Goal: Task Accomplishment & Management: Manage account settings

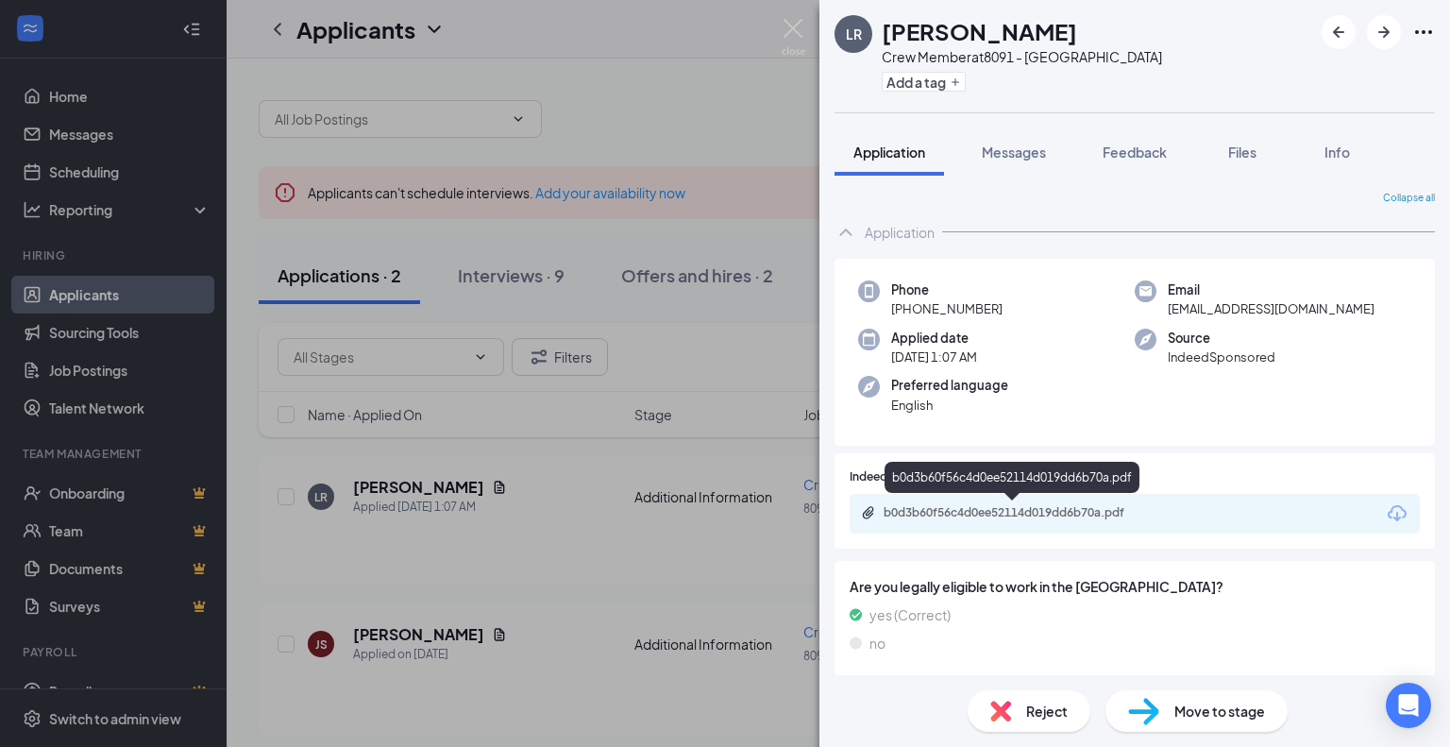
click at [1003, 507] on div "b0d3b60f56c4d0ee52114d019dd6b70a.pdf" at bounding box center [1016, 512] width 264 height 15
click at [791, 28] on img at bounding box center [794, 37] width 24 height 37
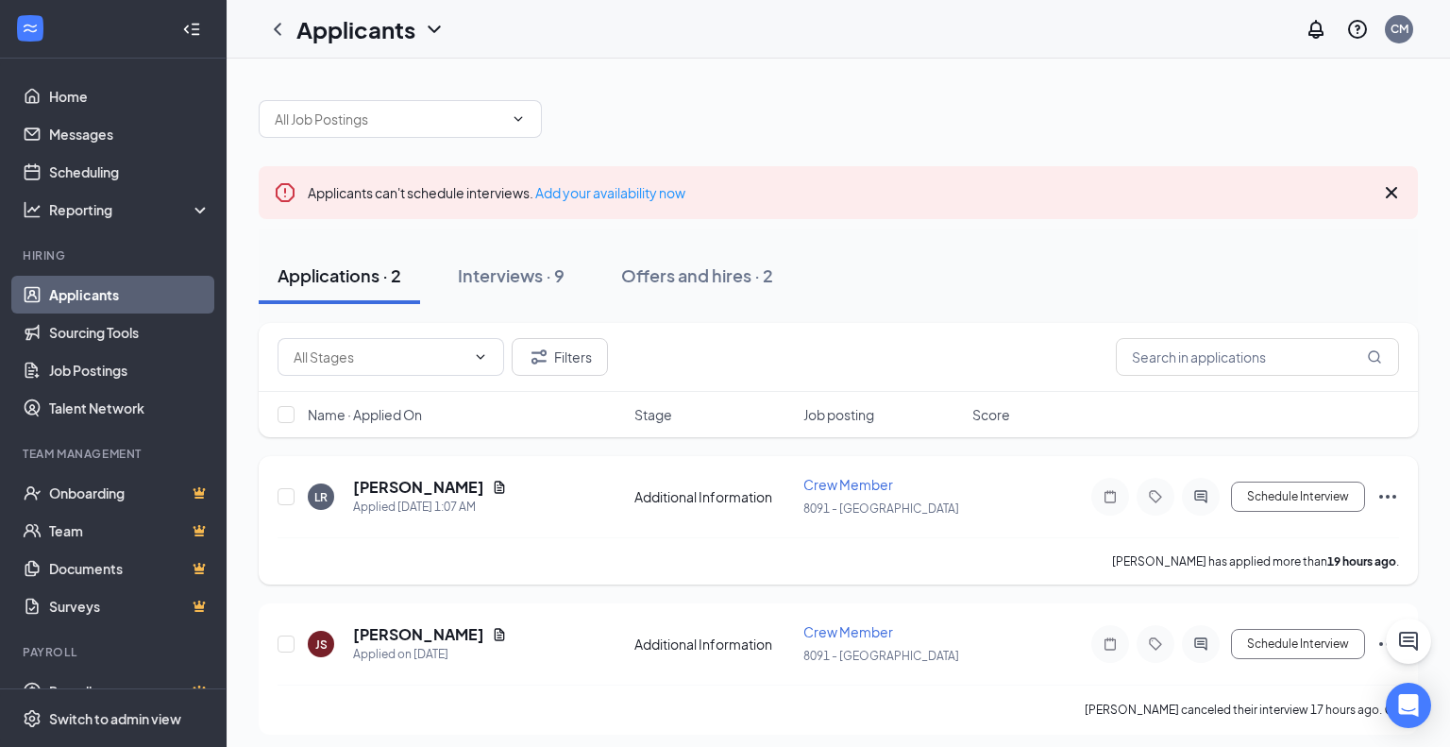
click at [1387, 499] on icon "Ellipses" at bounding box center [1387, 496] width 23 height 23
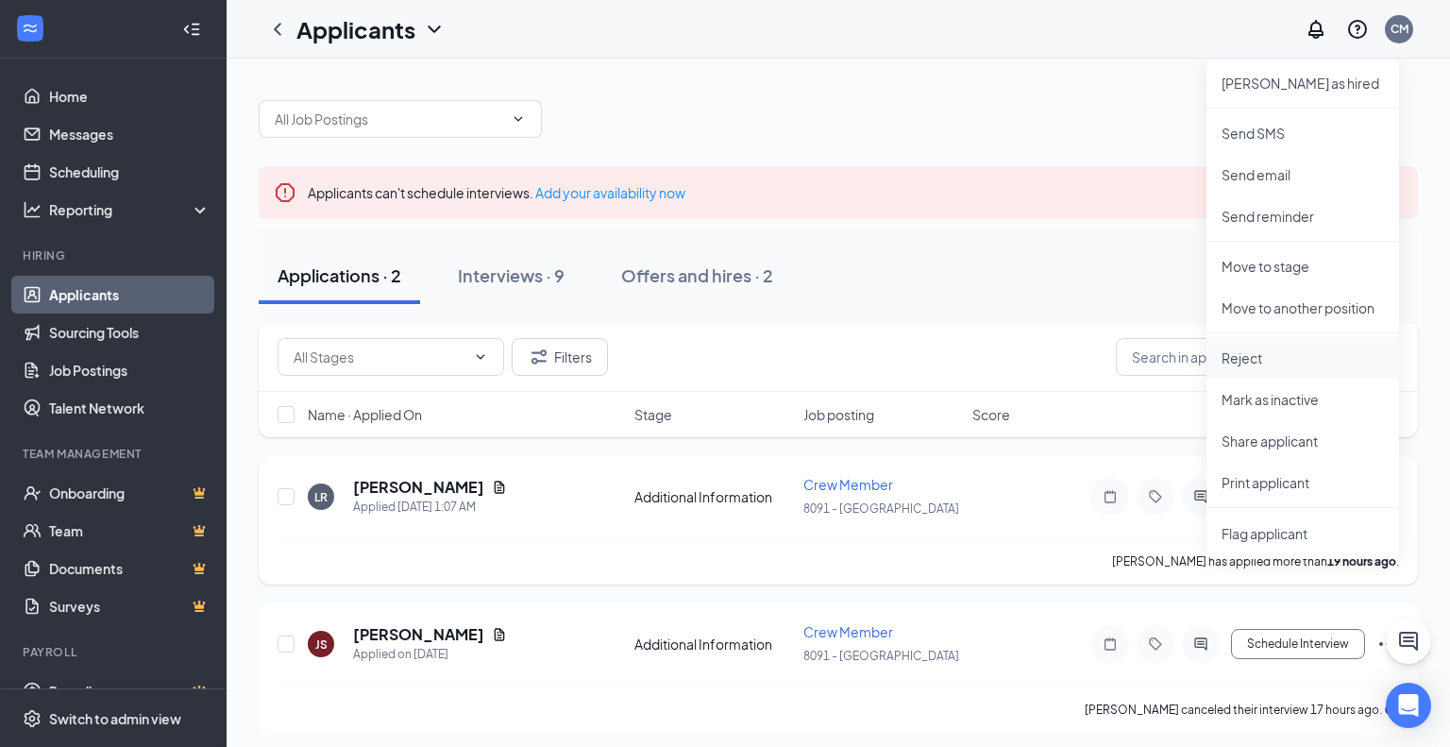
click at [1245, 361] on p "Reject" at bounding box center [1303, 357] width 162 height 19
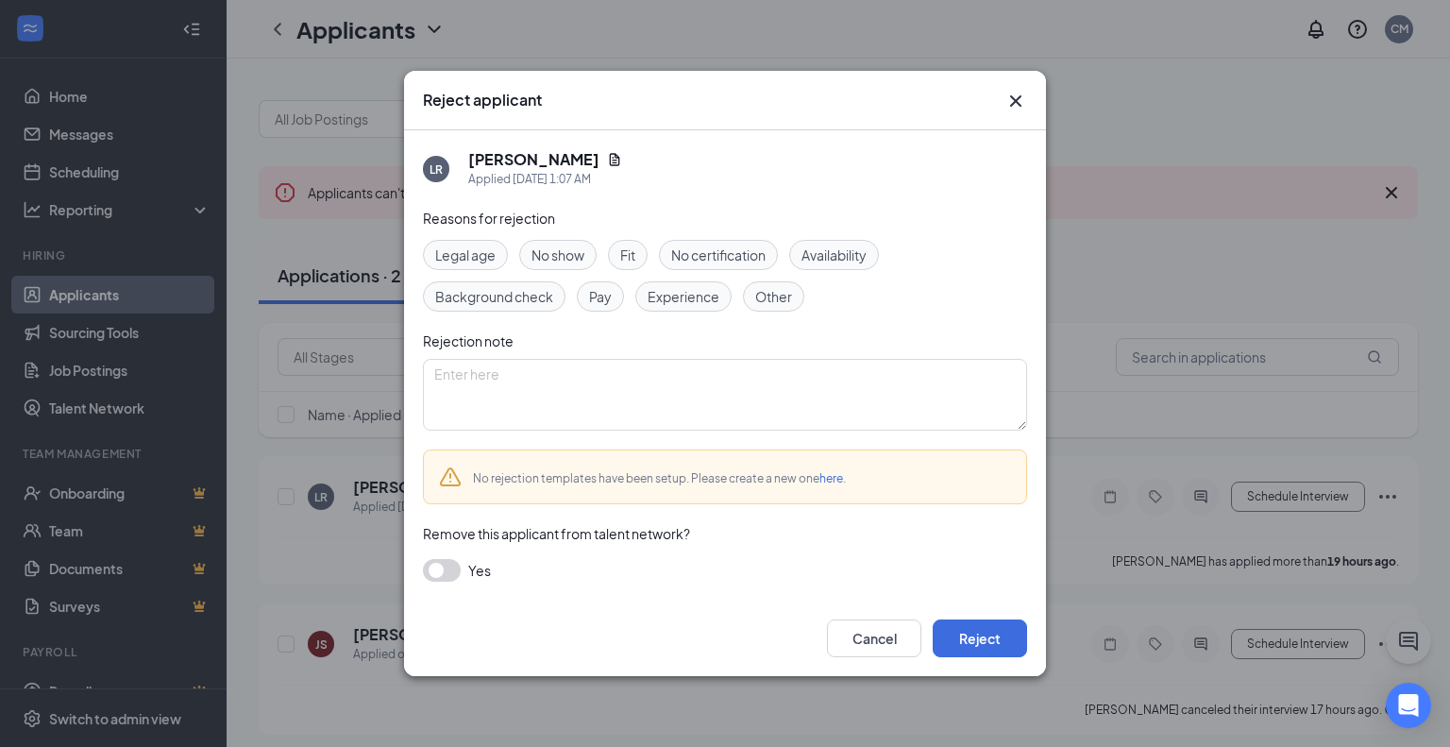
click at [771, 303] on span "Other" at bounding box center [773, 296] width 37 height 21
click at [969, 641] on button "Reject" at bounding box center [980, 638] width 94 height 38
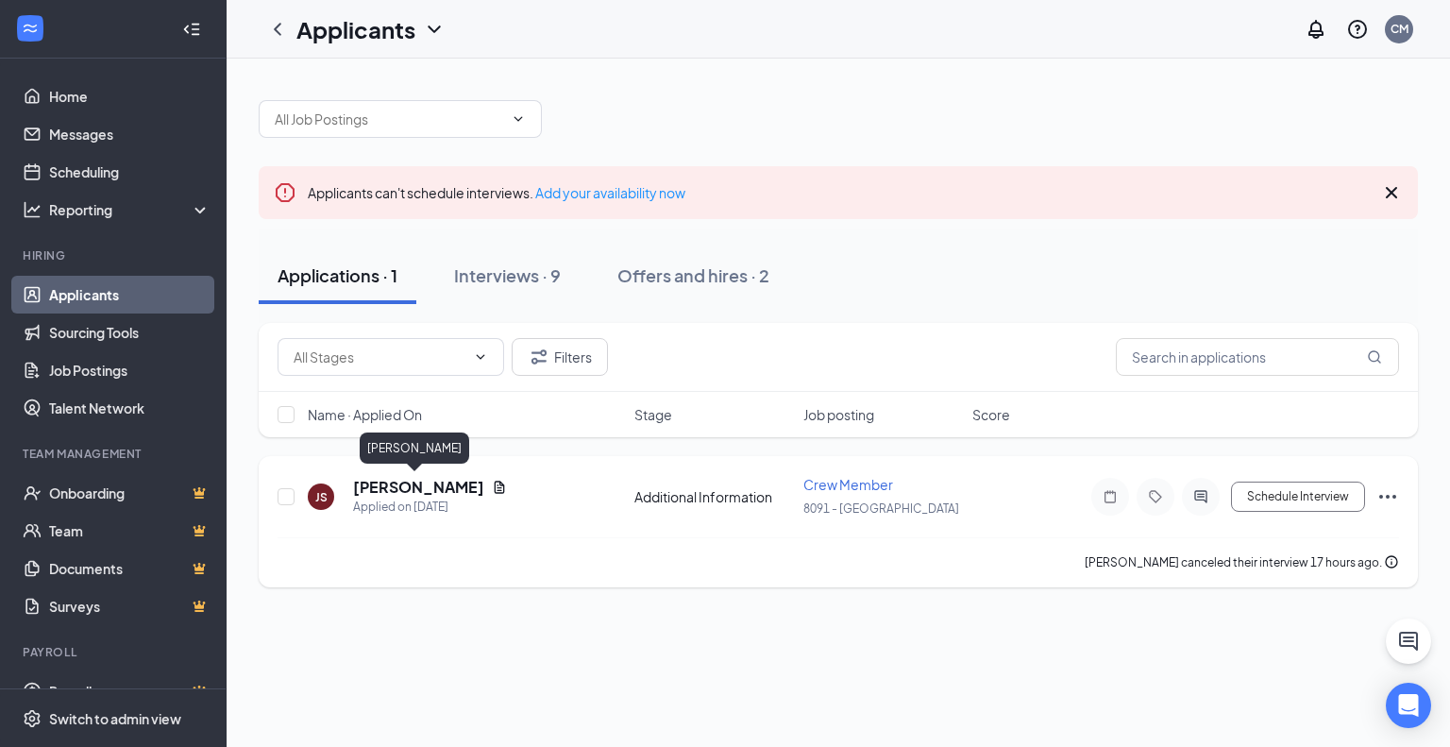
click at [410, 493] on h5 "[PERSON_NAME]" at bounding box center [418, 487] width 131 height 21
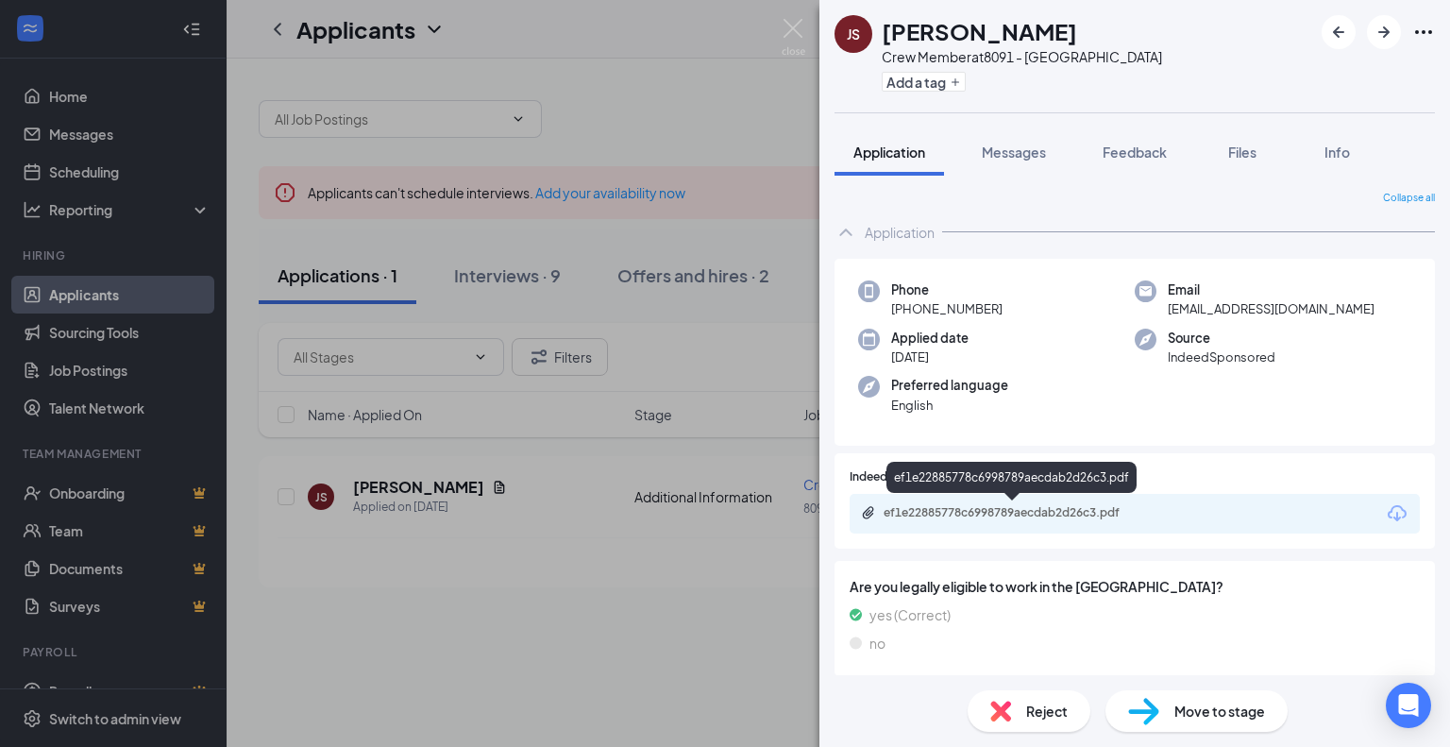
click at [912, 518] on div "ef1e22885778c6998789aecdab2d26c3.pdf" at bounding box center [1016, 512] width 264 height 15
click at [790, 25] on img at bounding box center [794, 37] width 24 height 37
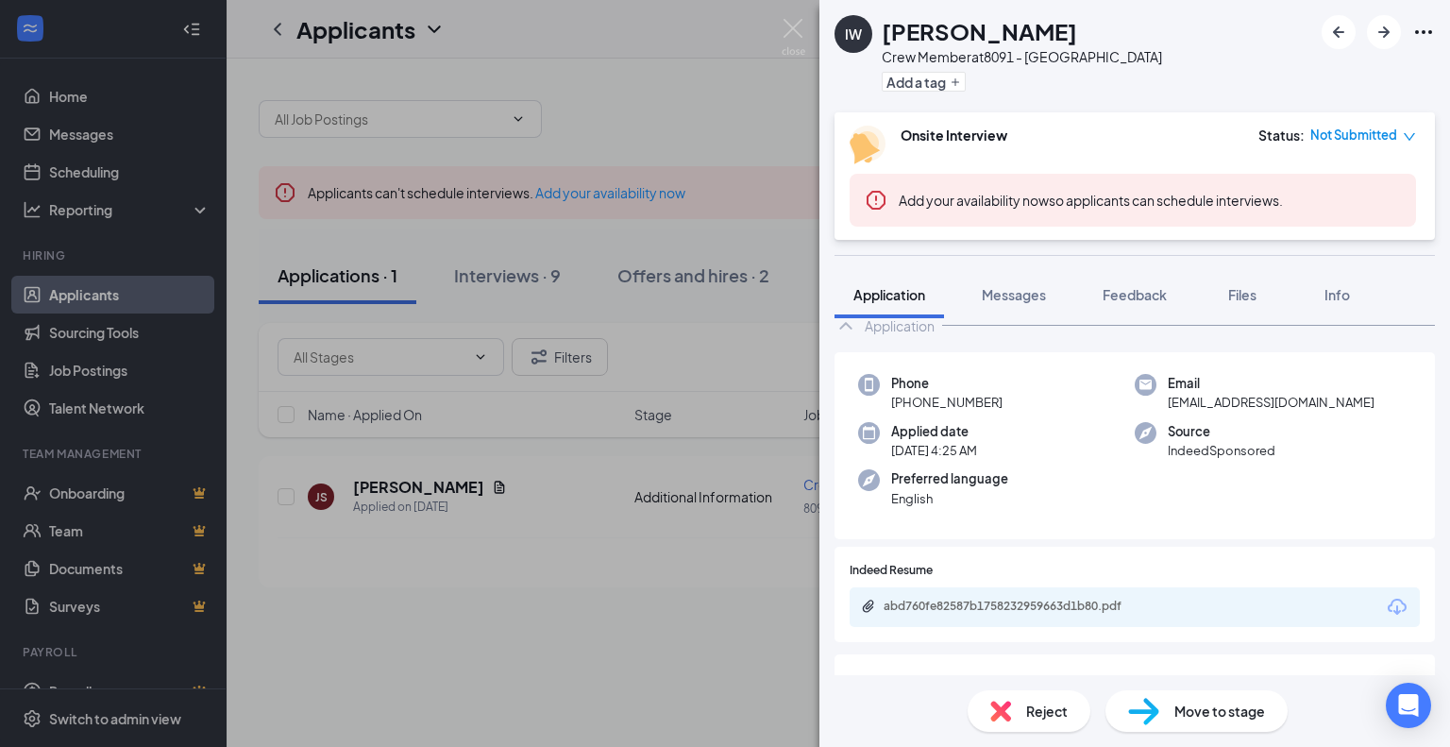
scroll to position [143, 0]
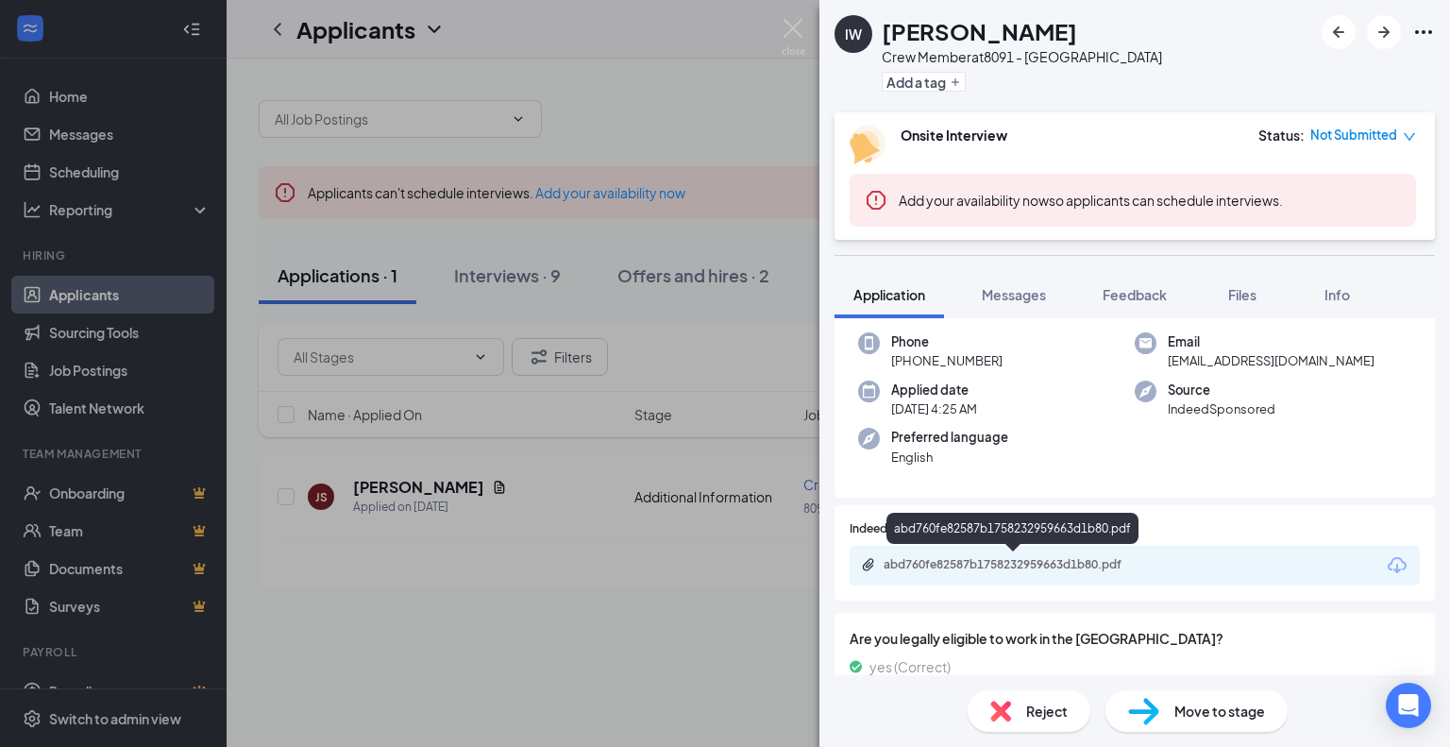
click at [1007, 572] on div "abd760fe82587b1758232959663d1b80.pdf" at bounding box center [1014, 566] width 306 height 18
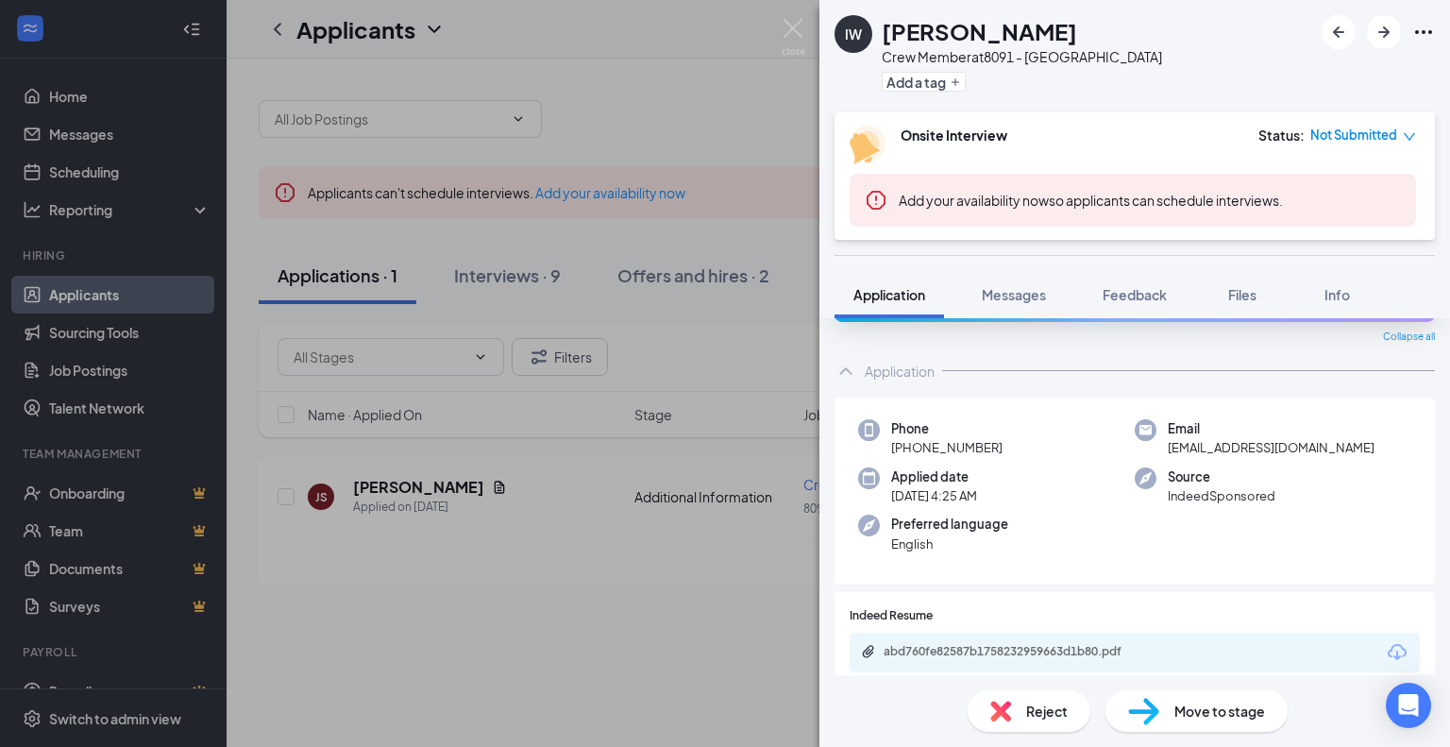
scroll to position [0, 0]
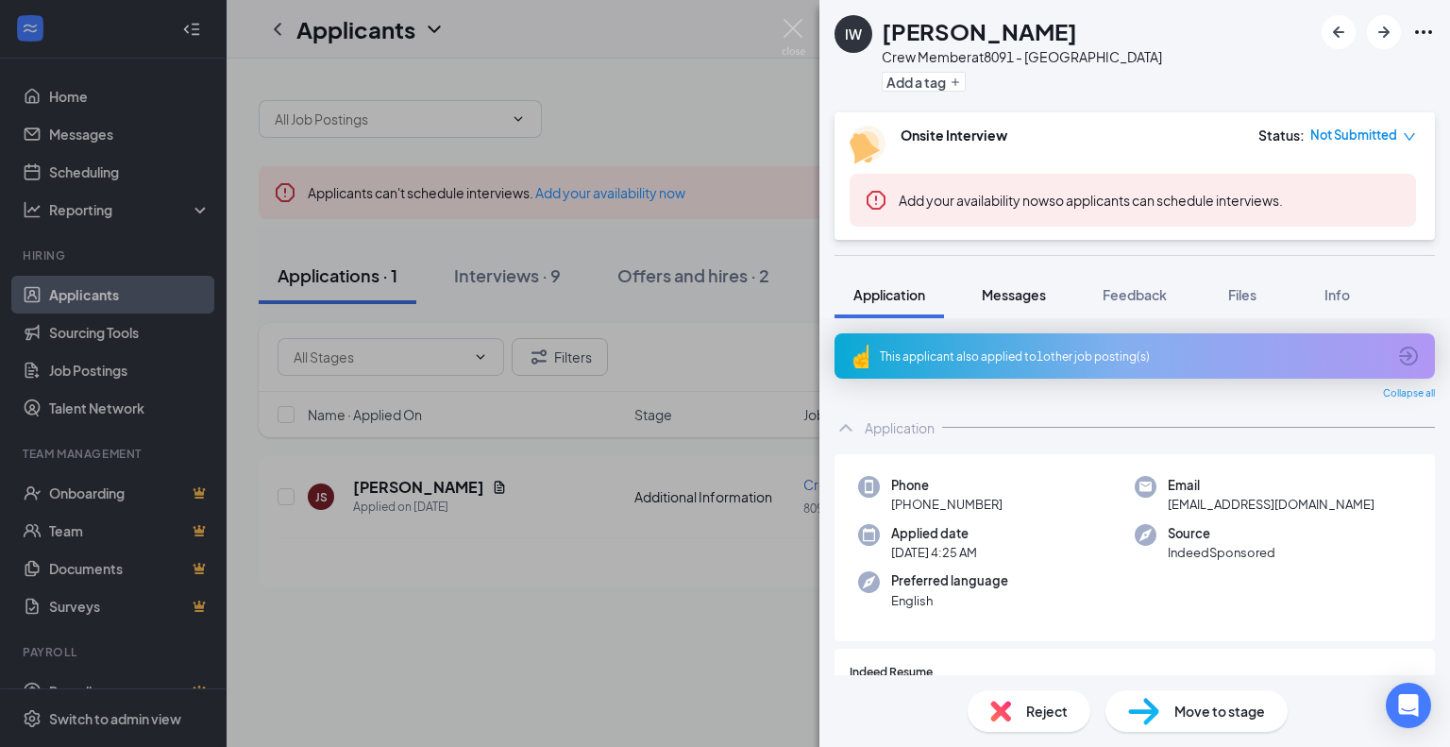
click at [1024, 286] on span "Messages" at bounding box center [1014, 294] width 64 height 17
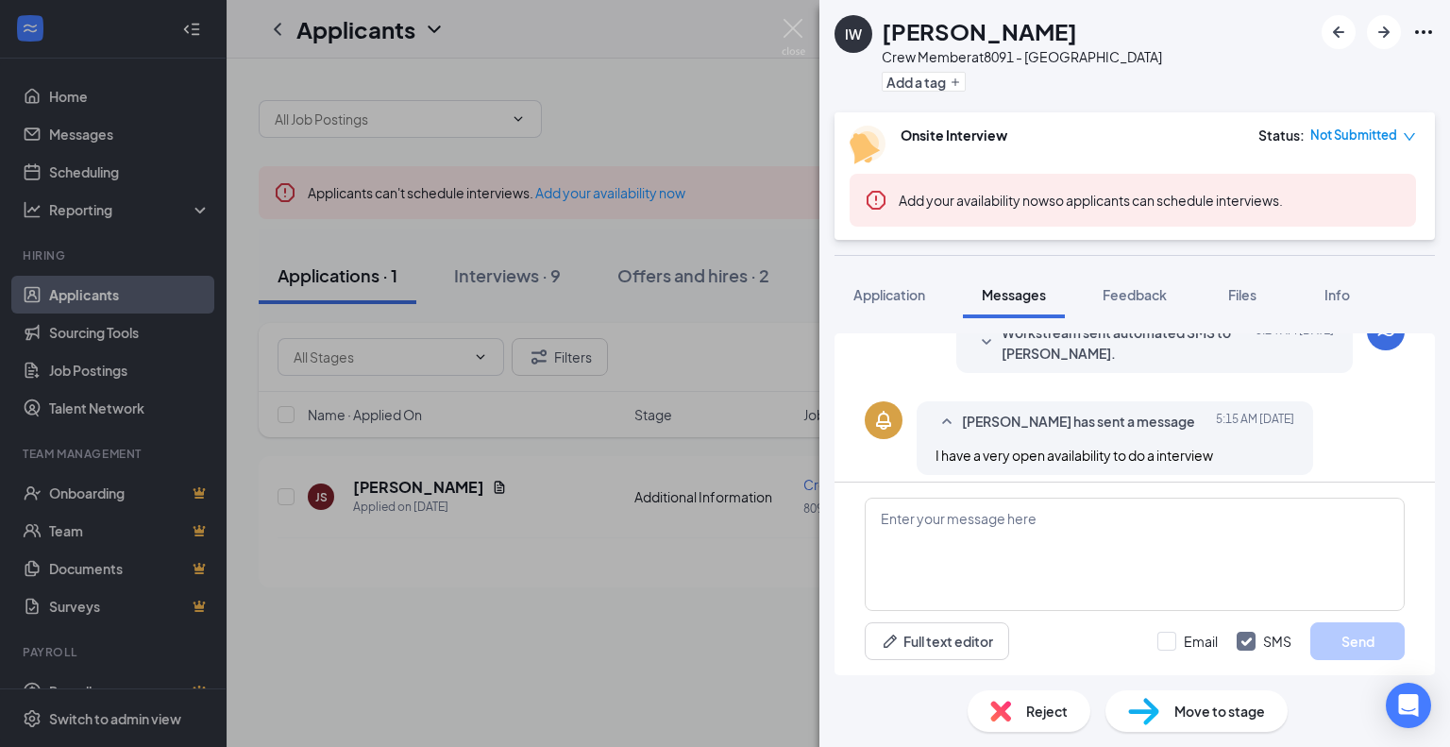
scroll to position [506, 0]
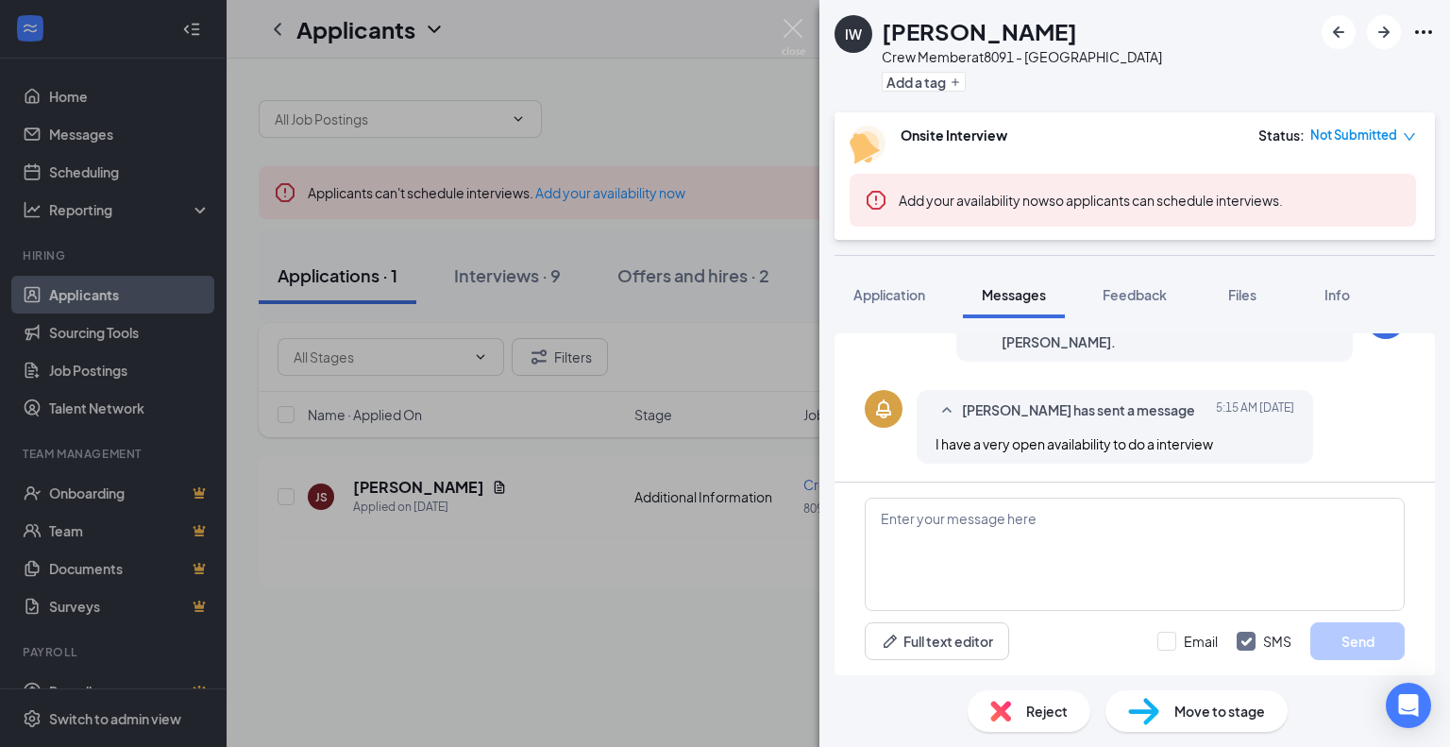
click at [1184, 712] on span "Move to stage" at bounding box center [1219, 711] width 91 height 21
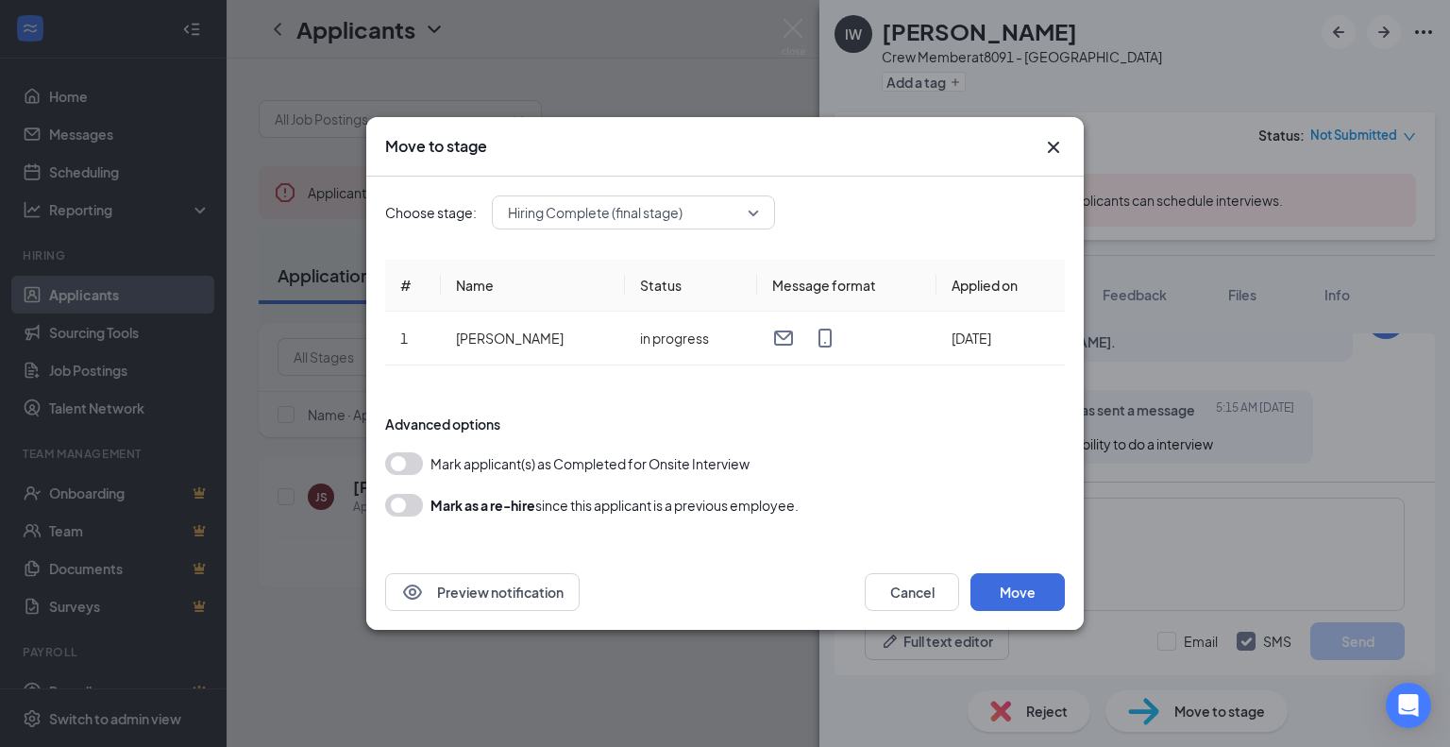
click at [630, 643] on div "Move to stage Choose stage: Hiring Complete (final stage) # Name Status Message…" at bounding box center [725, 373] width 1450 height 747
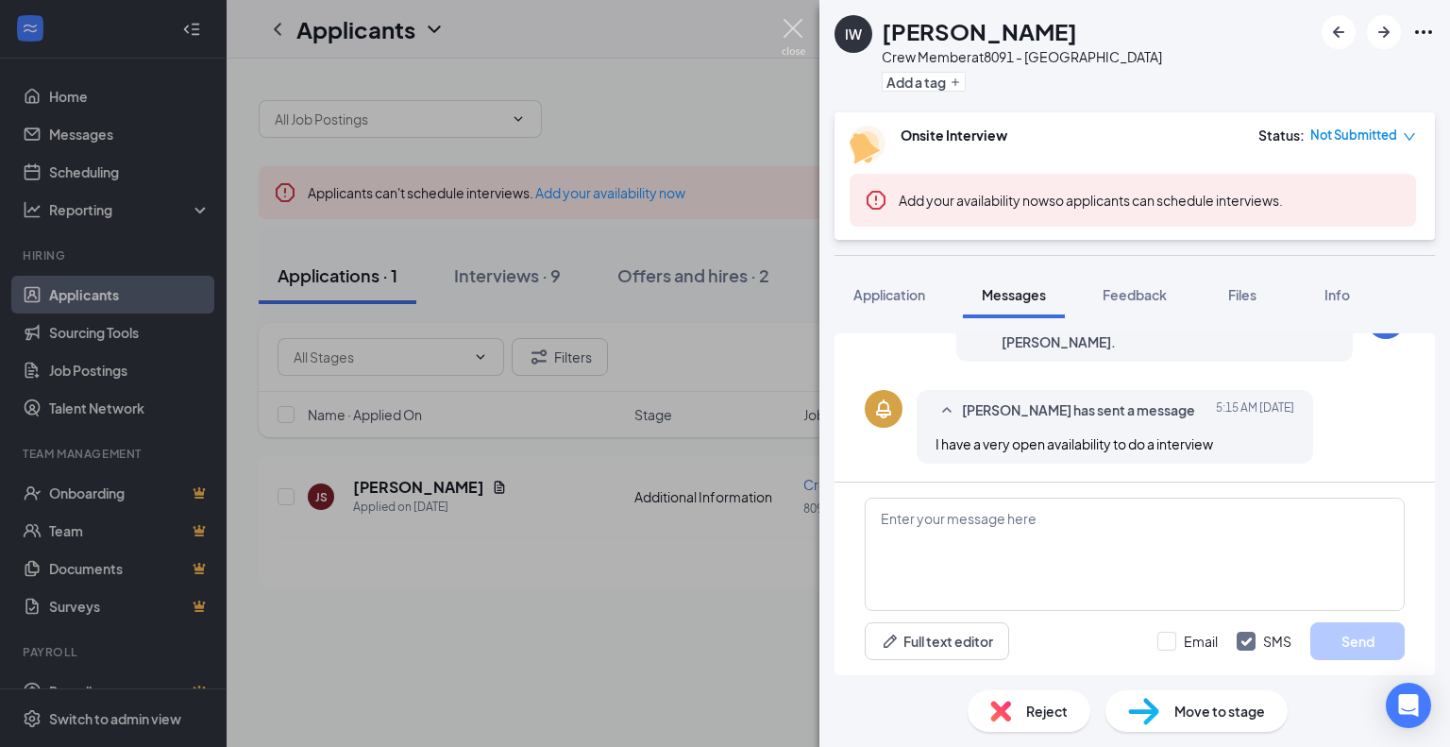
click at [787, 25] on img at bounding box center [794, 37] width 24 height 37
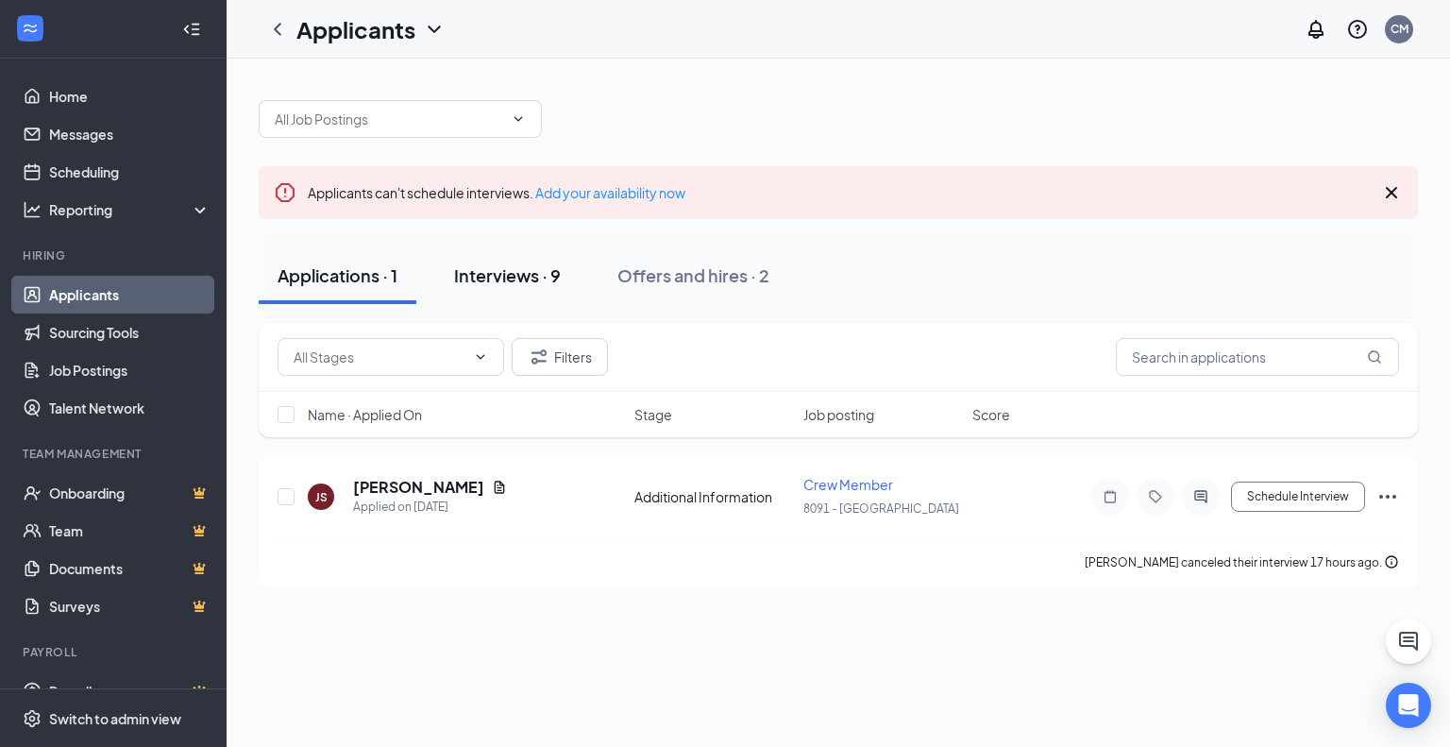
click at [524, 272] on div "Interviews · 9" at bounding box center [507, 275] width 107 height 24
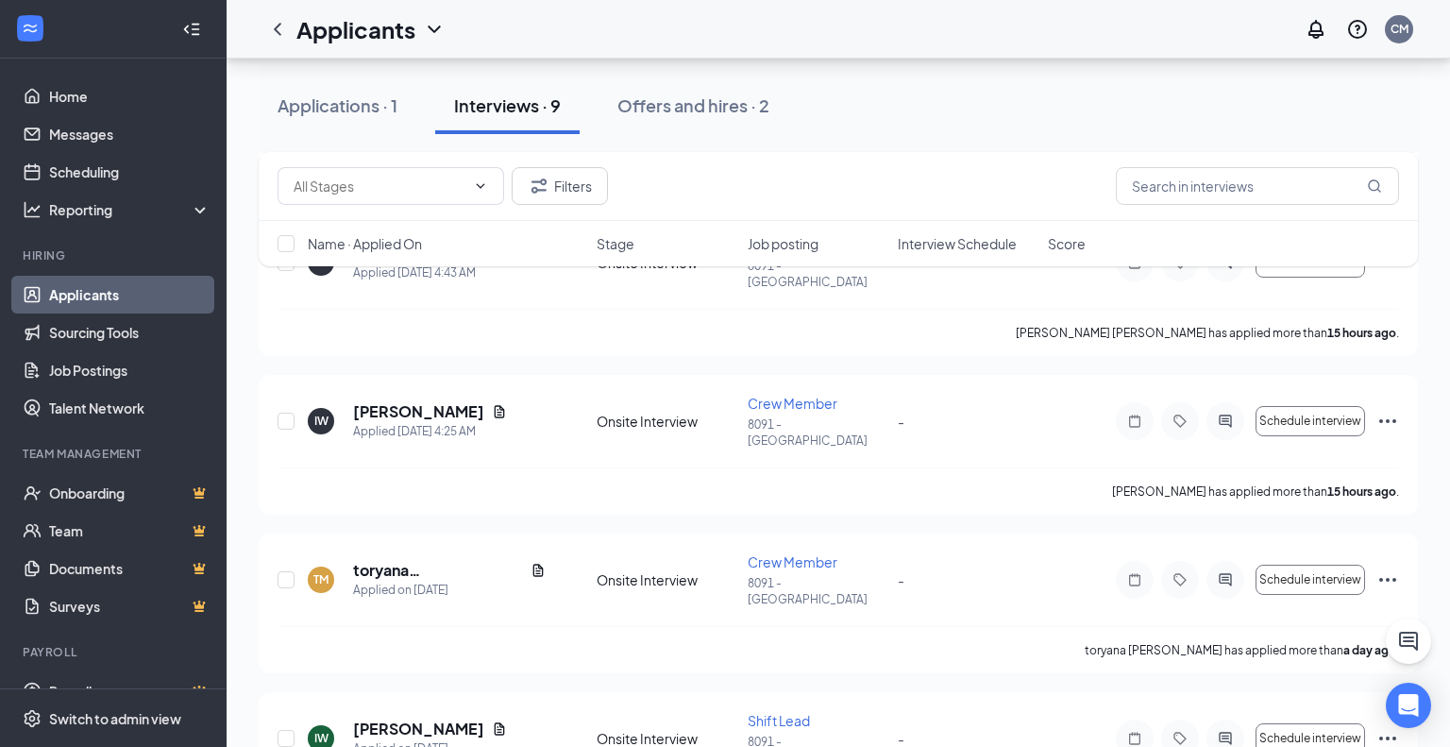
scroll to position [549, 0]
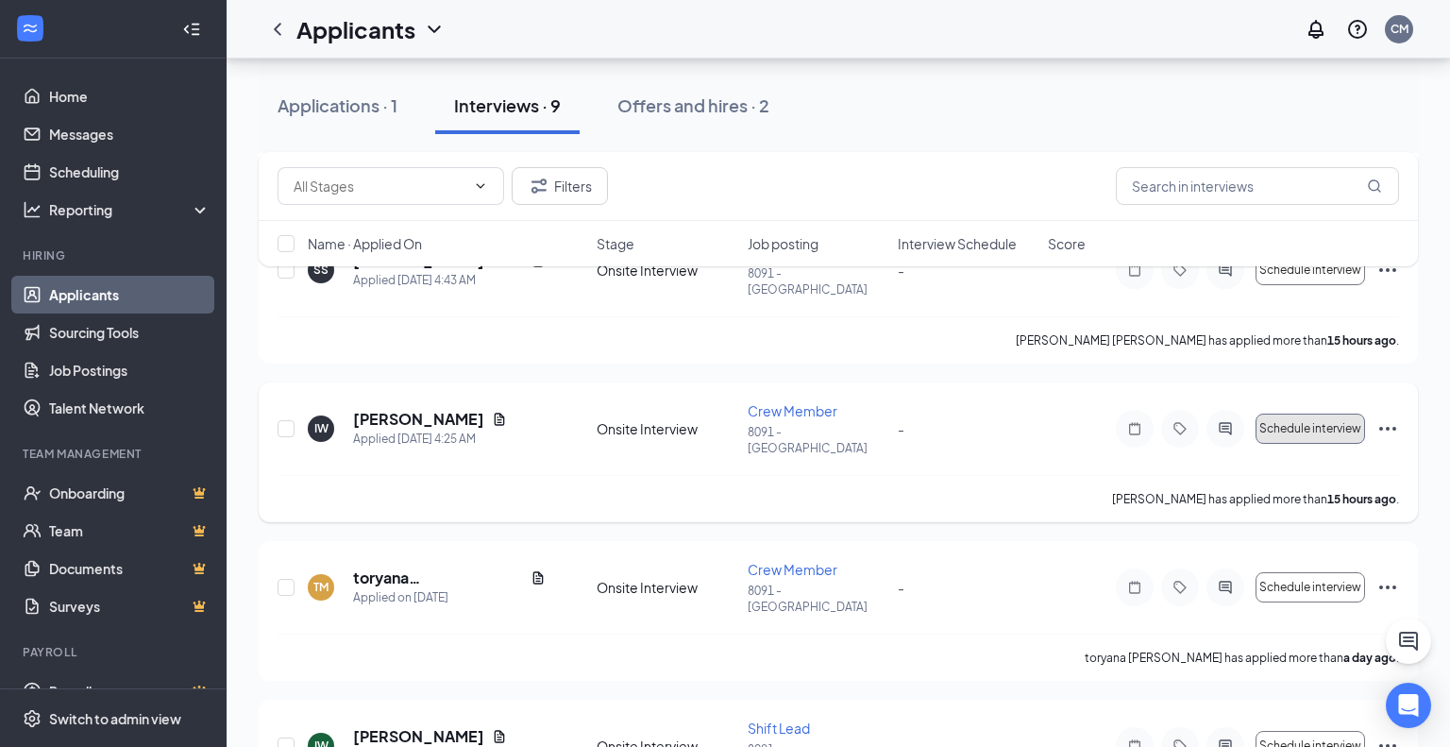
click at [1283, 422] on span "Schedule interview" at bounding box center [1310, 428] width 102 height 13
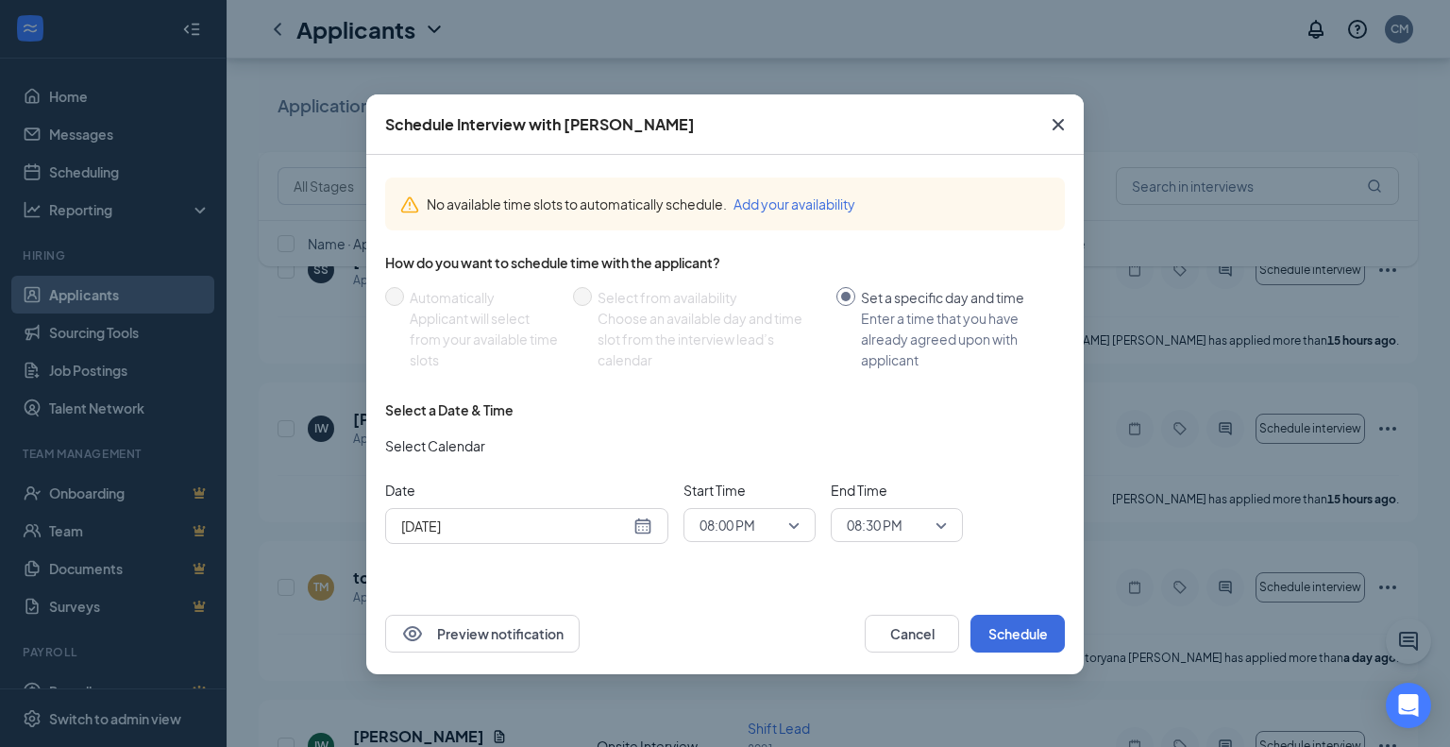
click at [642, 530] on div "[DATE]" at bounding box center [526, 525] width 251 height 21
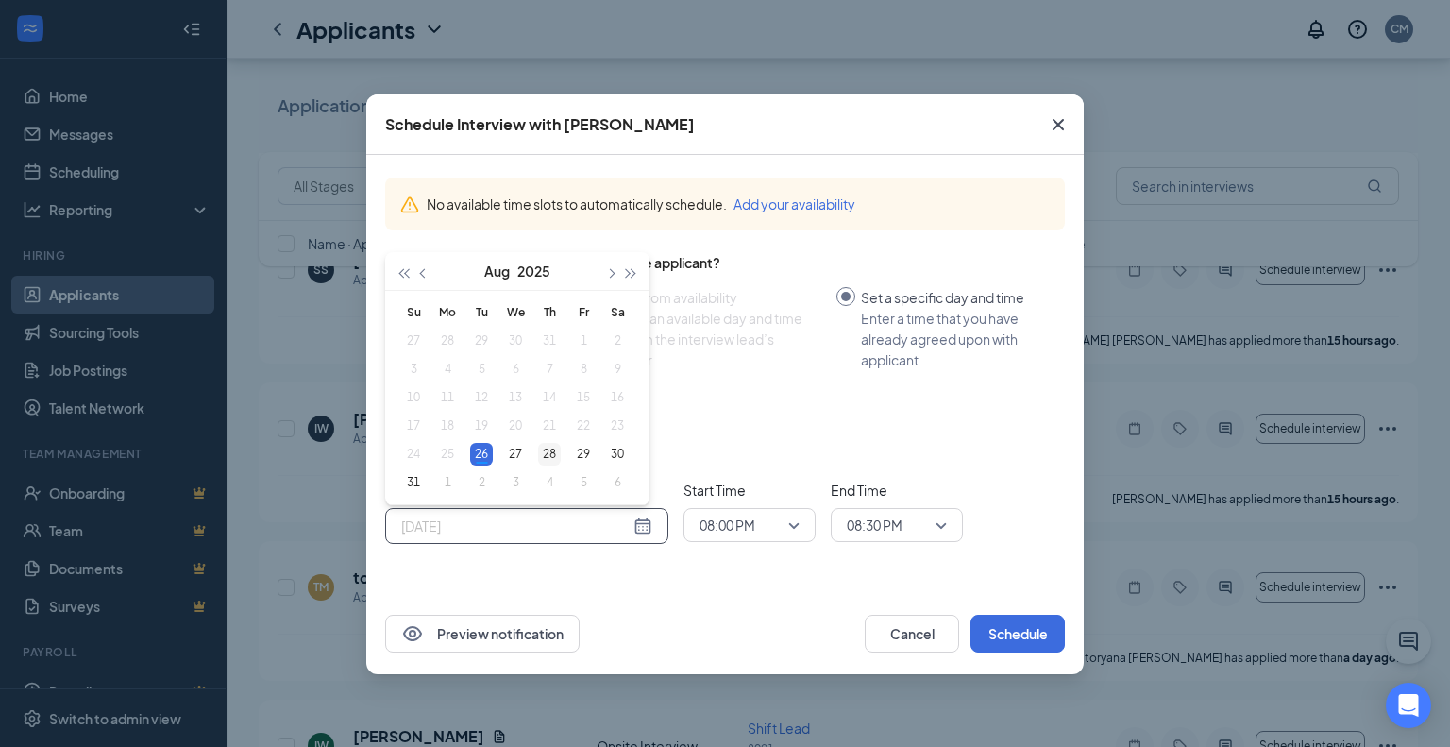
type input "[DATE]"
click at [552, 459] on div "28" at bounding box center [549, 454] width 23 height 23
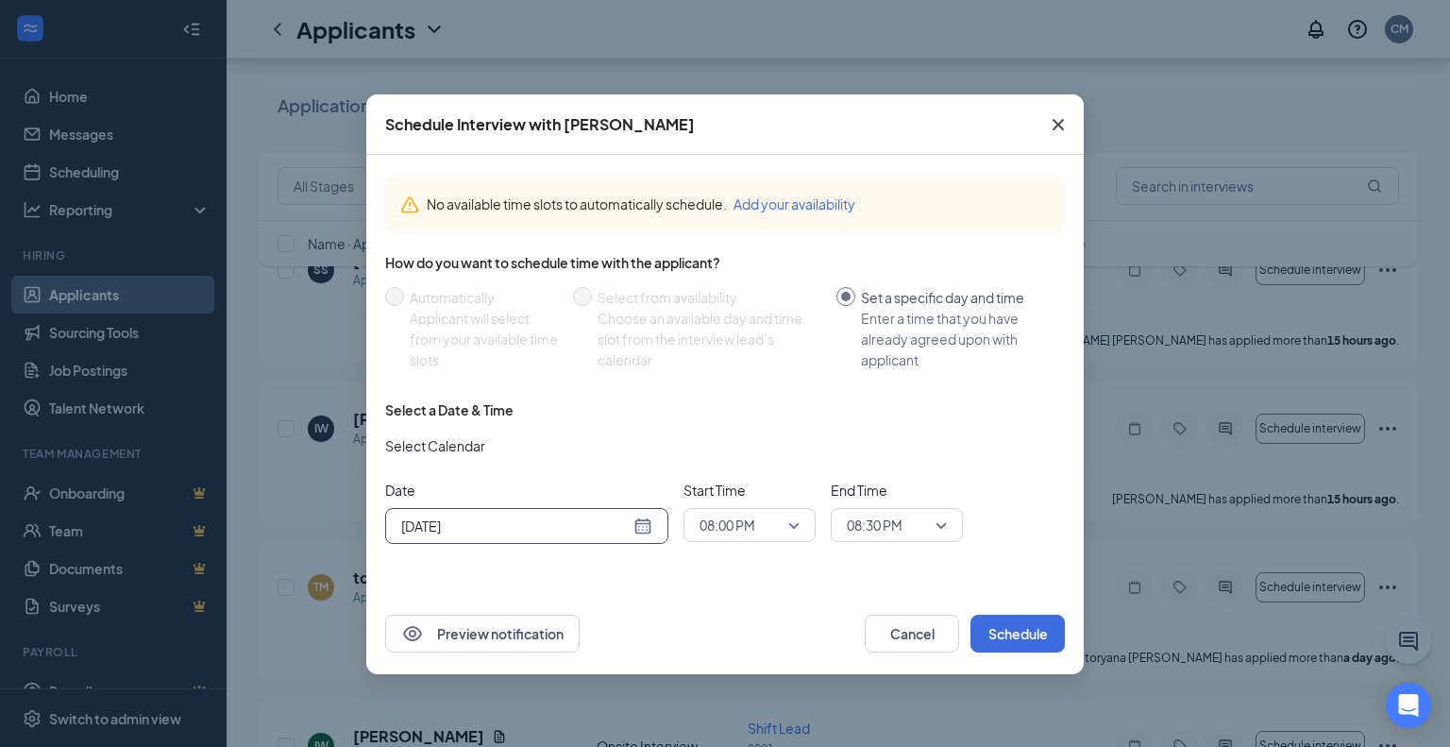
click at [805, 525] on div "08:00 PM" at bounding box center [750, 525] width 132 height 34
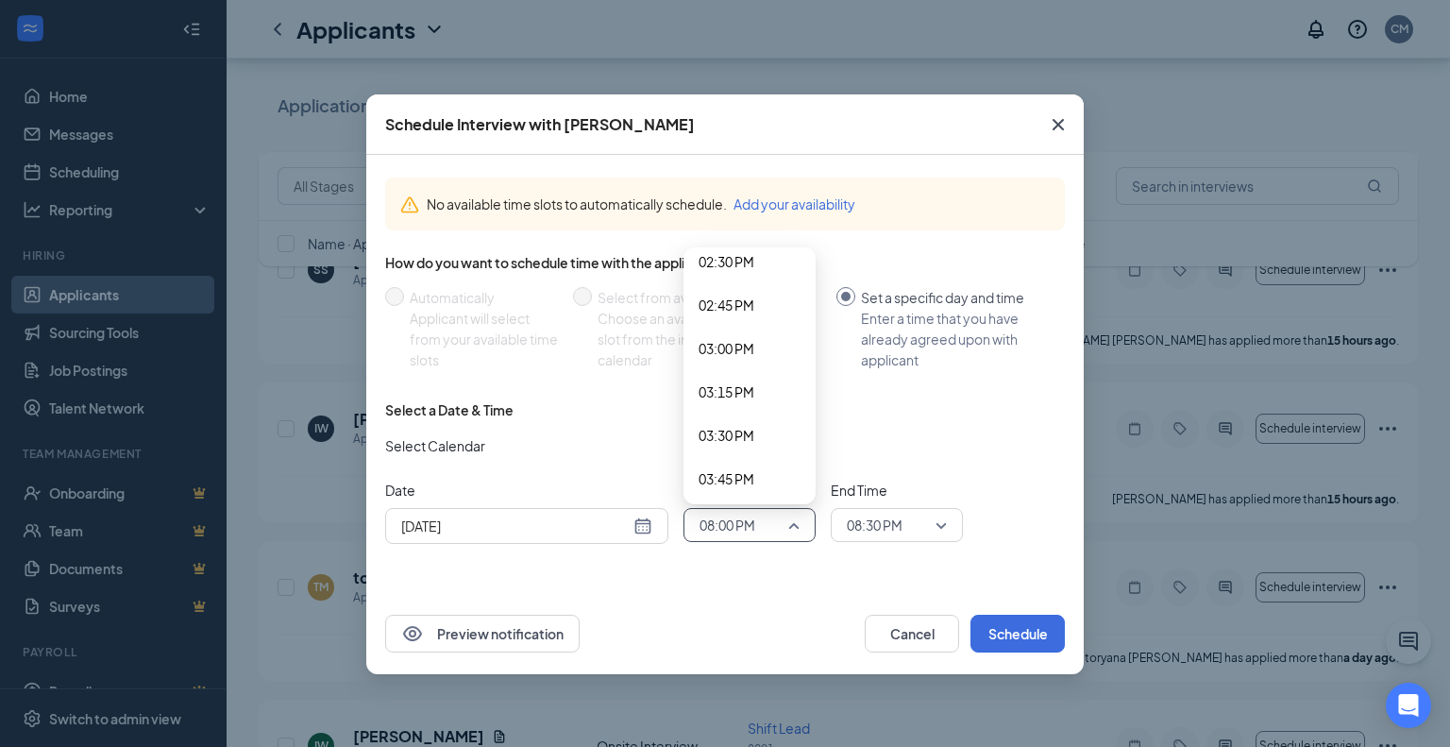
scroll to position [2535, 0]
click at [722, 304] on span "02:45 PM" at bounding box center [727, 304] width 56 height 21
click at [868, 521] on span "08:30 PM" at bounding box center [875, 525] width 56 height 28
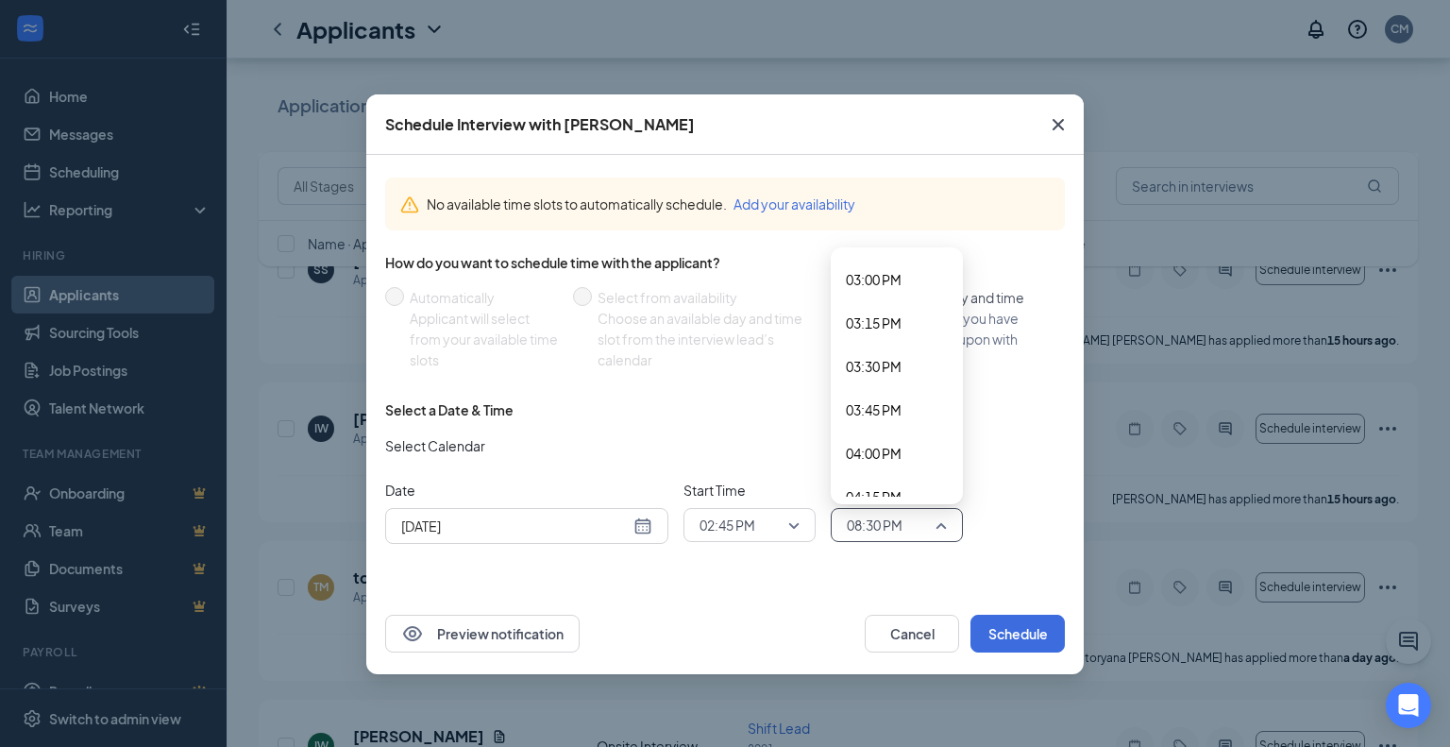
scroll to position [2587, 0]
click at [864, 294] on span "03:00 PM" at bounding box center [874, 295] width 56 height 21
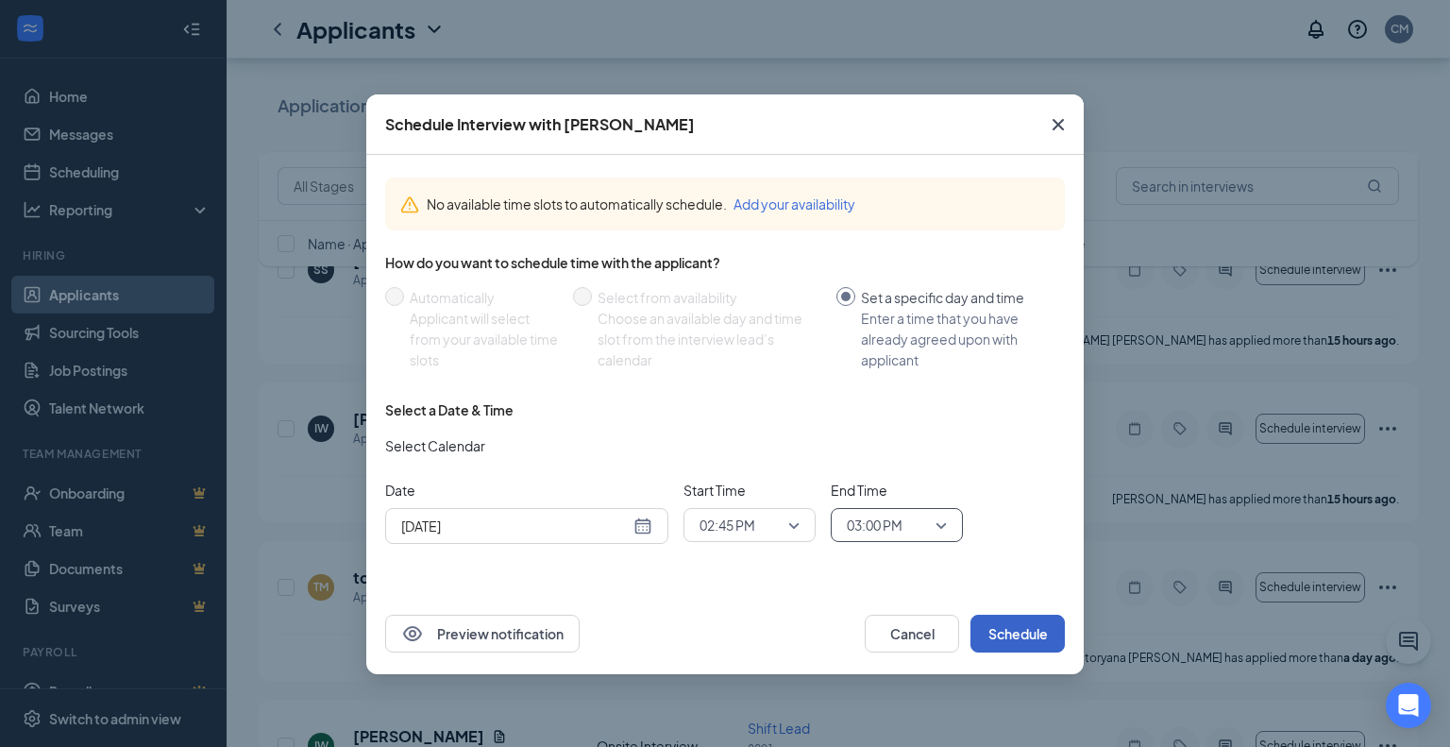
click at [1003, 633] on button "Schedule" at bounding box center [1018, 634] width 94 height 38
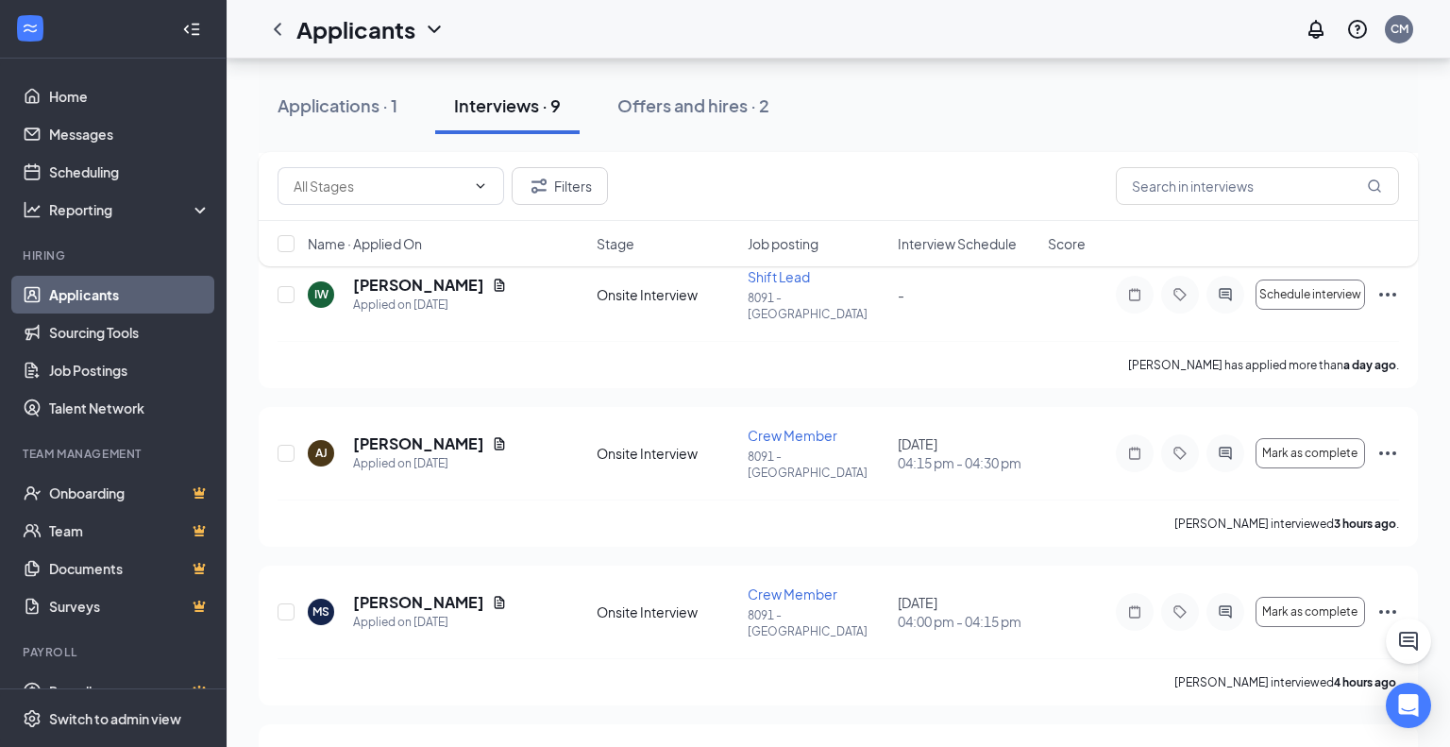
scroll to position [1002, 0]
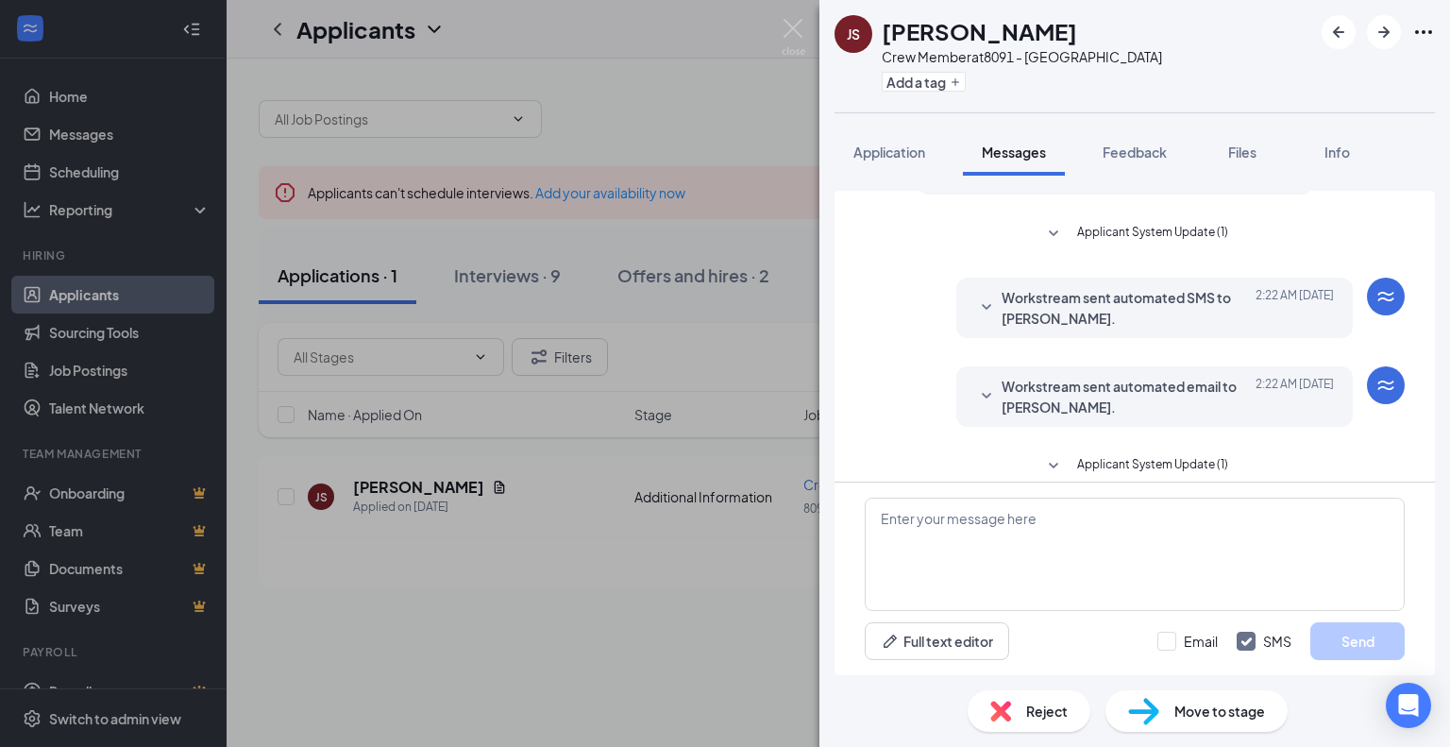
scroll to position [520, 0]
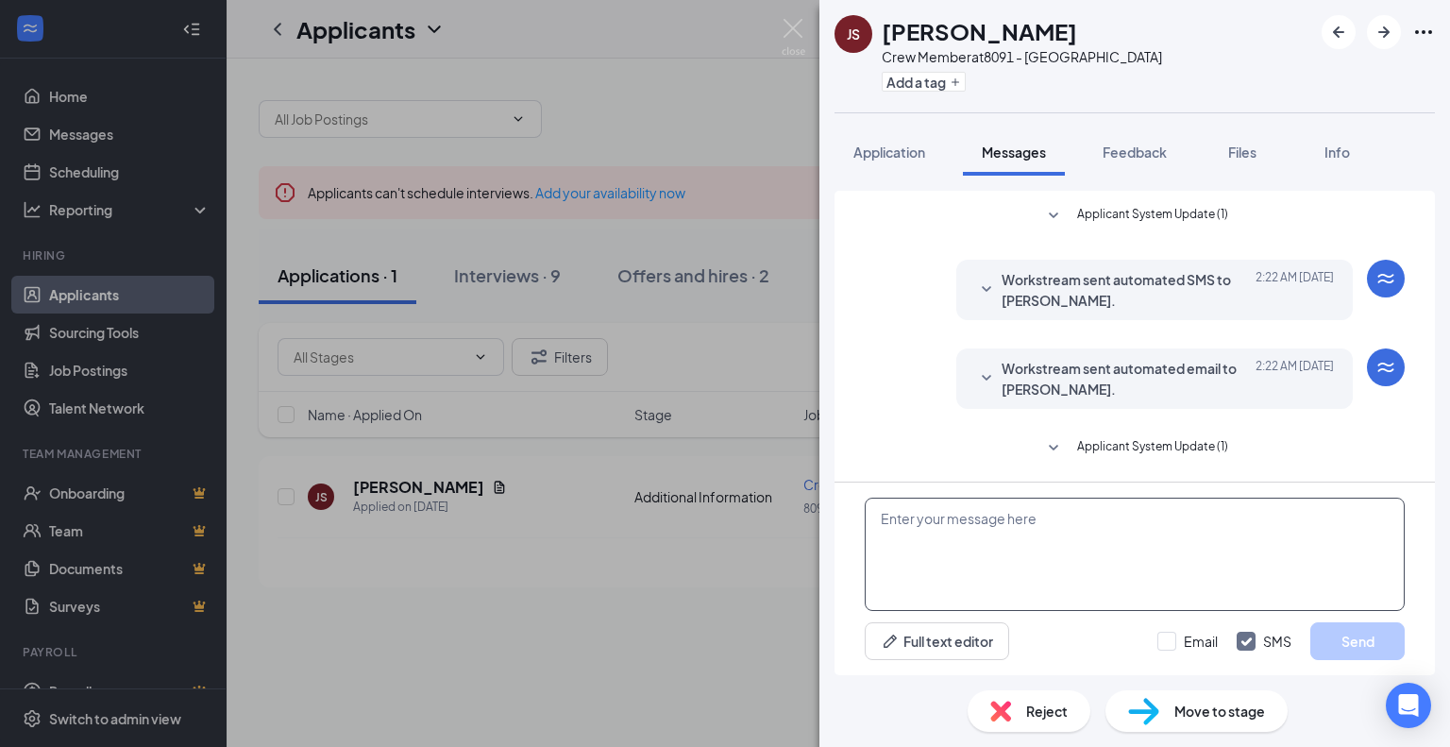
click at [961, 546] on textarea at bounding box center [1135, 554] width 540 height 113
type textarea "Thurs at 3:00pm"
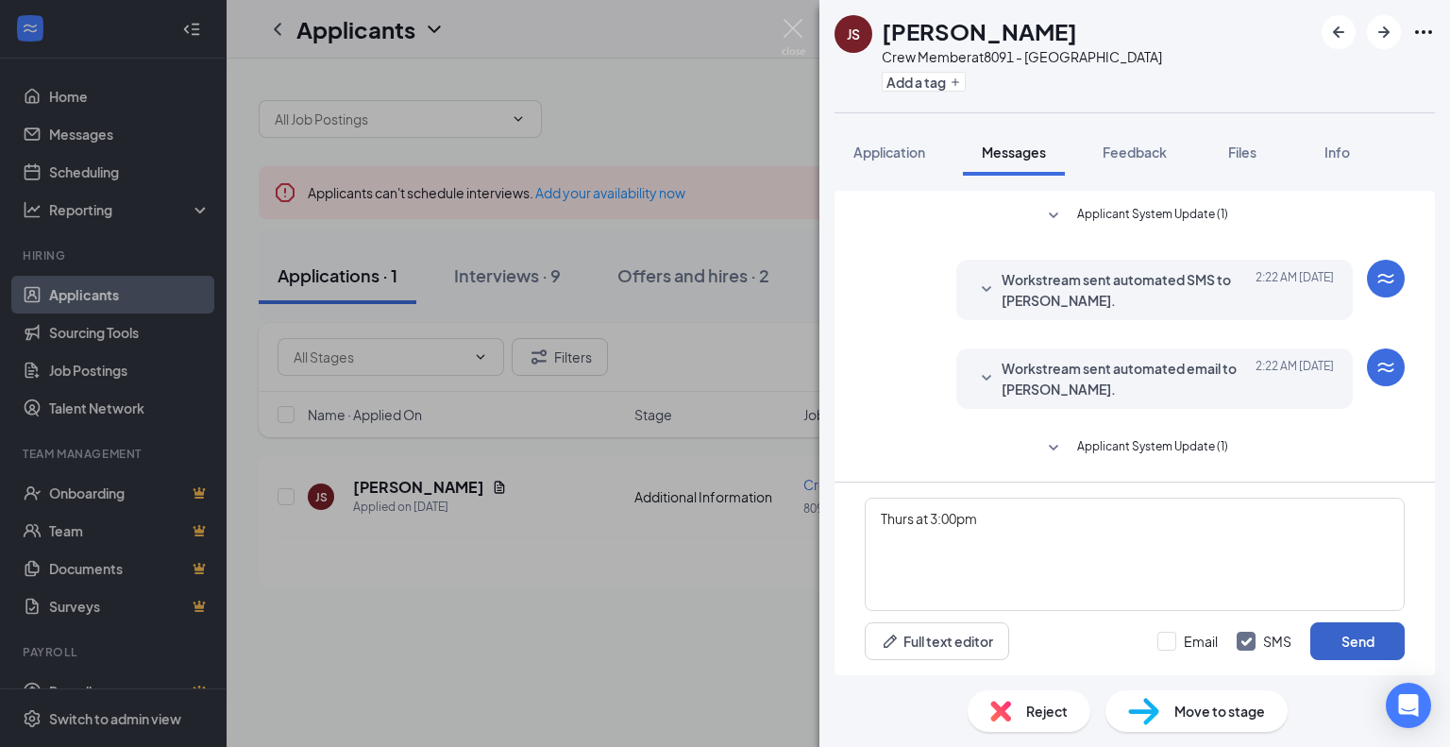
click at [1376, 639] on button "Send" at bounding box center [1357, 641] width 94 height 38
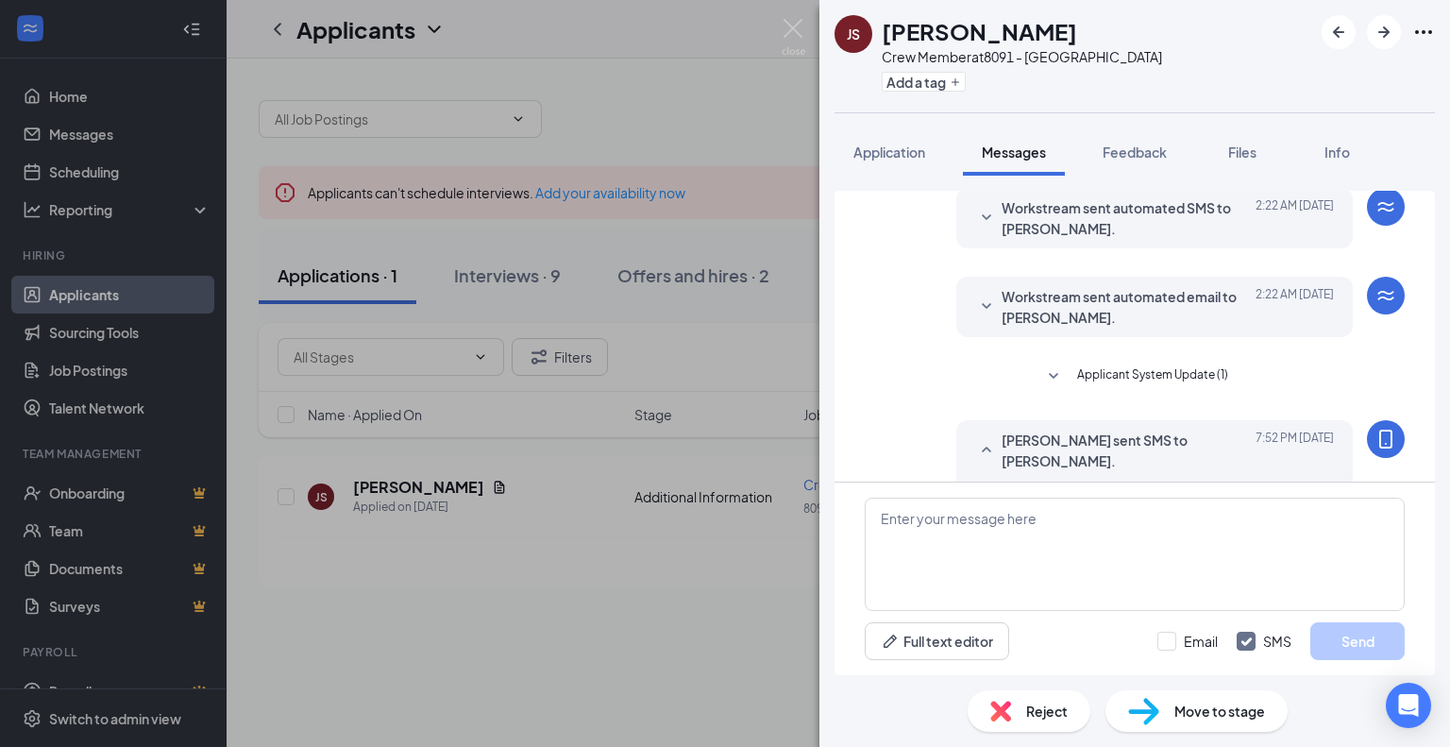
scroll to position [641, 0]
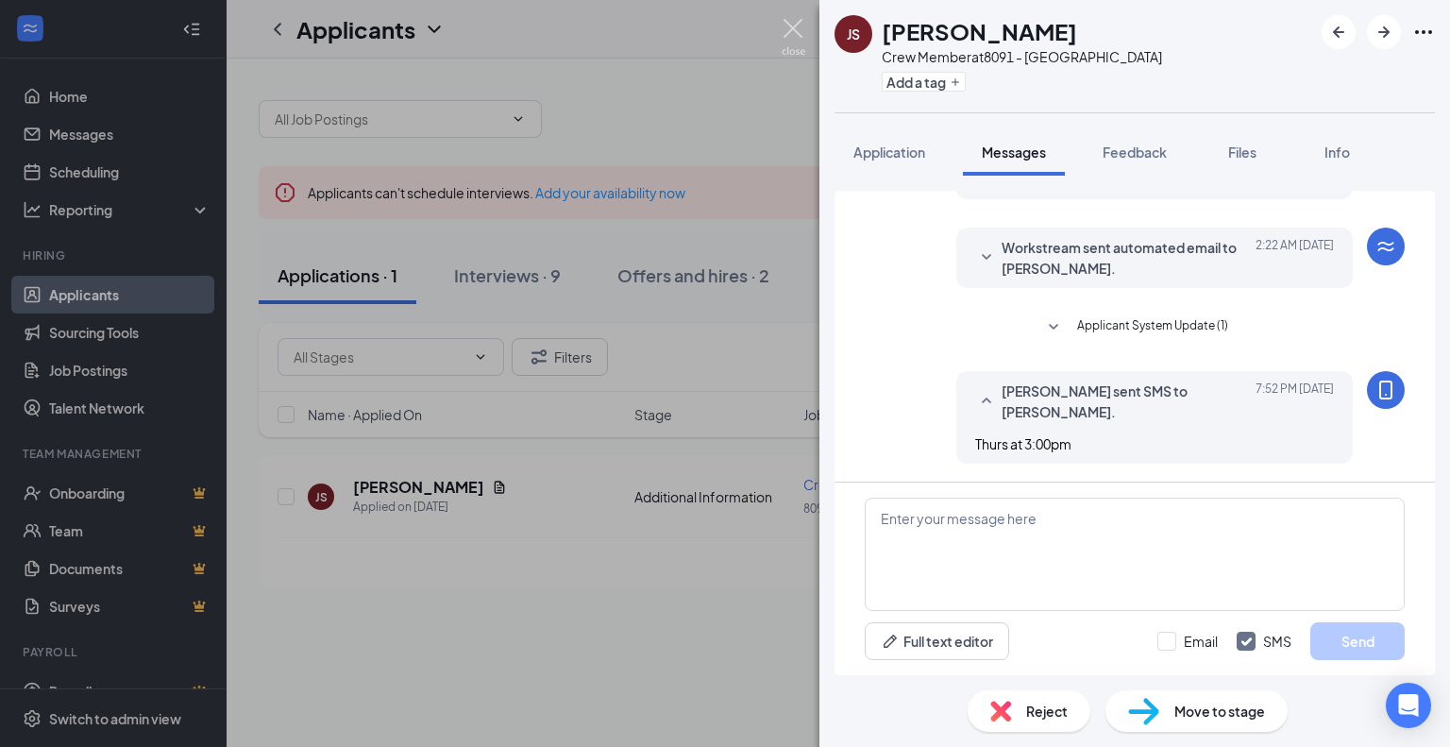
click at [795, 34] on img at bounding box center [794, 37] width 24 height 37
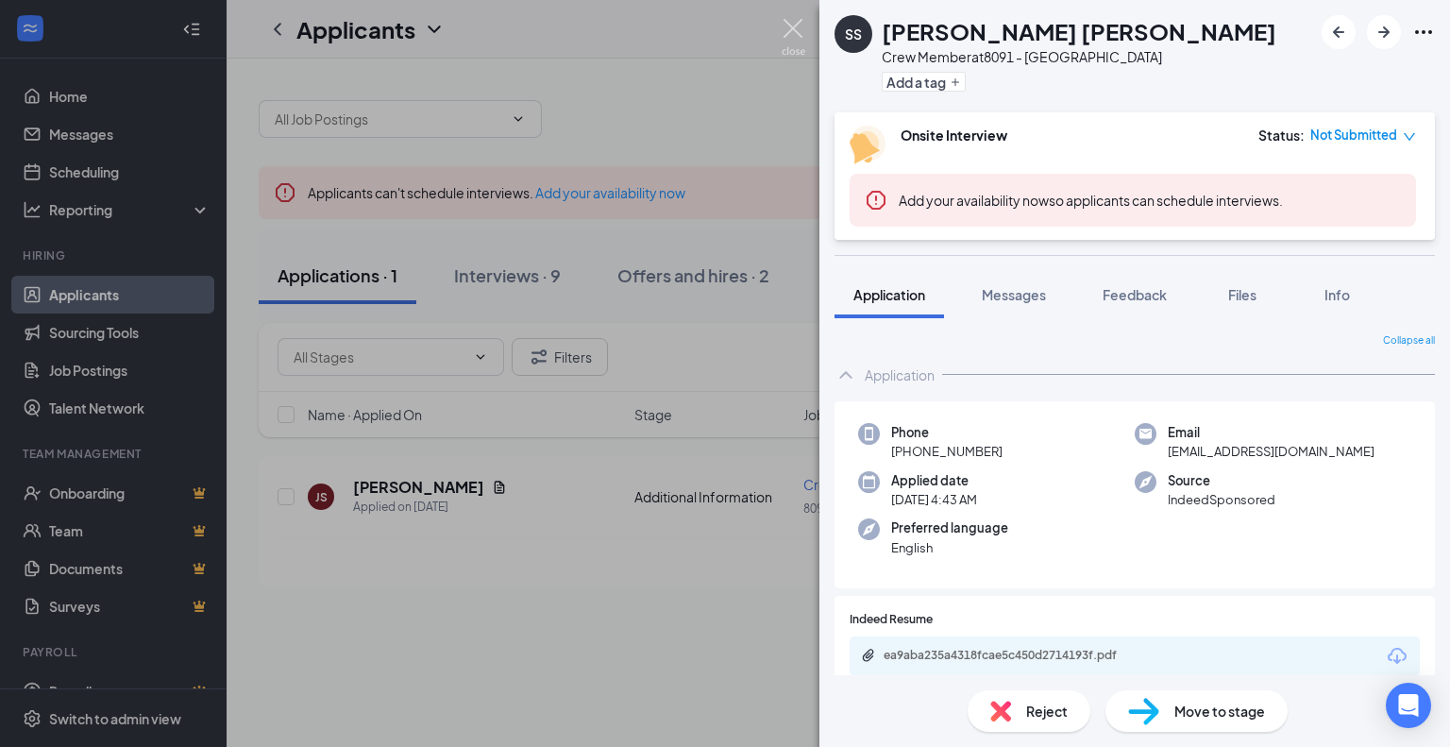
click at [791, 28] on img at bounding box center [794, 37] width 24 height 37
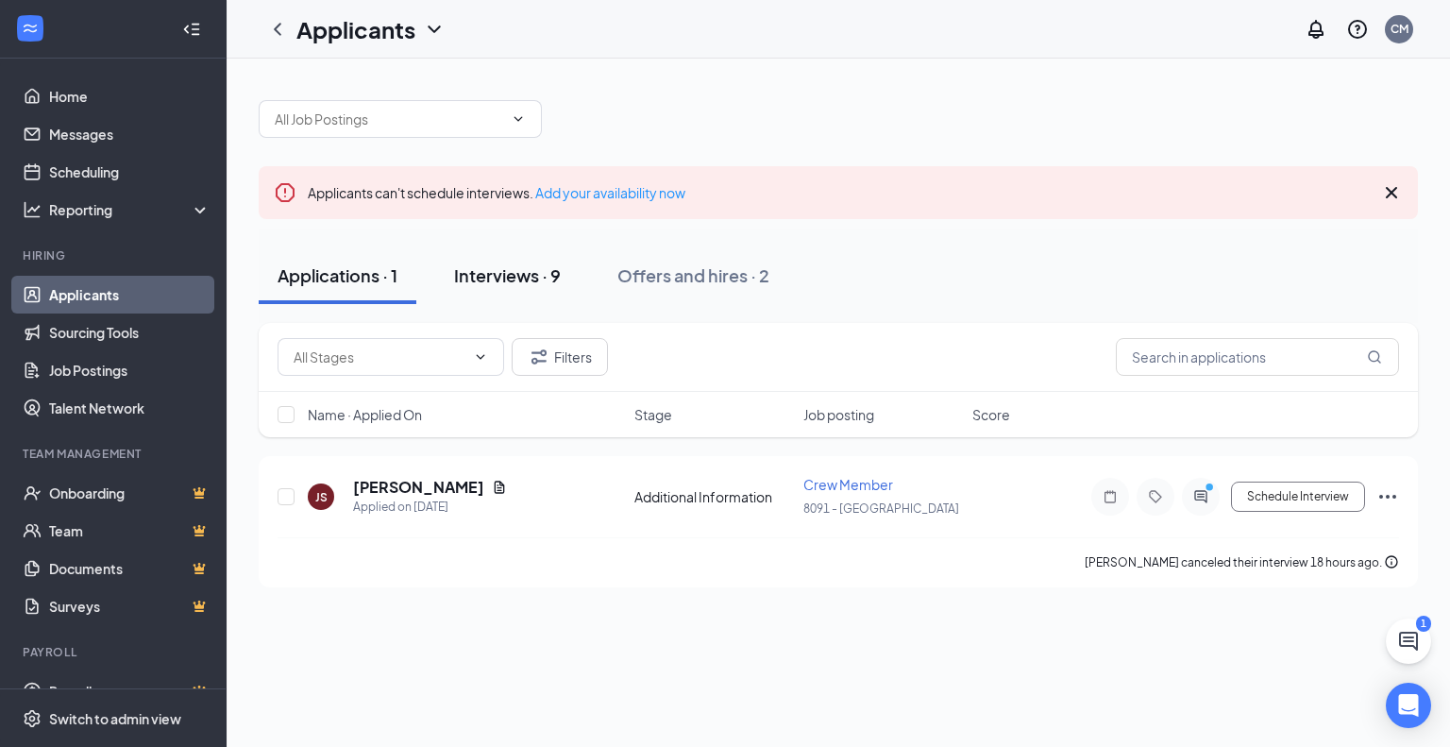
click at [511, 282] on div "Interviews · 9" at bounding box center [507, 275] width 107 height 24
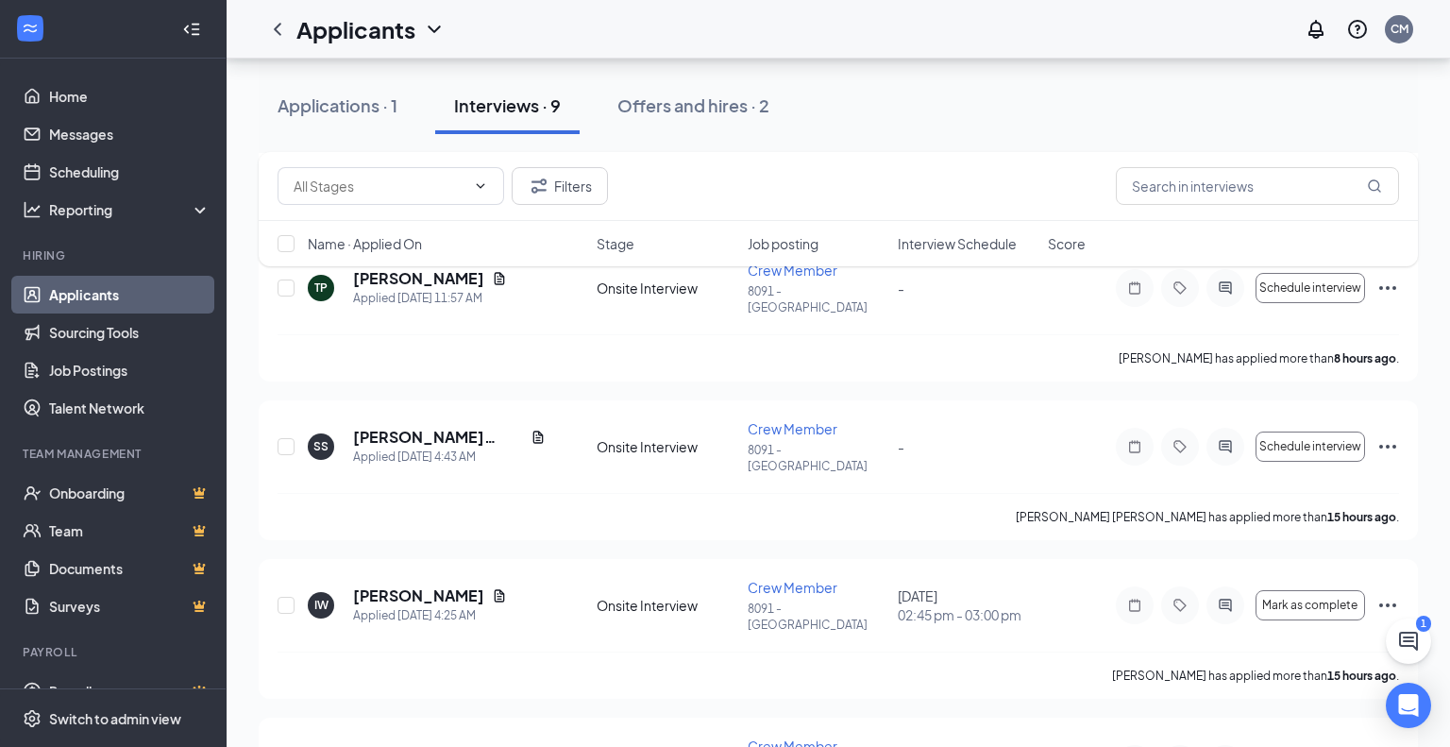
scroll to position [381, 0]
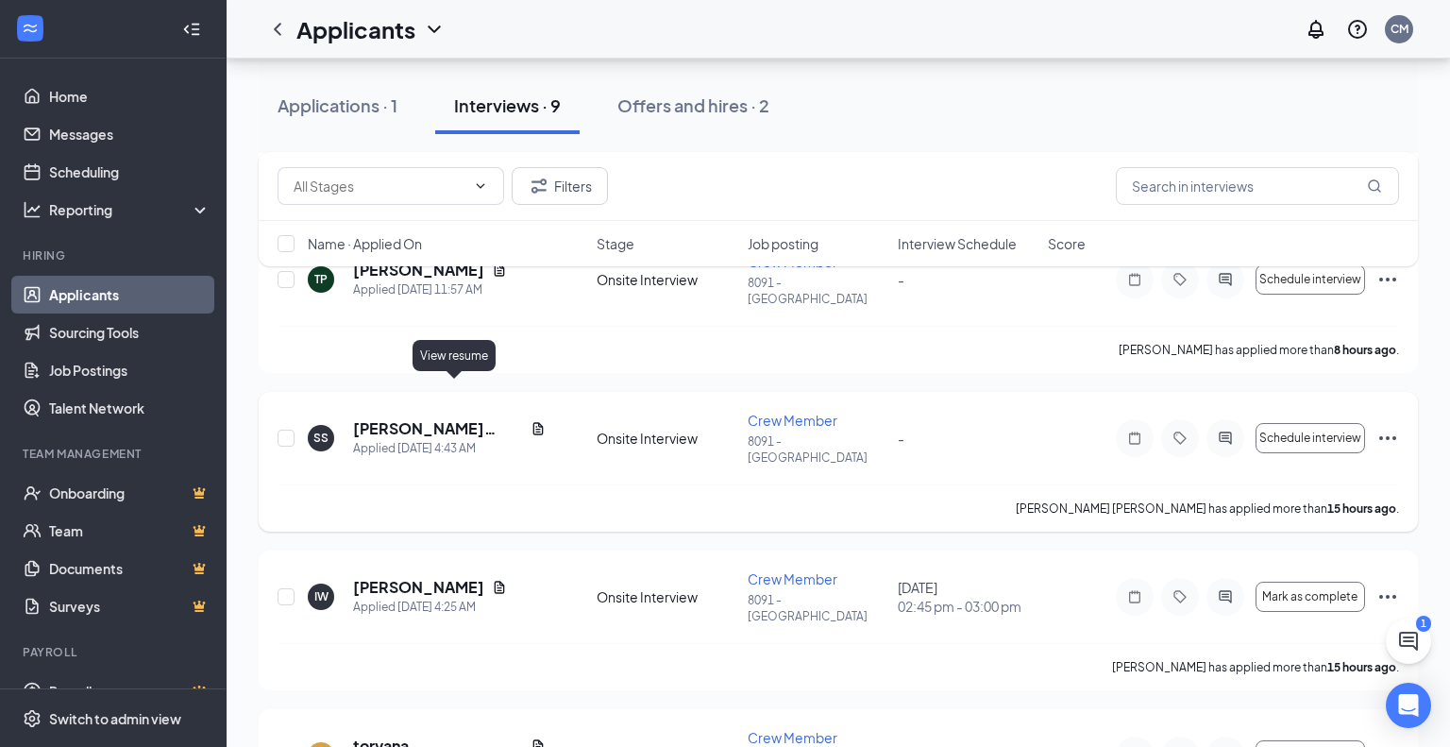
click at [531, 421] on icon "Document" at bounding box center [538, 428] width 15 height 15
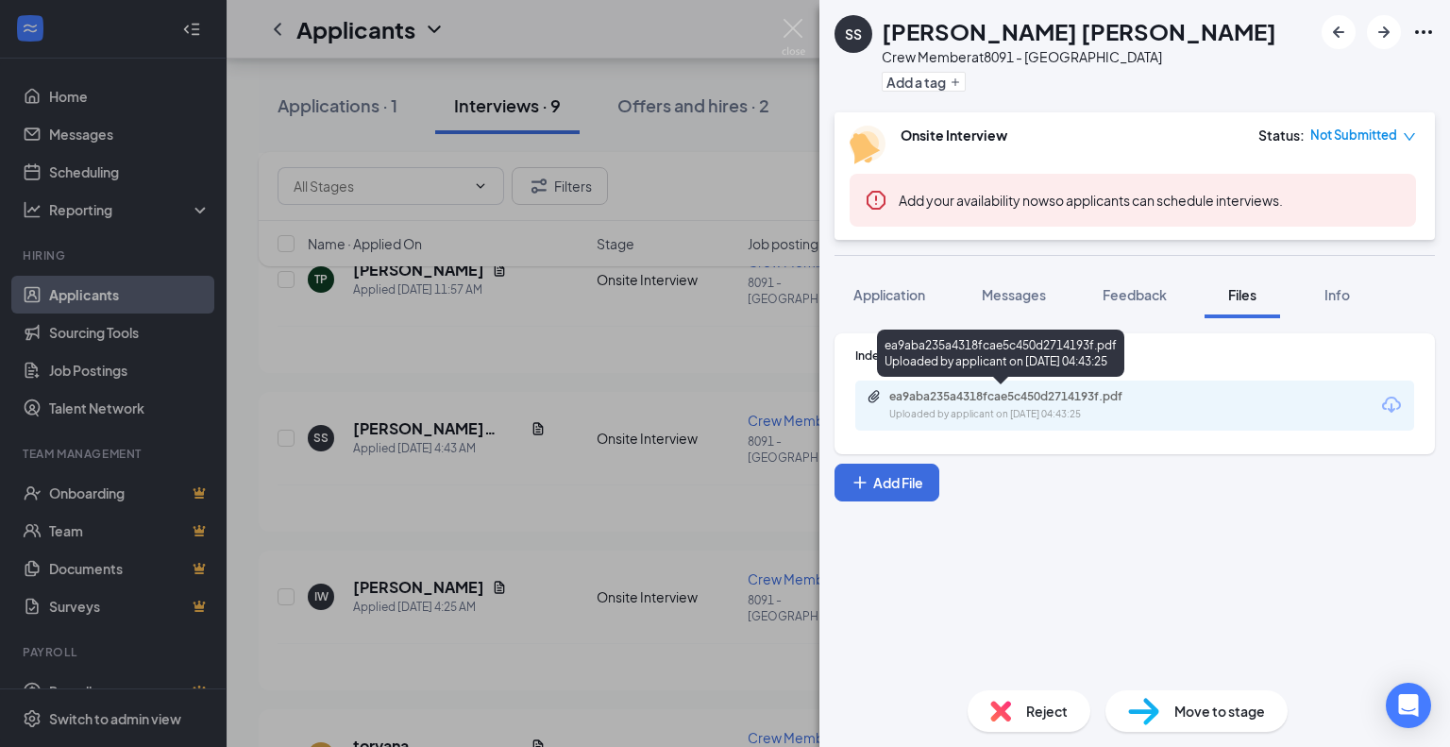
click at [960, 398] on div "ea9aba235a4318fcae5c450d2714193f.pdf" at bounding box center [1021, 396] width 264 height 15
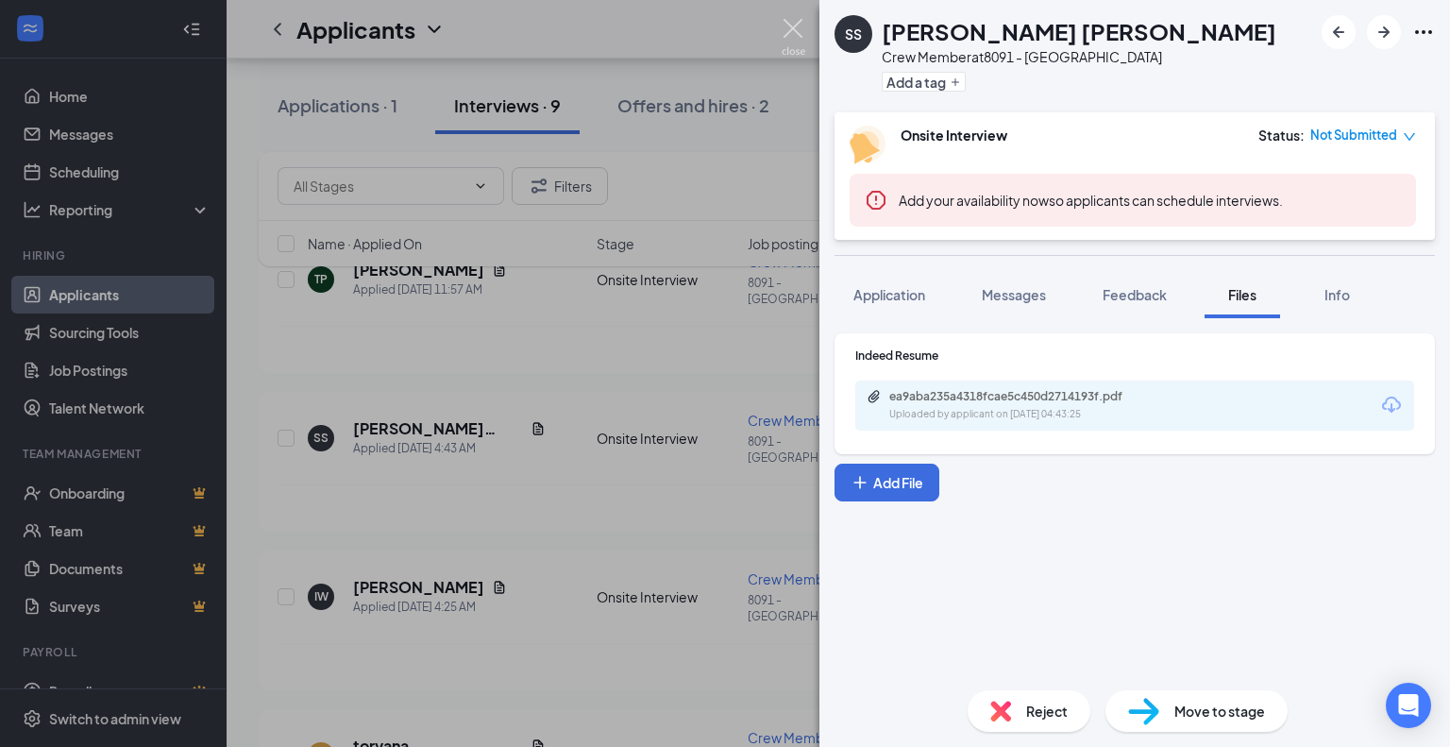
click at [791, 37] on img at bounding box center [794, 37] width 24 height 37
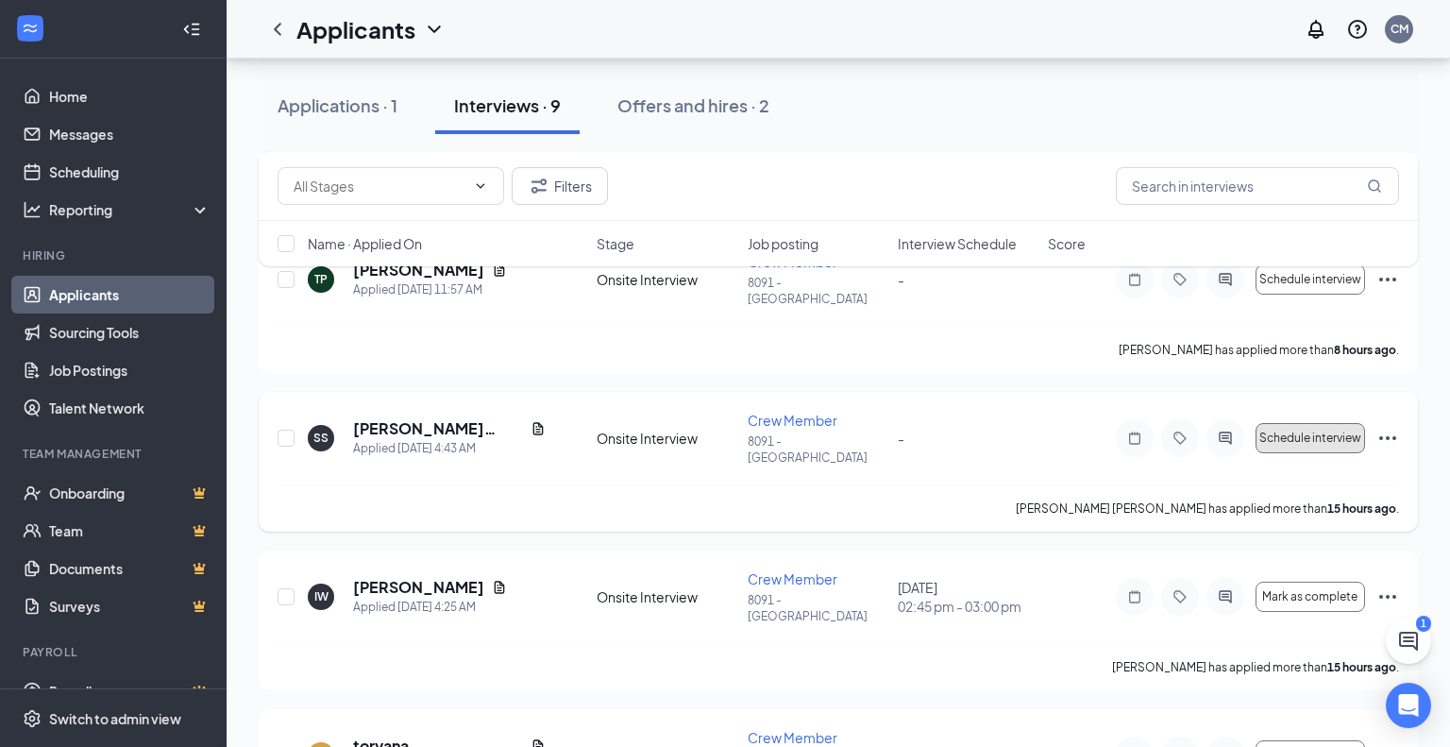
click at [1303, 423] on button "Schedule interview" at bounding box center [1311, 438] width 110 height 30
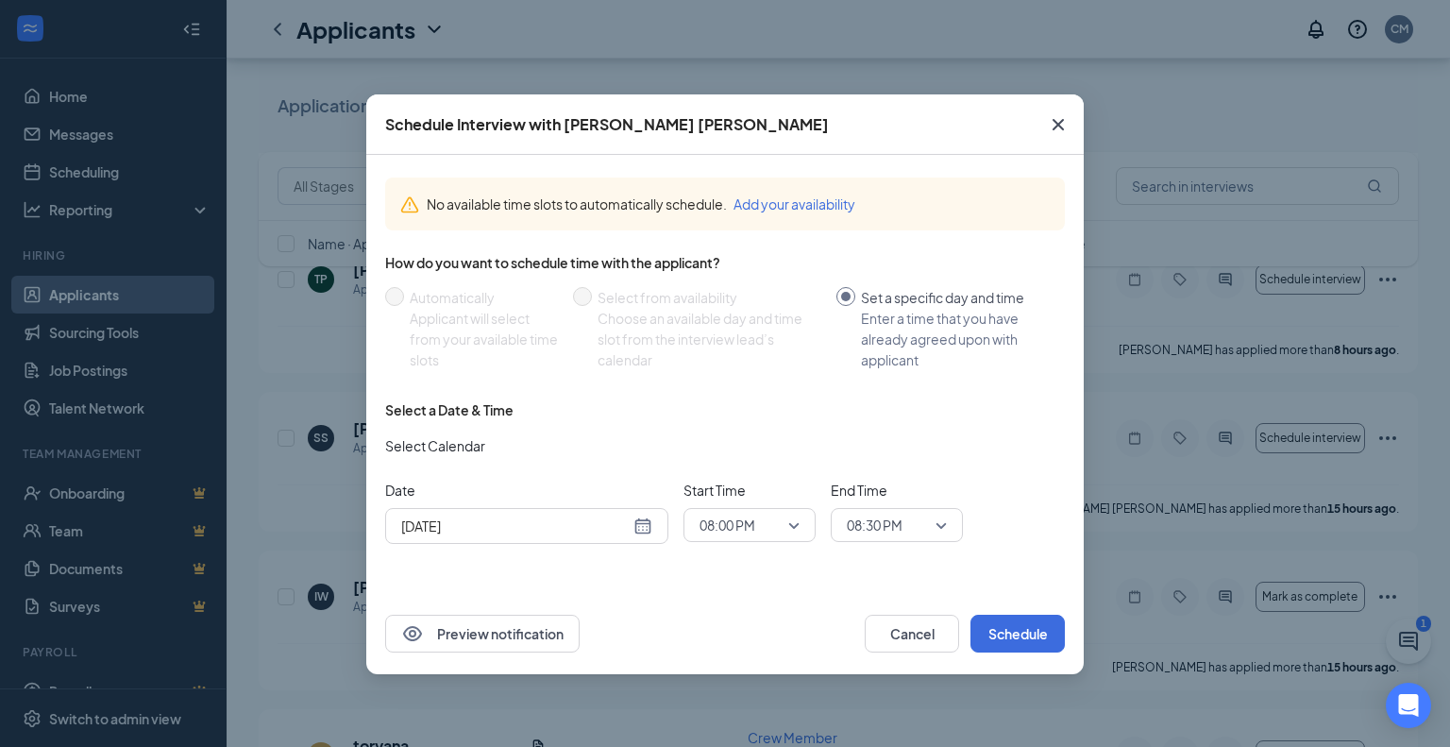
click at [644, 529] on div "Aug 26, 2025" at bounding box center [526, 525] width 251 height 21
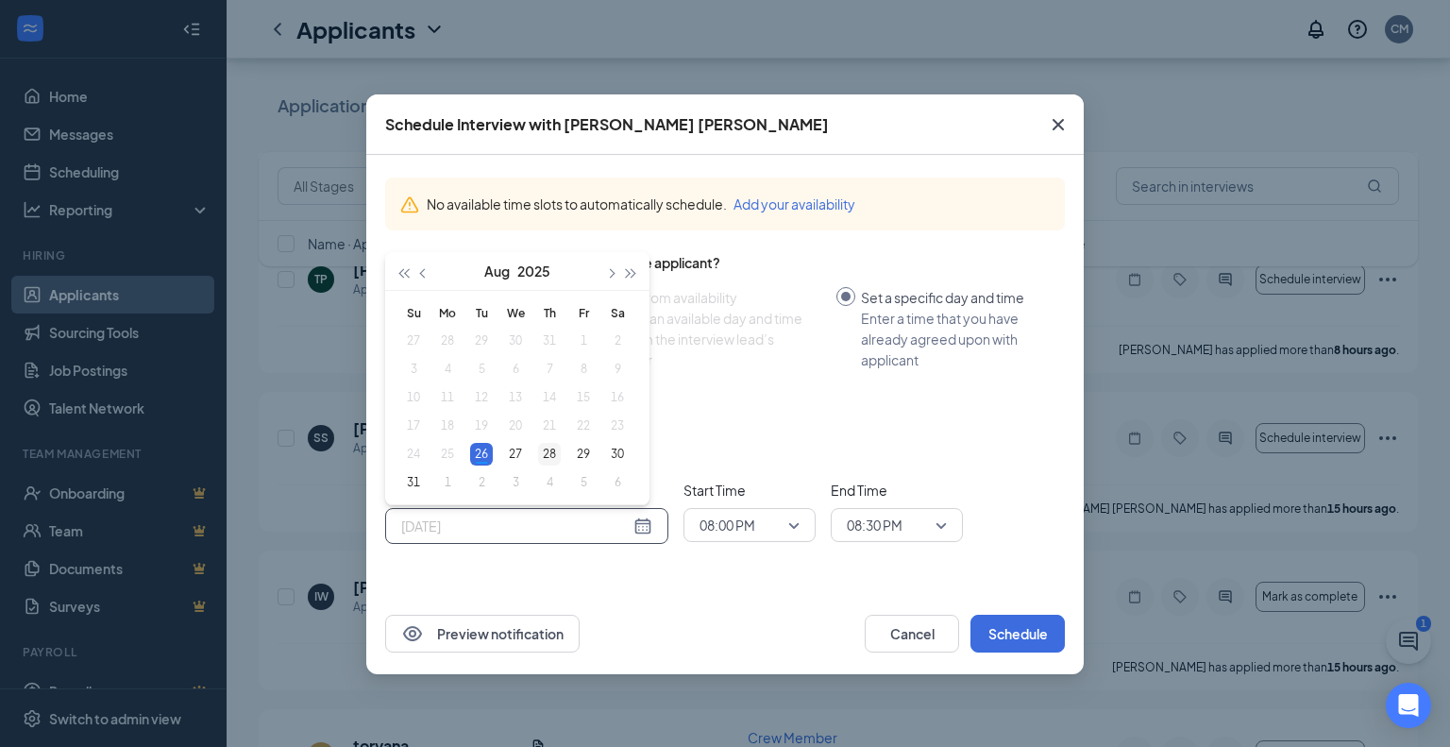
type input "Aug 28, 2025"
click at [550, 458] on div "28" at bounding box center [549, 454] width 23 height 23
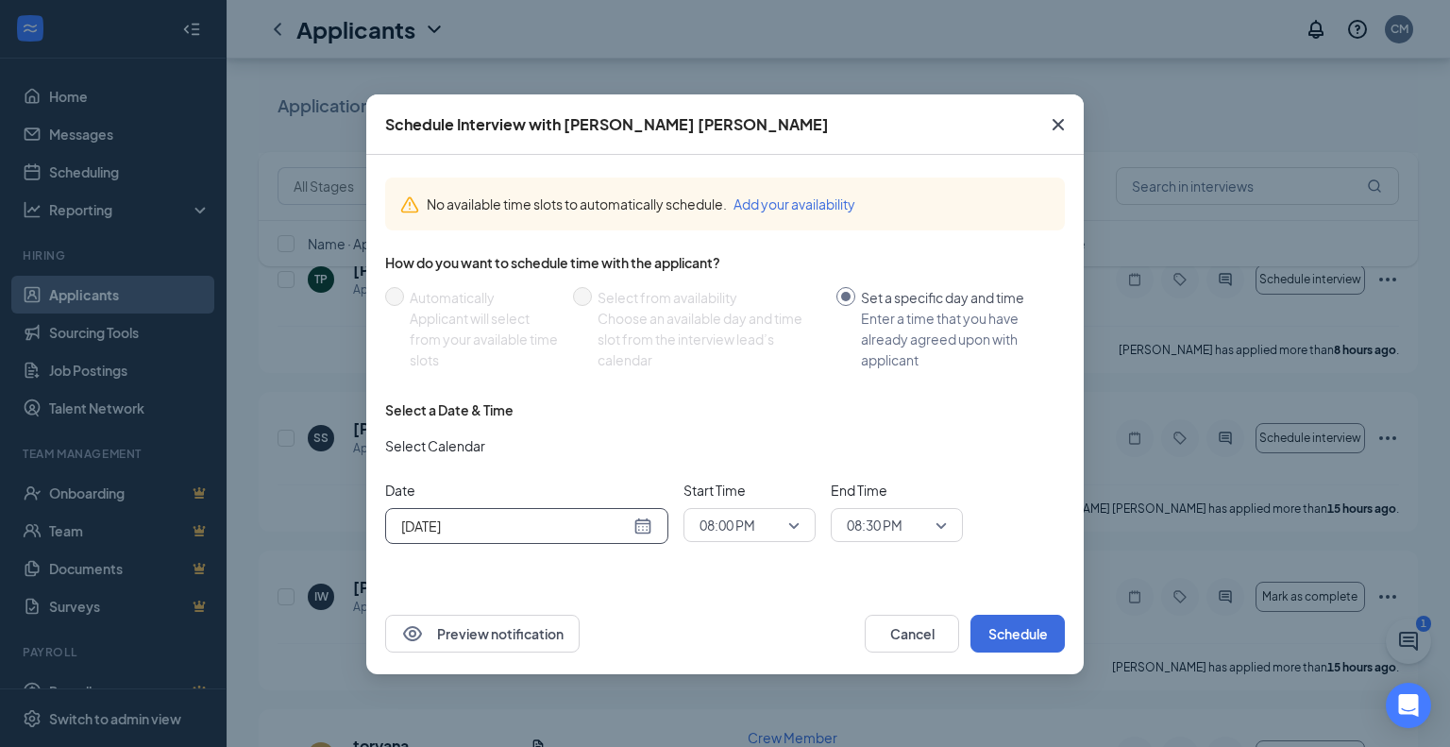
click at [799, 524] on span "08:00 PM" at bounding box center [750, 525] width 100 height 28
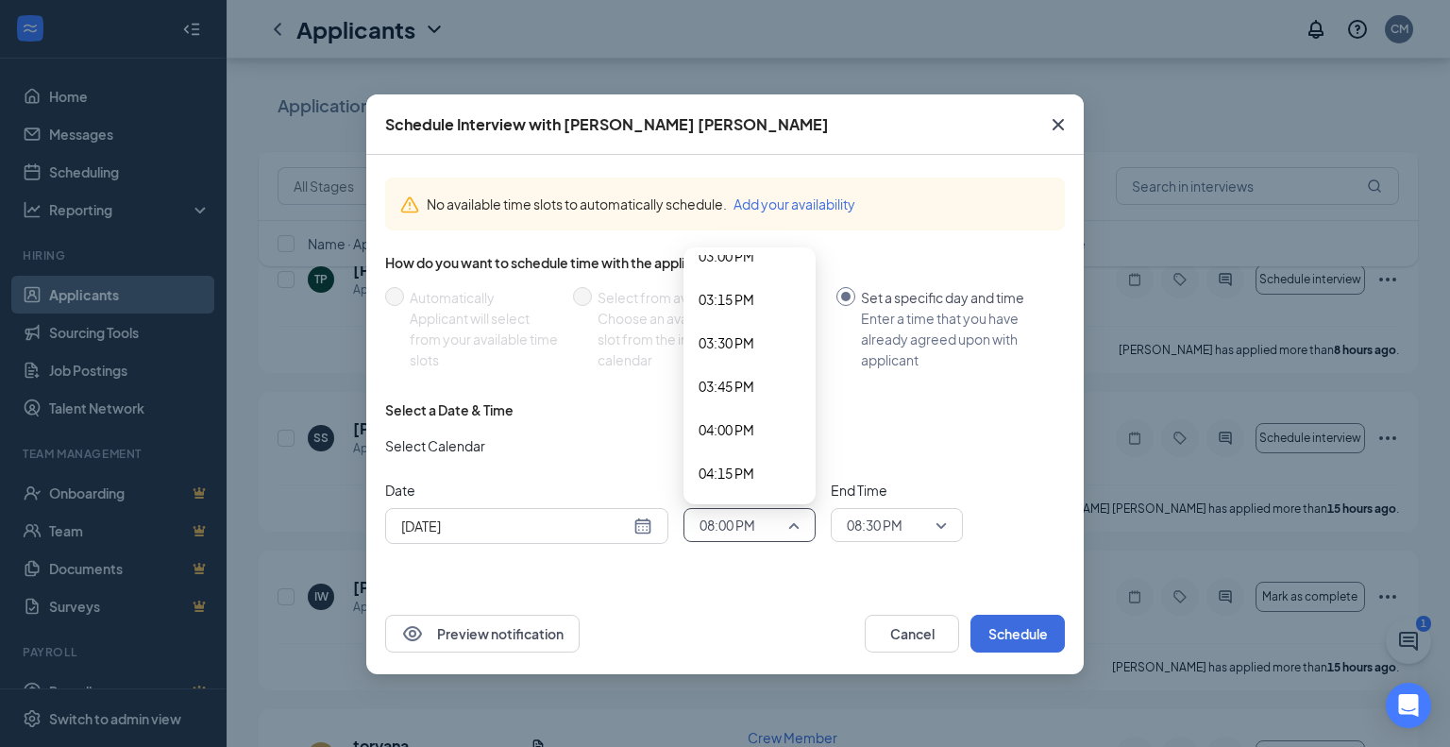
scroll to position [2597, 0]
click at [722, 330] on span "03:15 PM" at bounding box center [727, 328] width 56 height 21
click at [937, 527] on span "08:30 PM" at bounding box center [897, 525] width 100 height 28
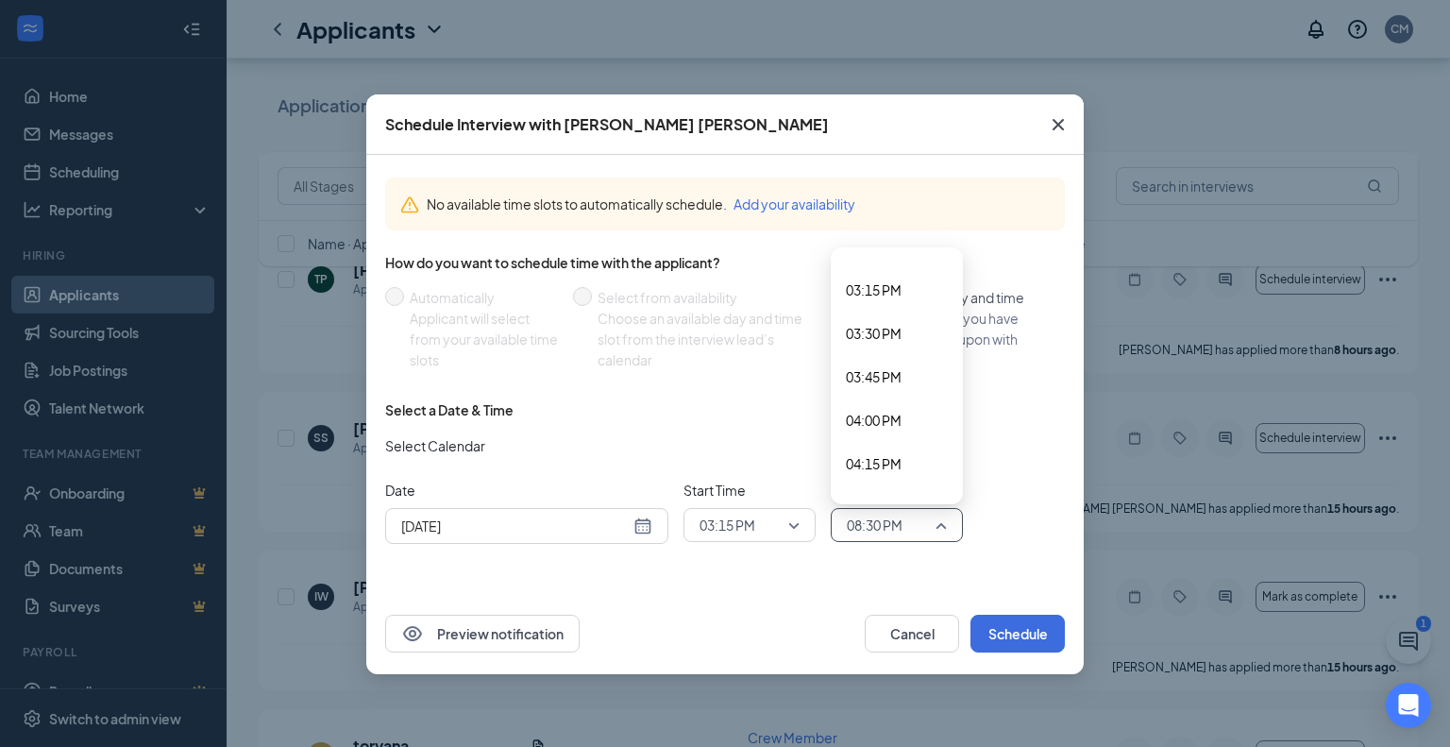
scroll to position [2632, 0]
click at [874, 340] on span "03:30 PM" at bounding box center [874, 337] width 56 height 21
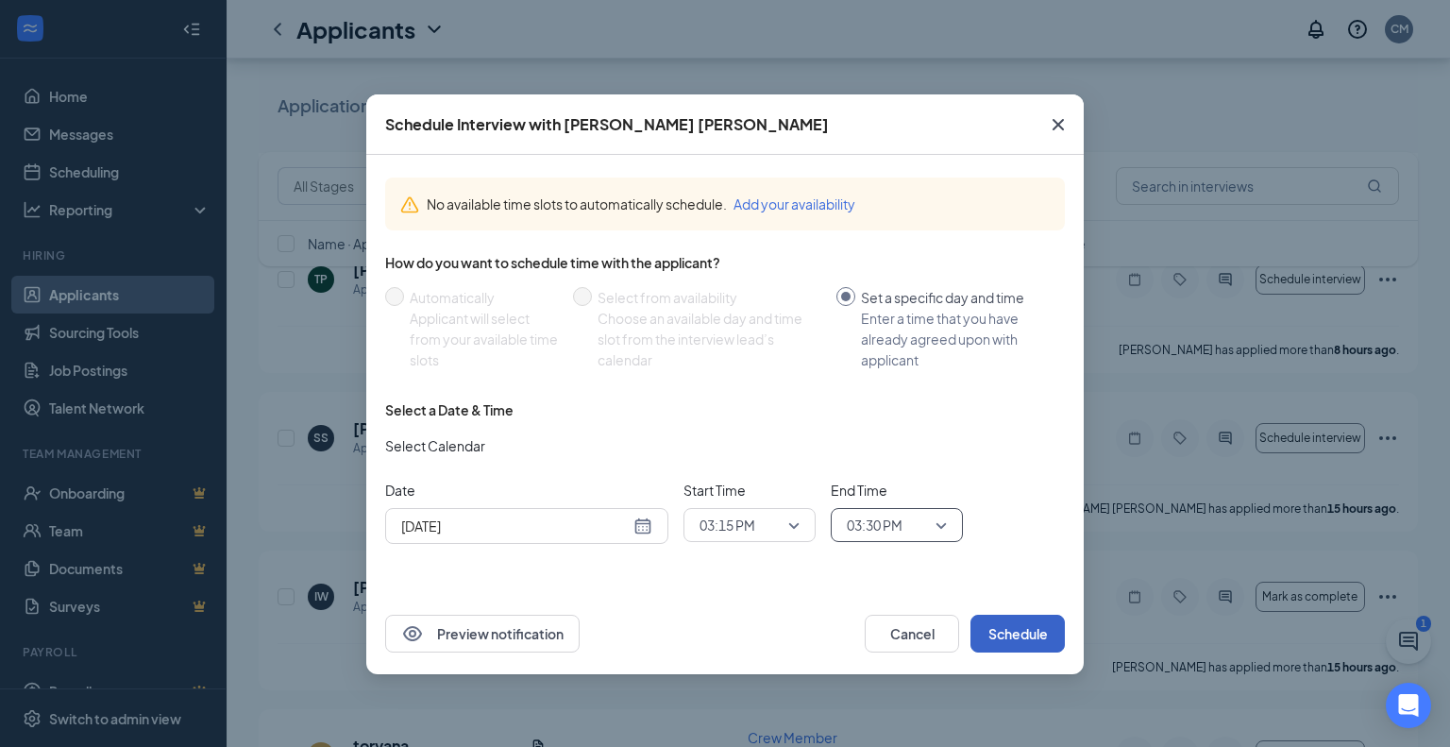
click at [1006, 635] on button "Schedule" at bounding box center [1018, 634] width 94 height 38
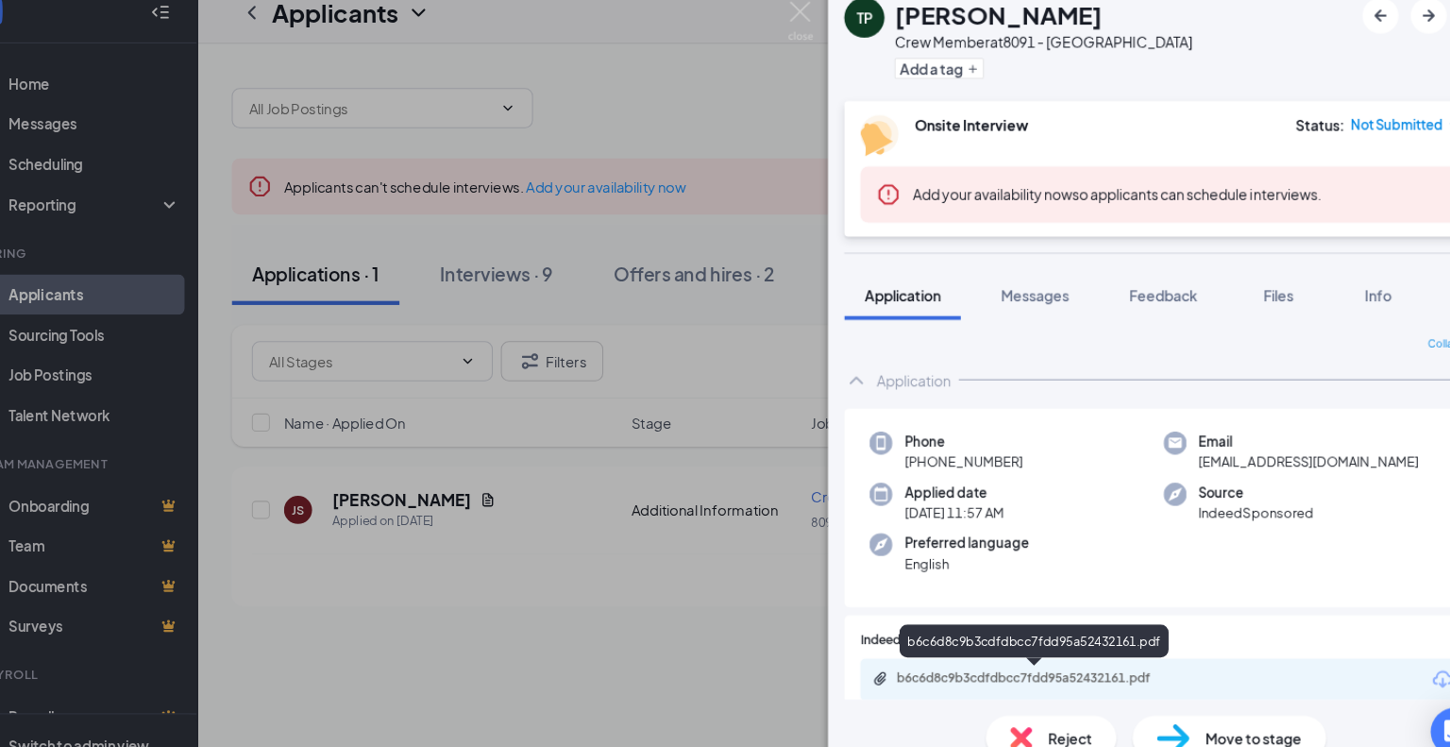
click at [931, 648] on div "b6c6d8c9b3cdfdbcc7fdd95a52432161.pdf" at bounding box center [1016, 655] width 264 height 15
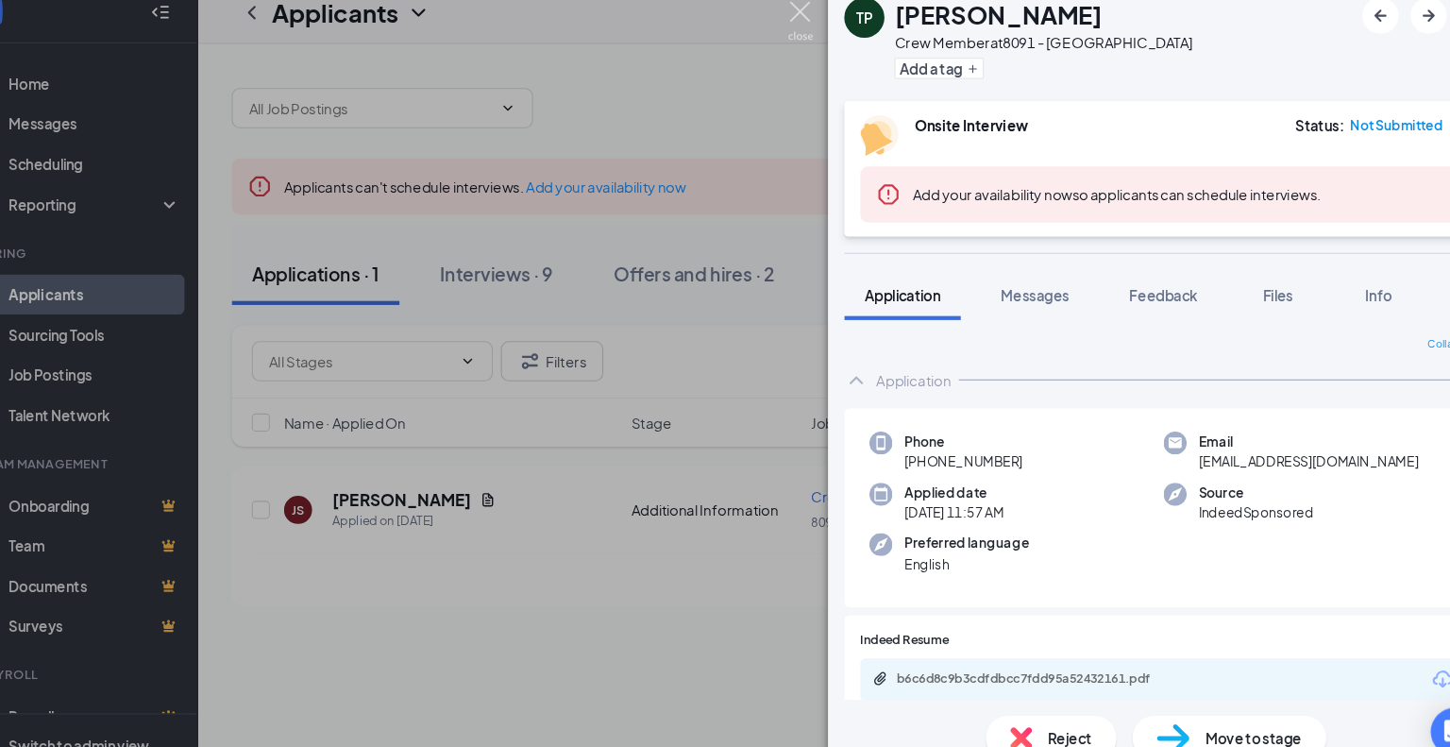
click at [795, 38] on img at bounding box center [794, 37] width 24 height 37
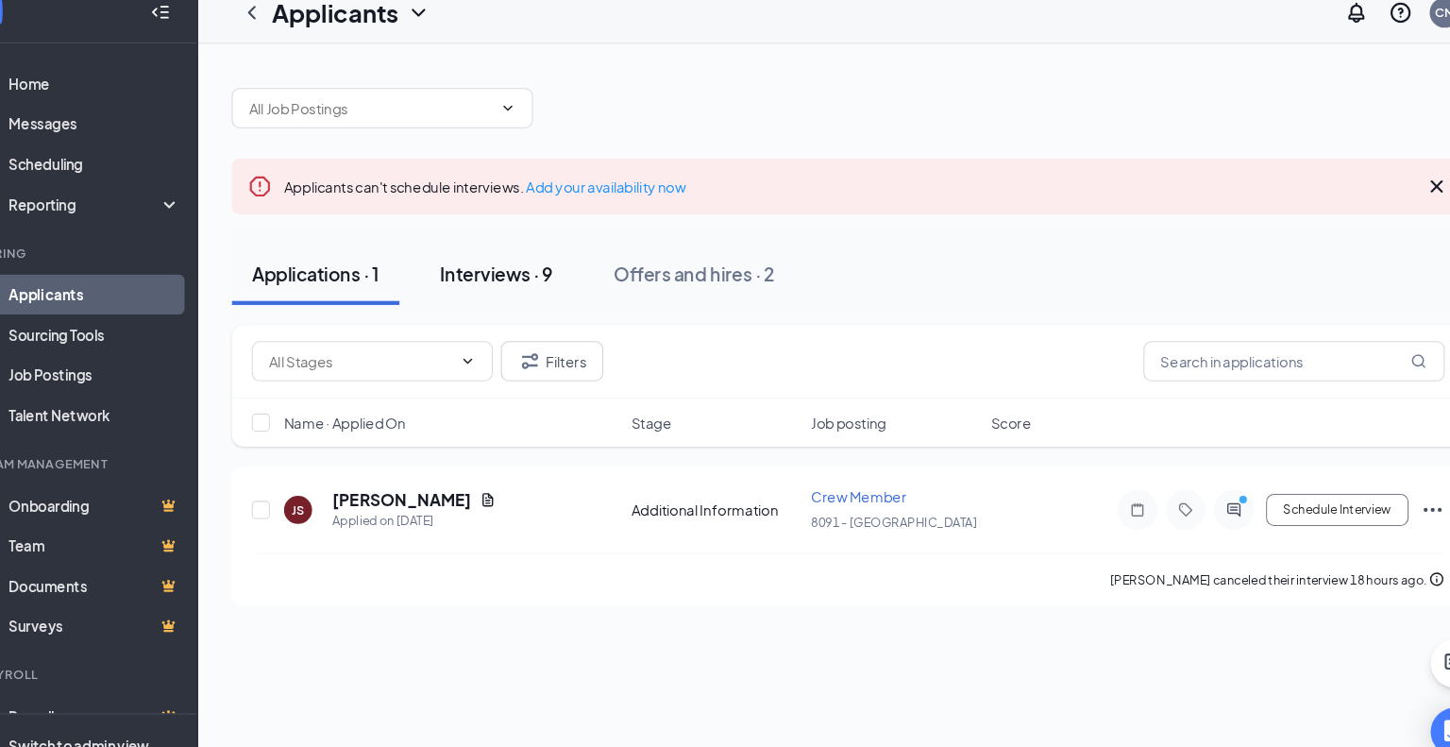
click at [538, 274] on div "Interviews · 9" at bounding box center [507, 275] width 107 height 24
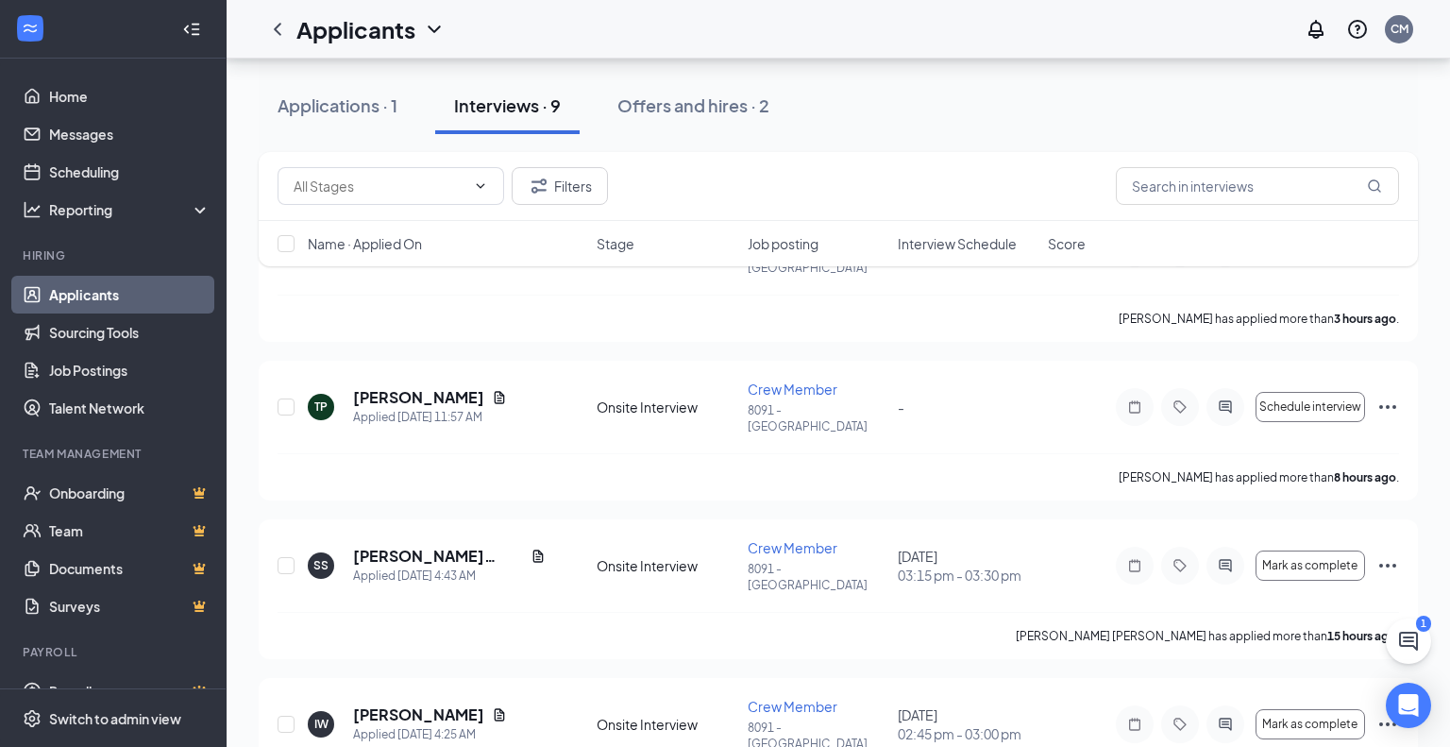
scroll to position [264, 0]
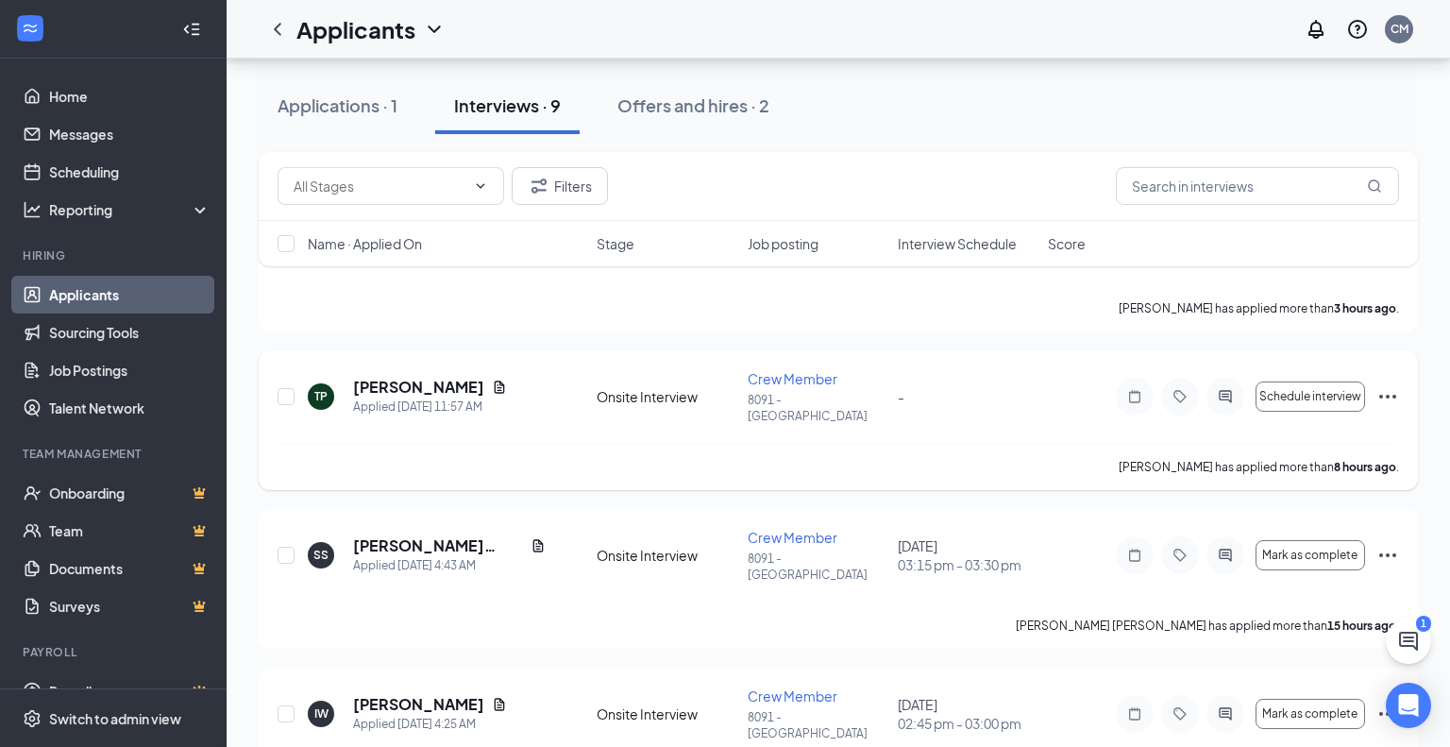
click at [1387, 395] on icon "Ellipses" at bounding box center [1387, 397] width 17 height 4
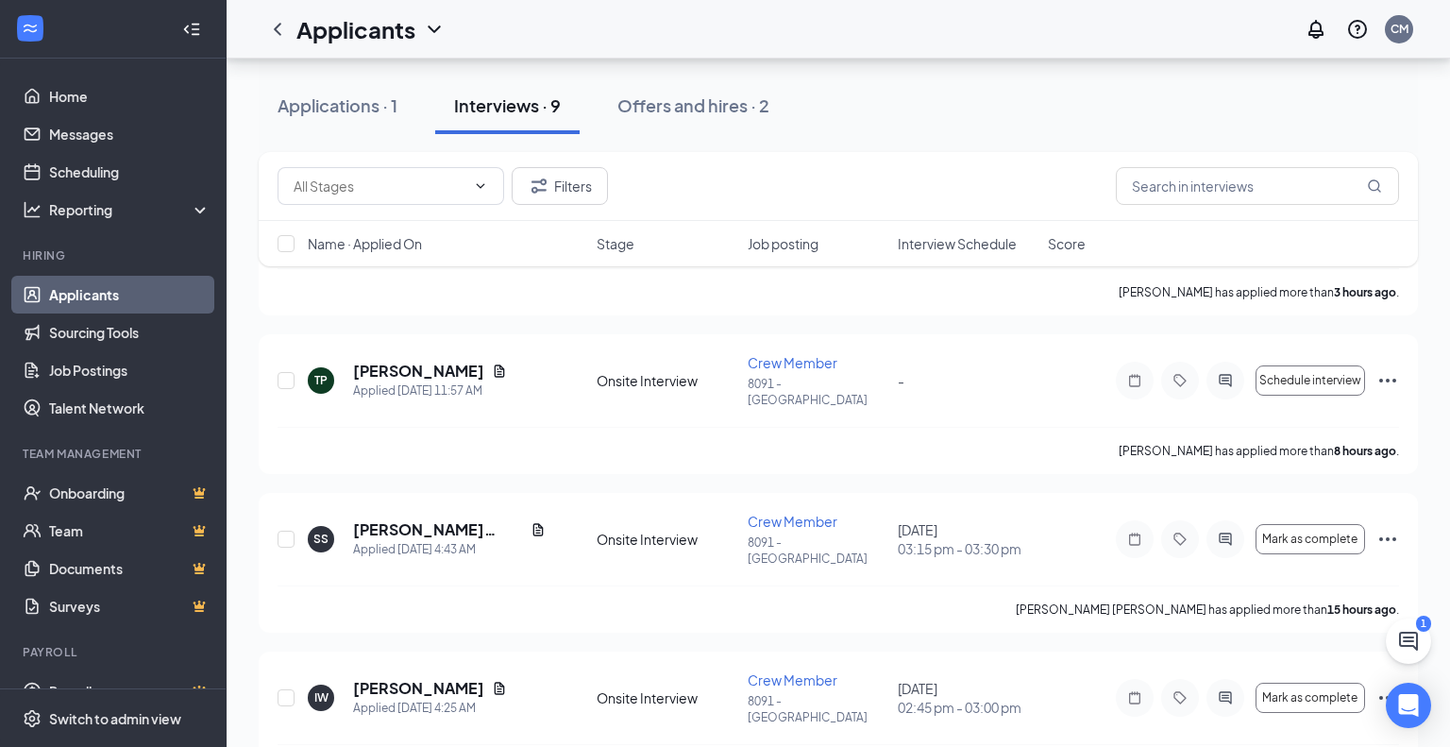
scroll to position [295, 0]
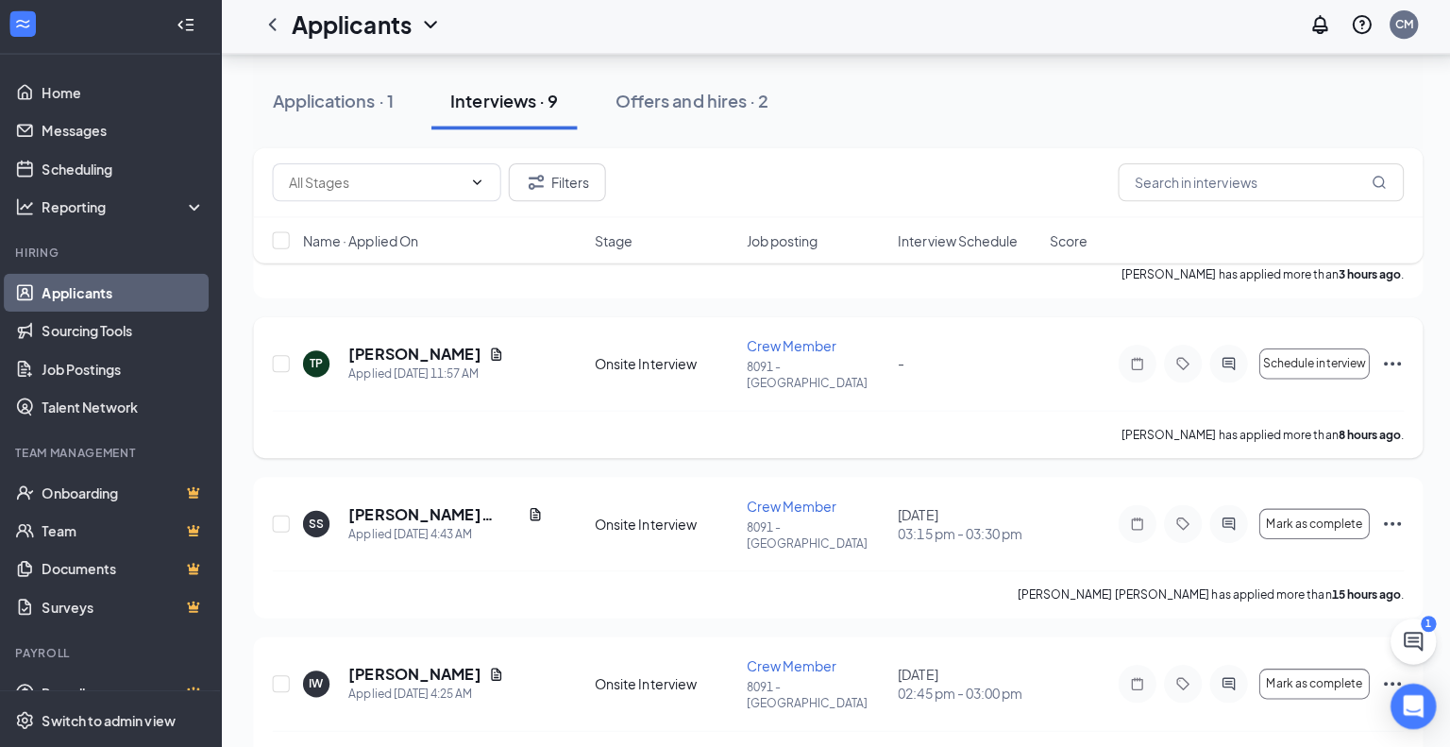
click at [1130, 428] on p "[PERSON_NAME] has applied more than 8 hours ago ." at bounding box center [1259, 436] width 280 height 16
click at [1392, 354] on icon "Ellipses" at bounding box center [1387, 365] width 23 height 23
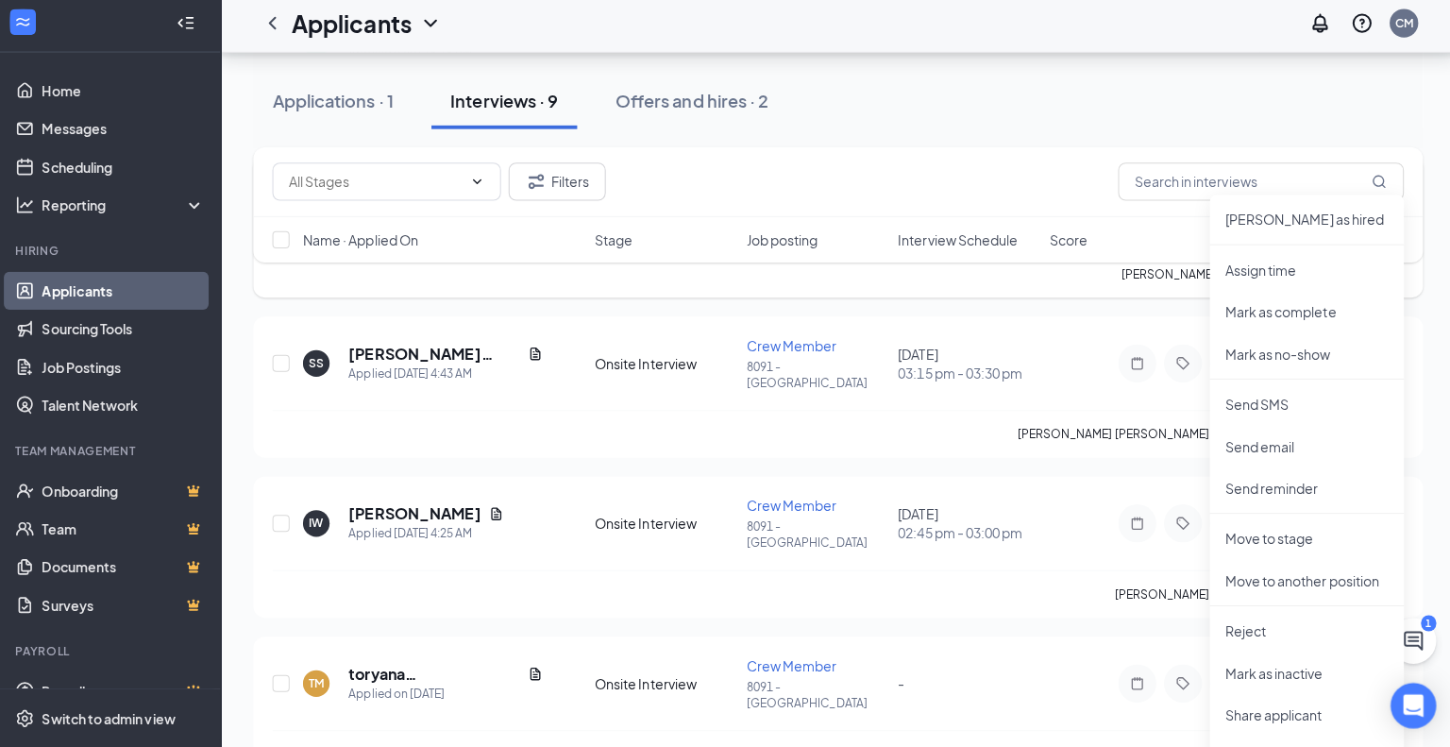
scroll to position [483, 0]
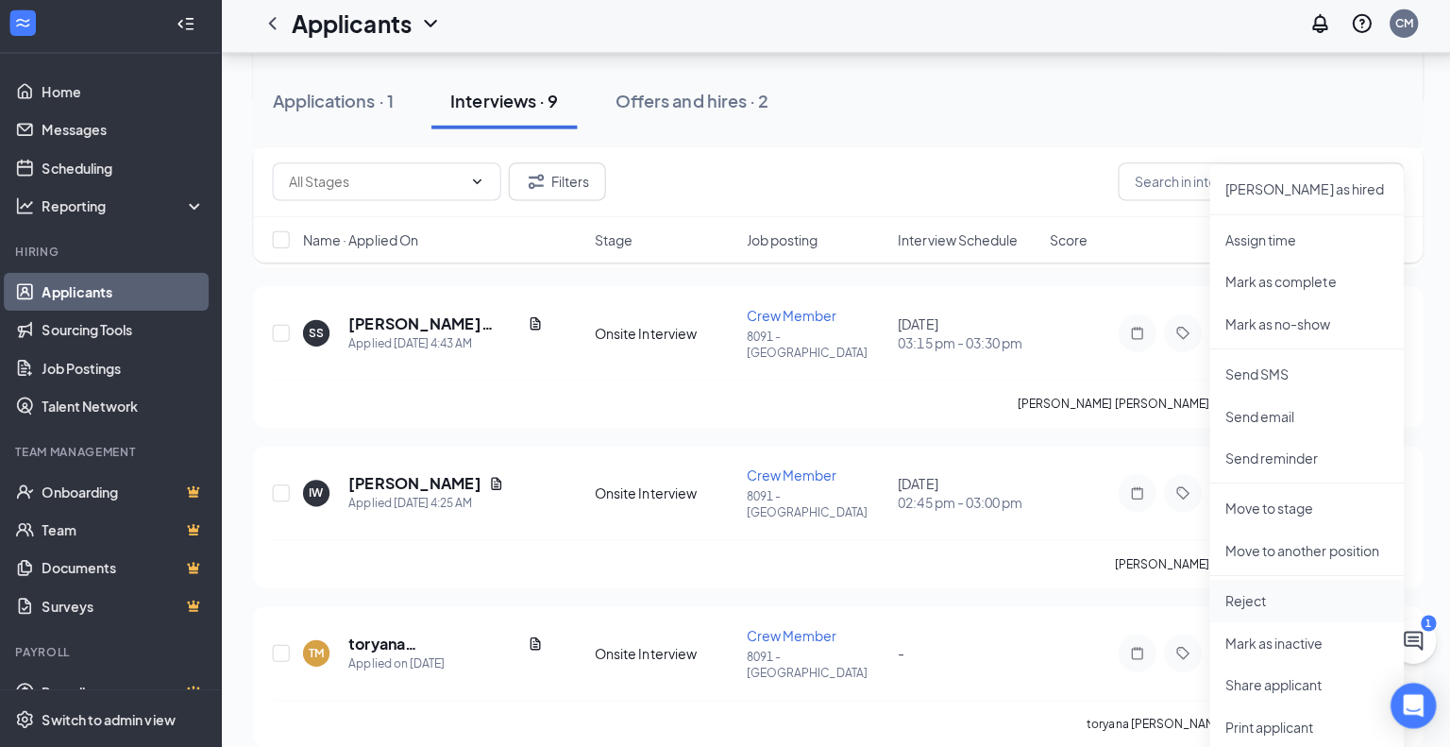
click at [1258, 593] on p "Reject" at bounding box center [1303, 601] width 162 height 19
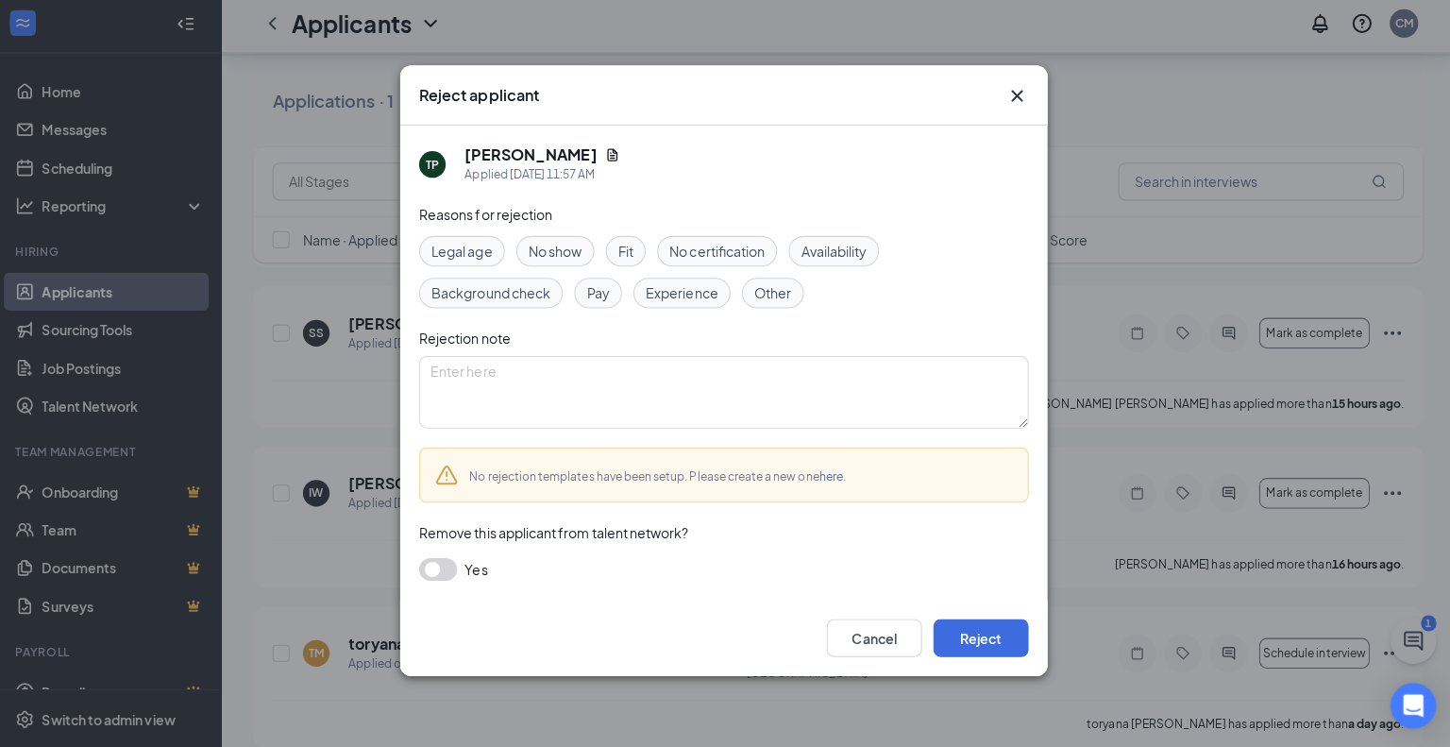
click at [769, 297] on span "Other" at bounding box center [773, 296] width 37 height 21
click at [983, 632] on button "Reject" at bounding box center [980, 638] width 94 height 38
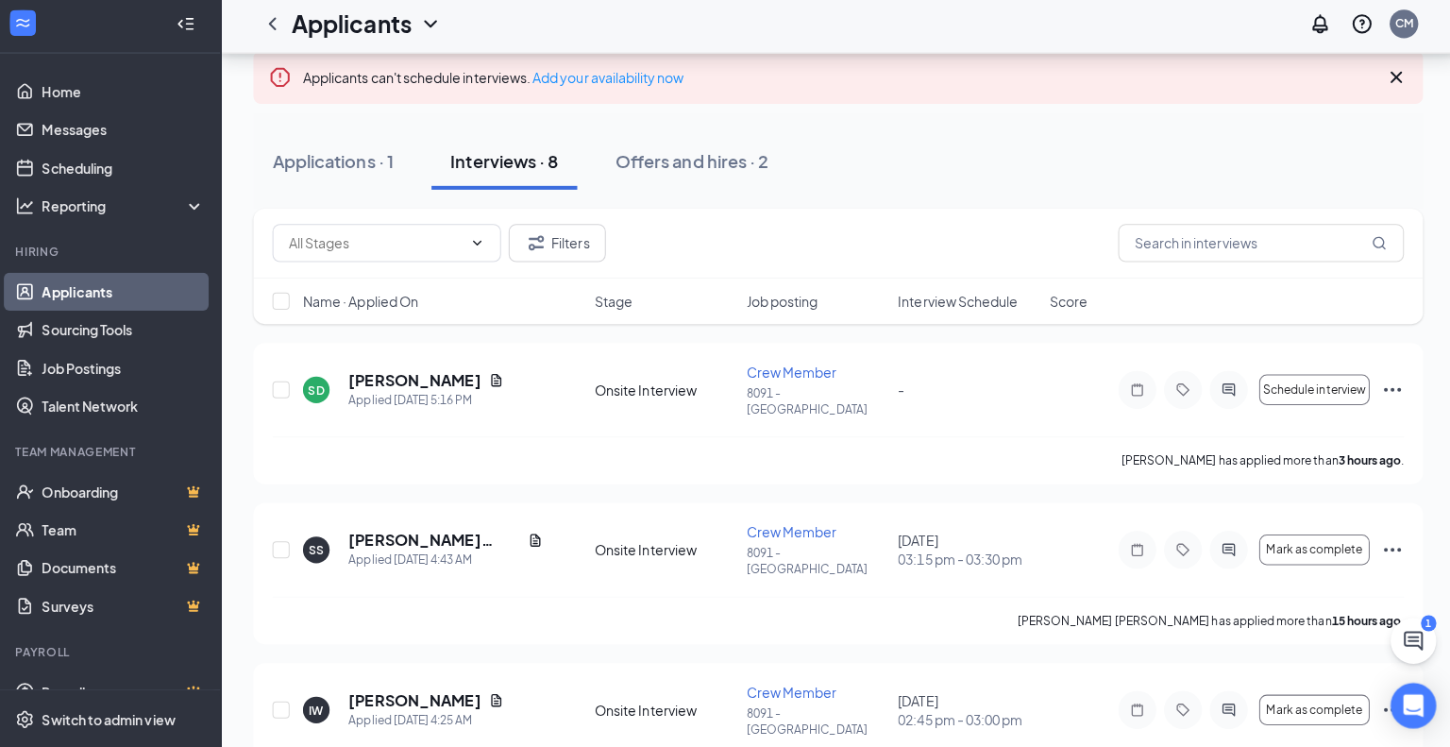
scroll to position [111, 0]
click at [495, 376] on icon "Document" at bounding box center [500, 381] width 10 height 12
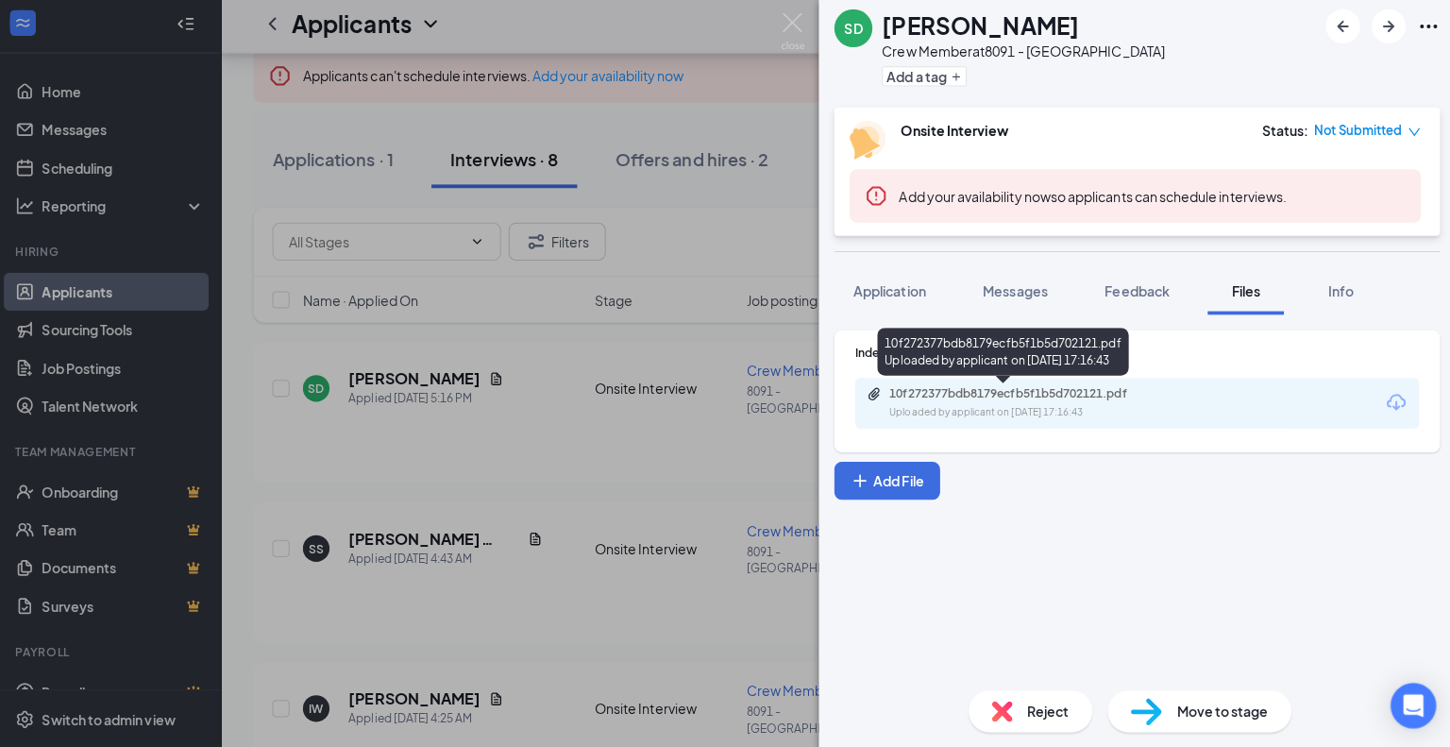
click at [1007, 401] on div "10f272377bdb8179ecfb5f1b5d702121.pdf" at bounding box center [1021, 396] width 264 height 15
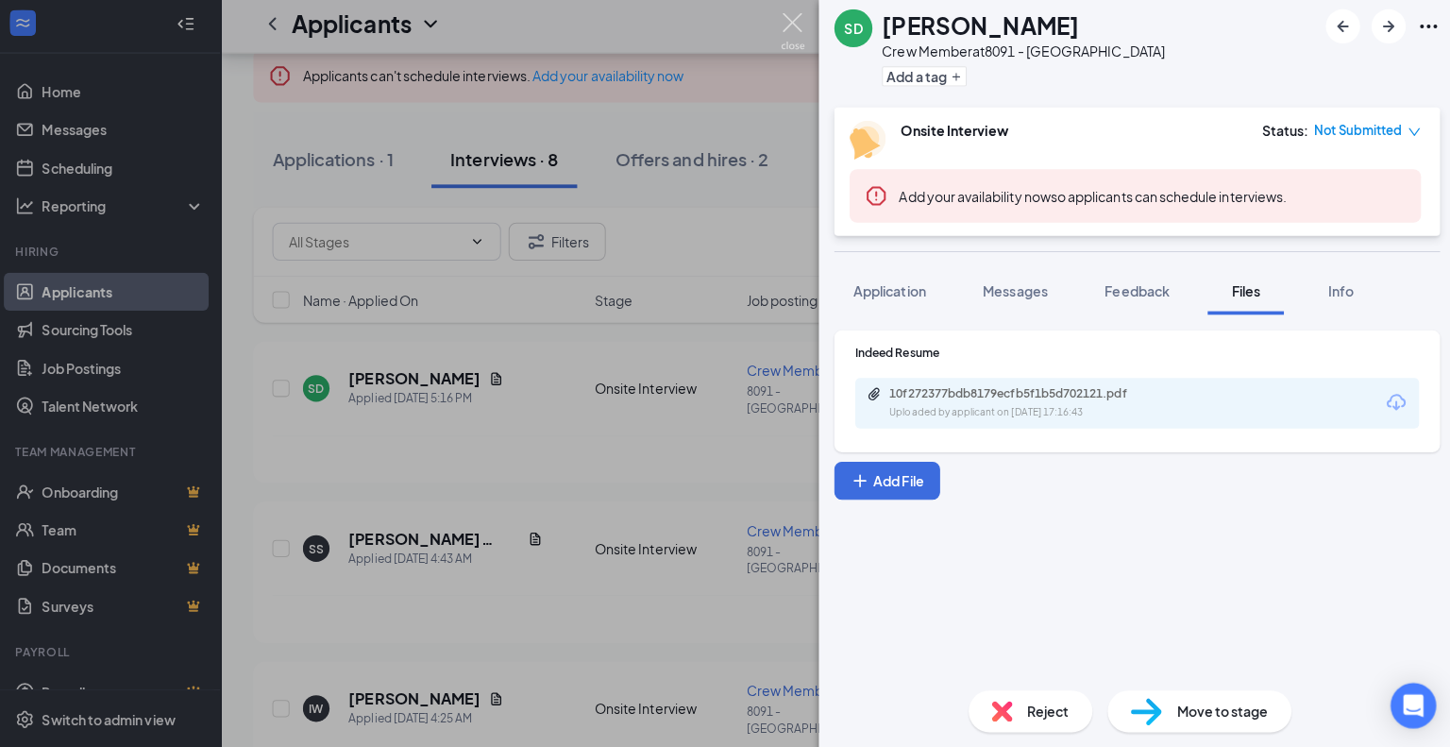
click at [792, 27] on img at bounding box center [794, 37] width 24 height 37
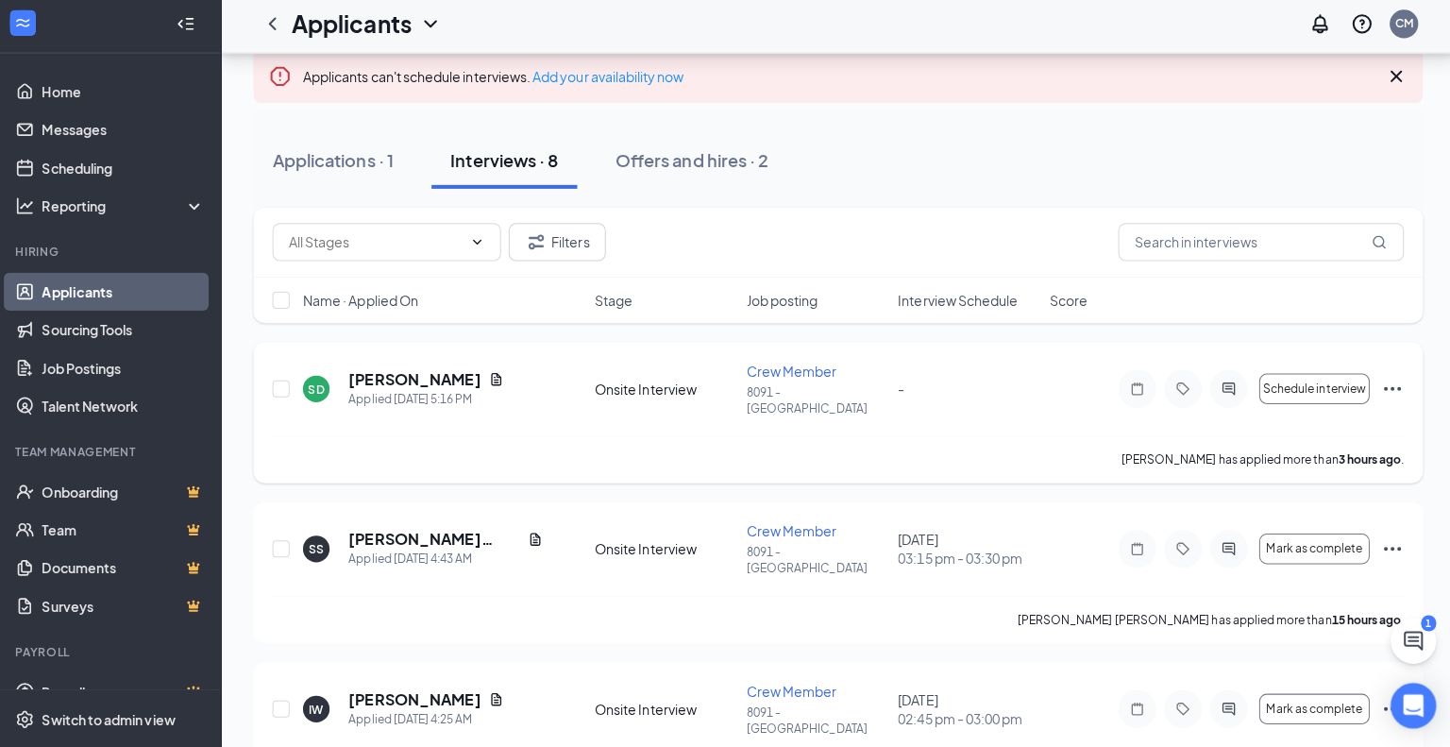
click at [1389, 385] on icon "Ellipses" at bounding box center [1387, 391] width 23 height 23
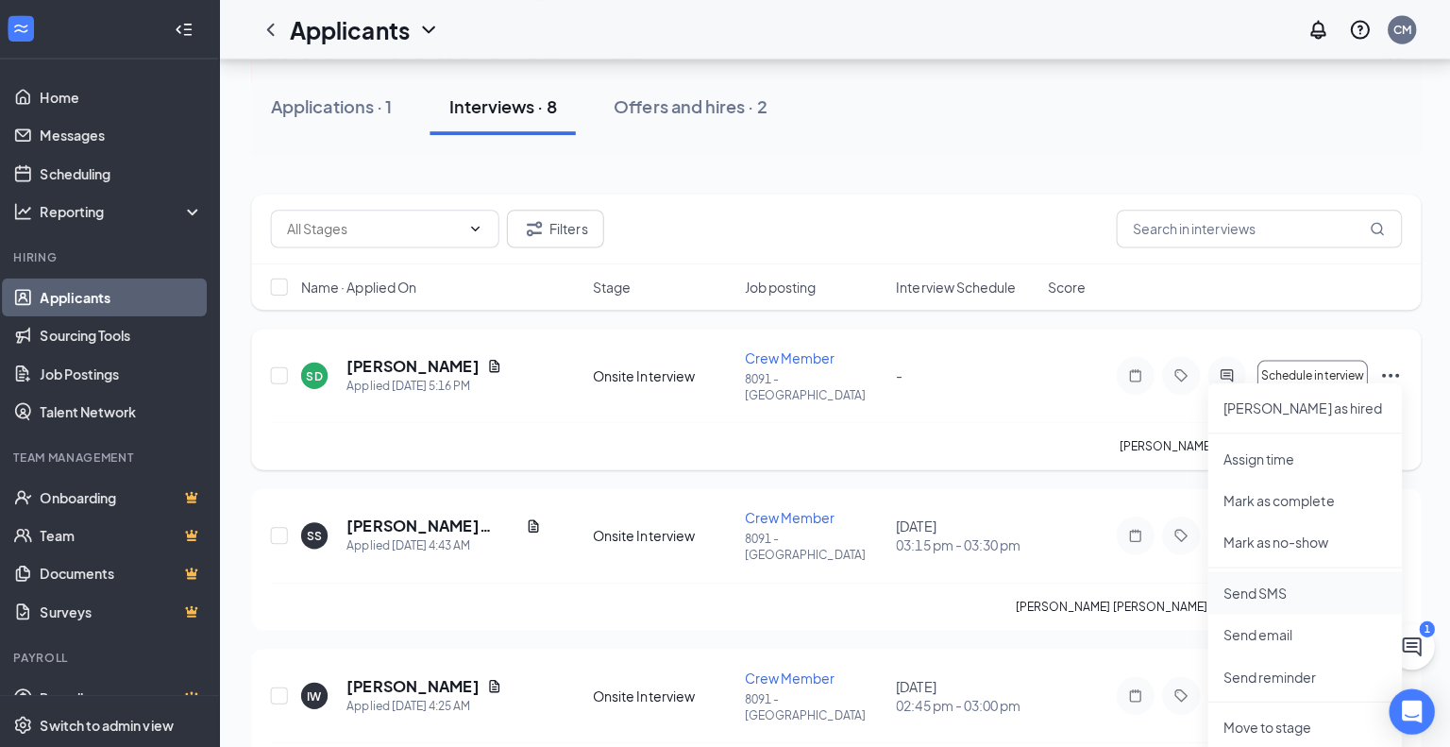
scroll to position [124, 0]
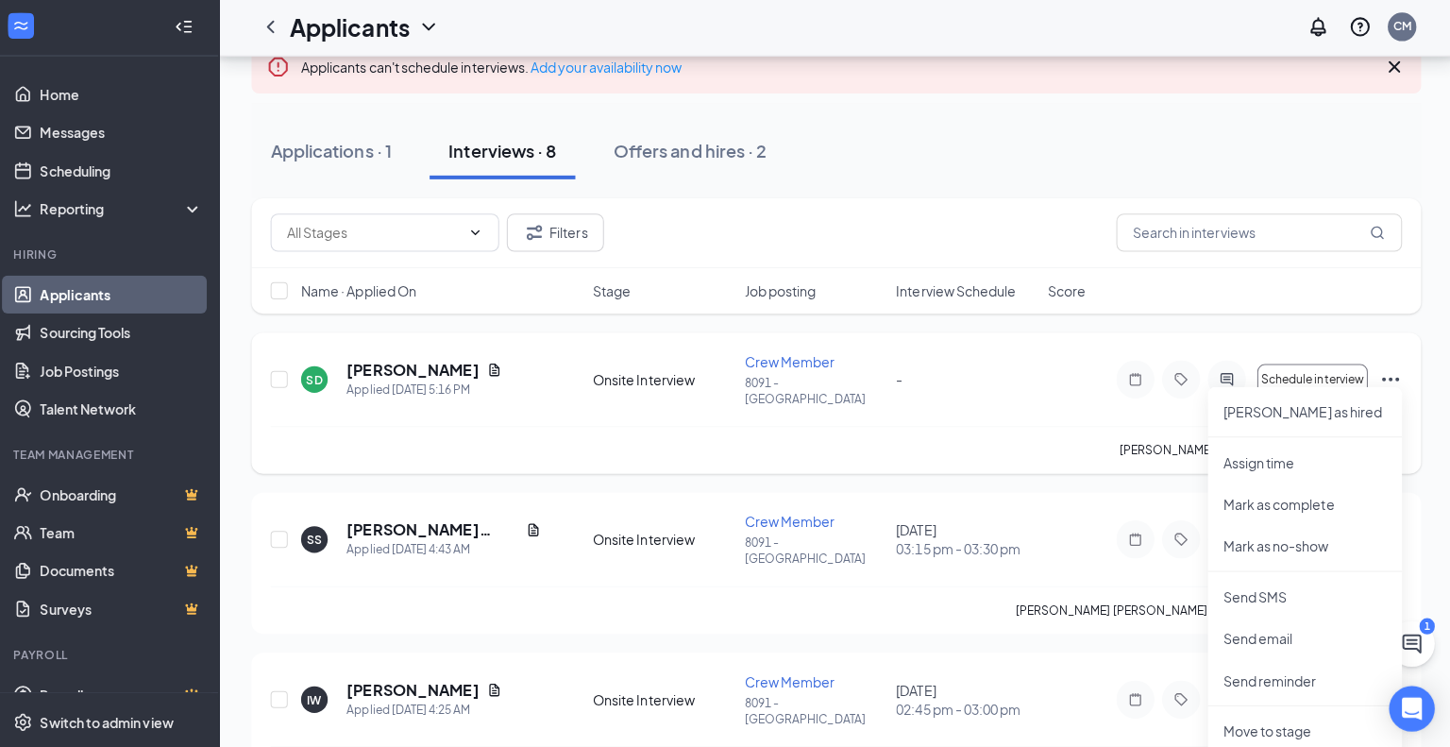
click at [980, 399] on div "SD Shanique Dixon Applied Today 5:16 PM Onsite Interview Crew Member 8091 - Gre…" at bounding box center [839, 388] width 1122 height 74
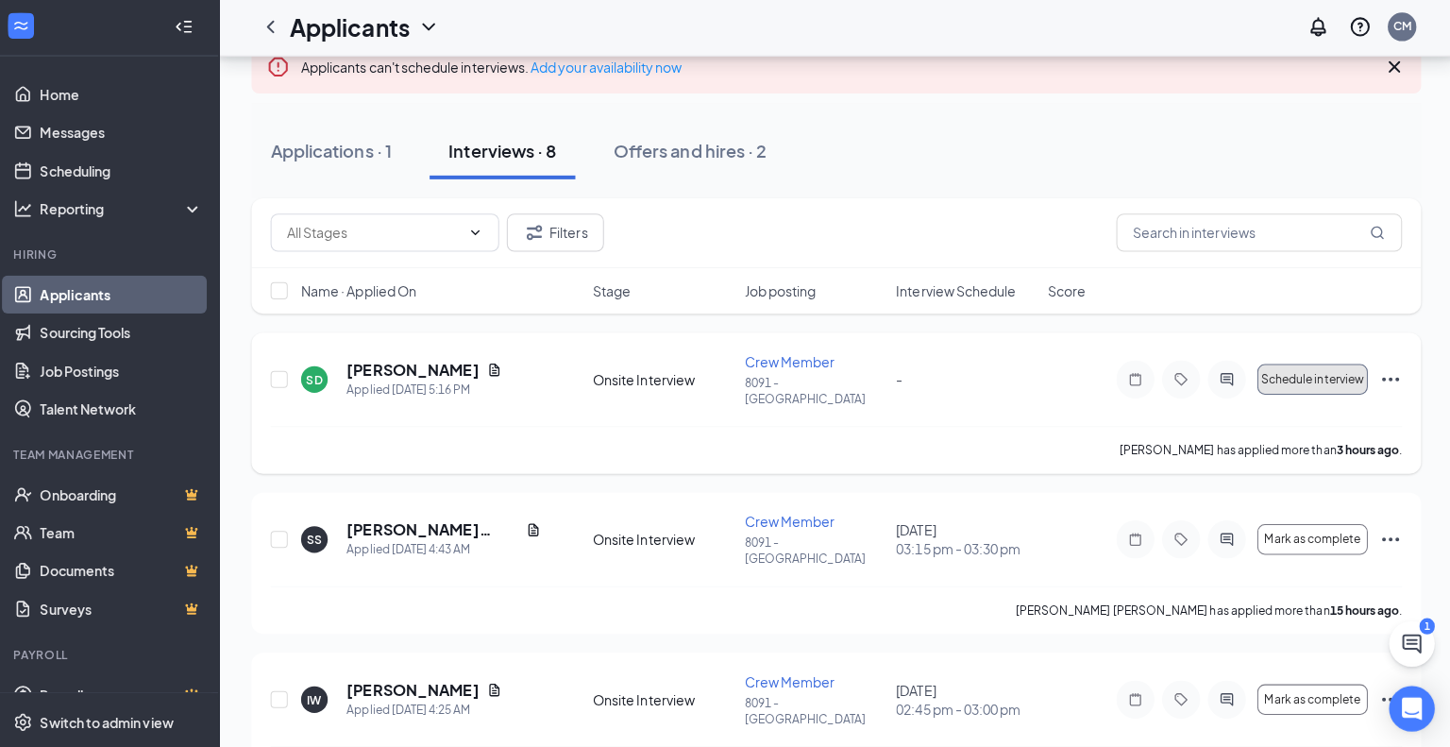
click at [1323, 374] on span "Schedule interview" at bounding box center [1310, 378] width 102 height 13
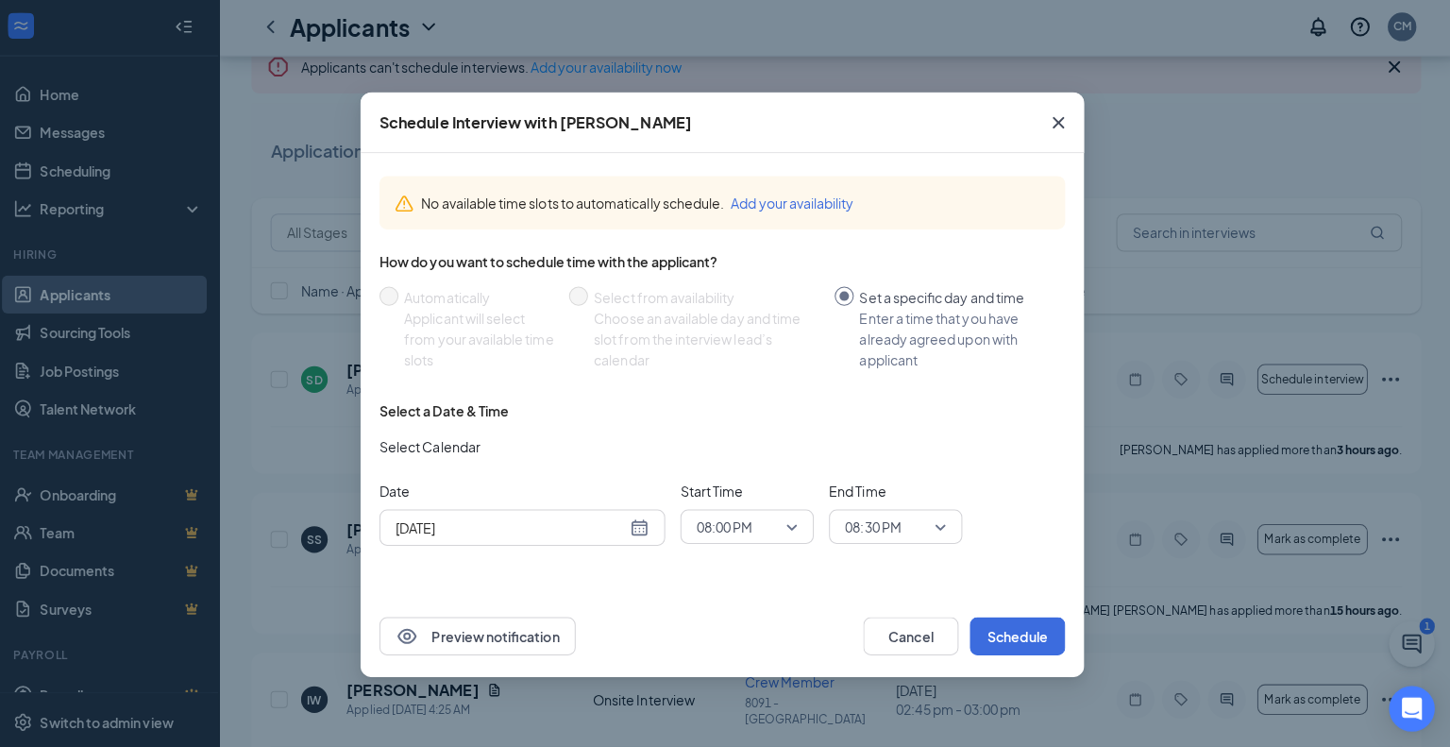
click at [645, 529] on div "Aug 26, 2025" at bounding box center [526, 525] width 251 height 21
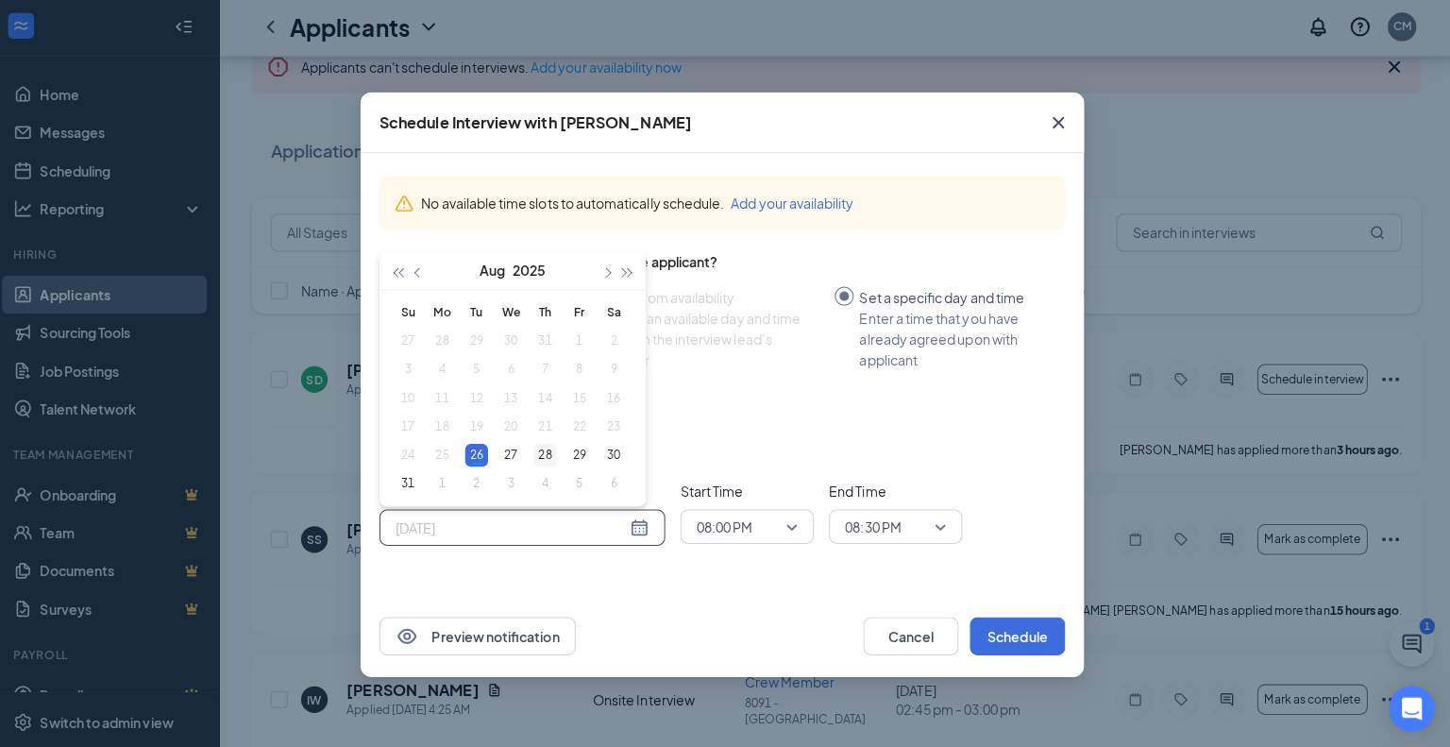
type input "Aug 28, 2025"
click at [554, 455] on div "28" at bounding box center [549, 454] width 23 height 23
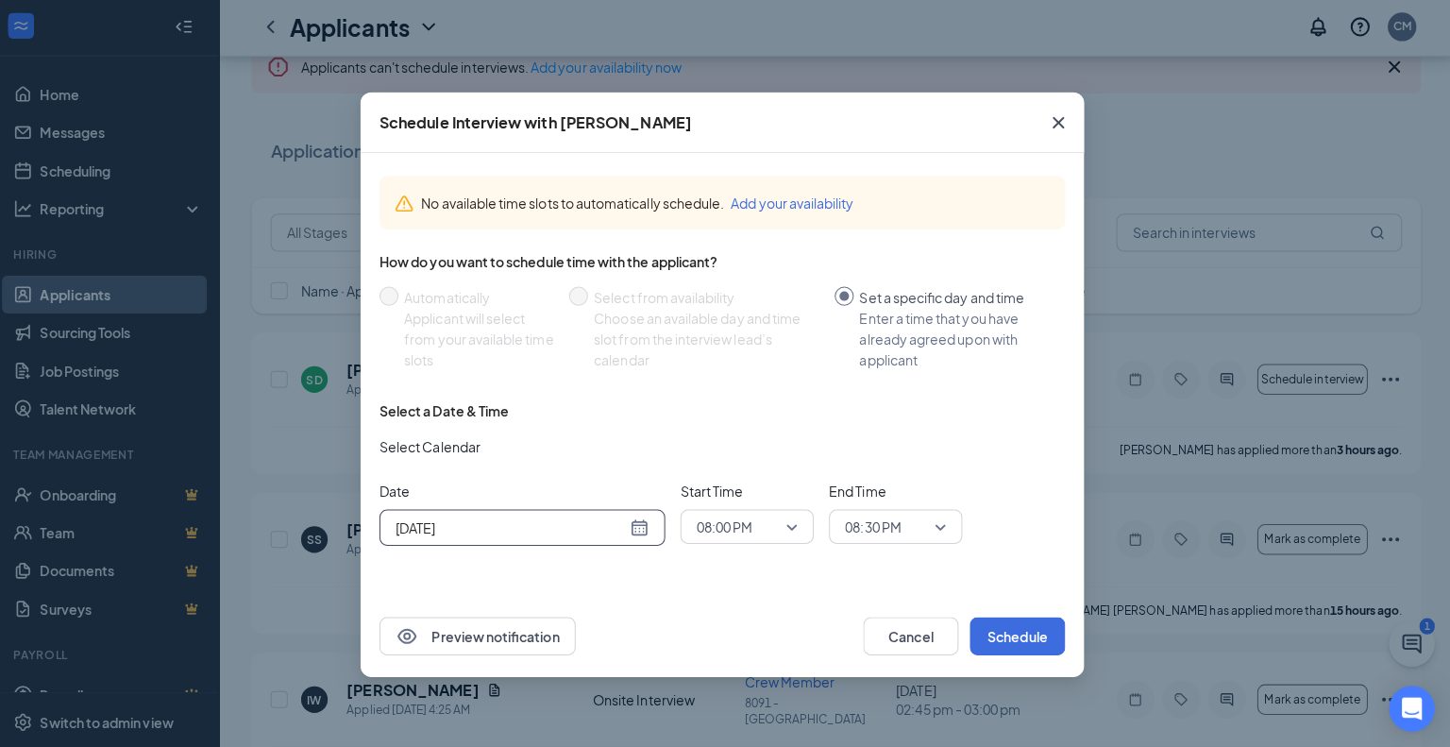
click at [794, 529] on span "08:00 PM" at bounding box center [750, 525] width 100 height 28
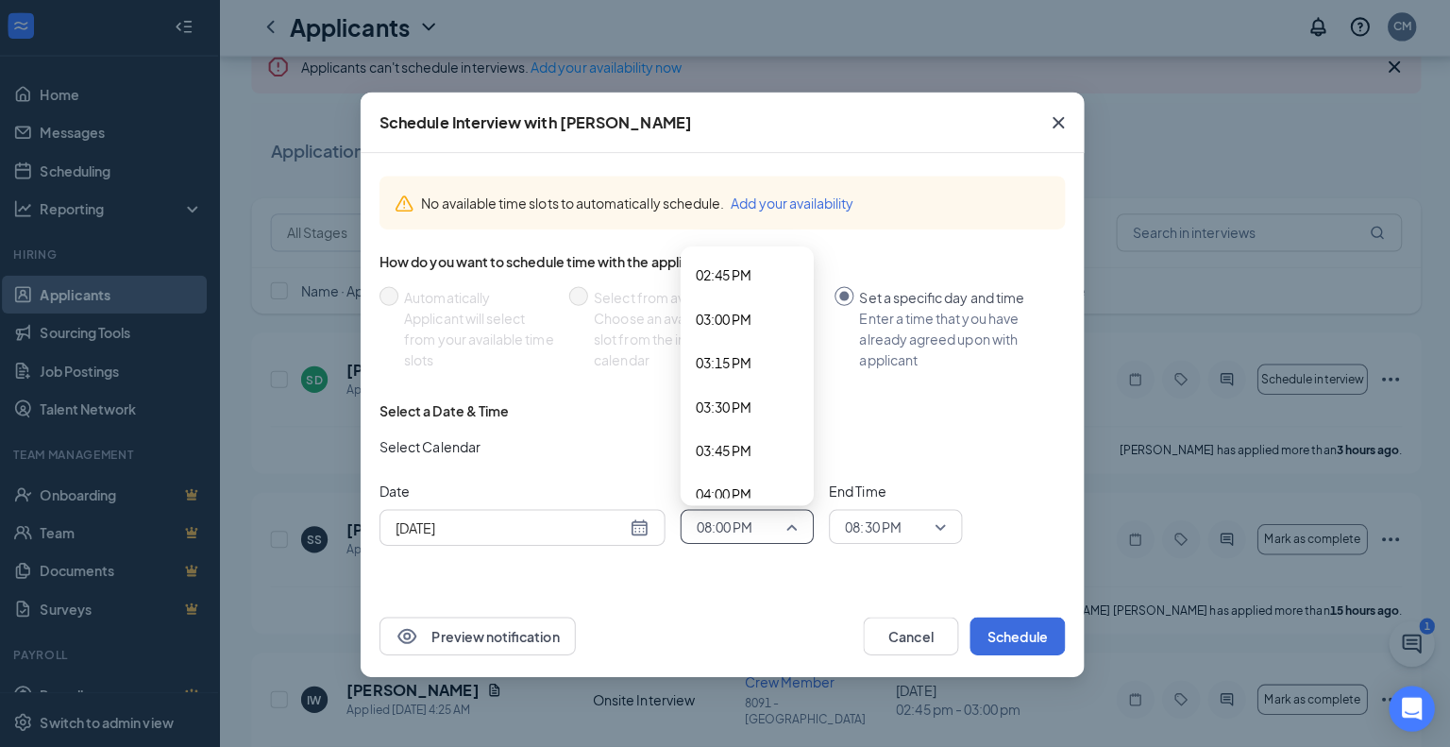
scroll to position [2553, 0]
click at [713, 420] on span "03:30 PM" at bounding box center [727, 416] width 56 height 21
click at [861, 522] on span "08:30 PM" at bounding box center [875, 525] width 56 height 28
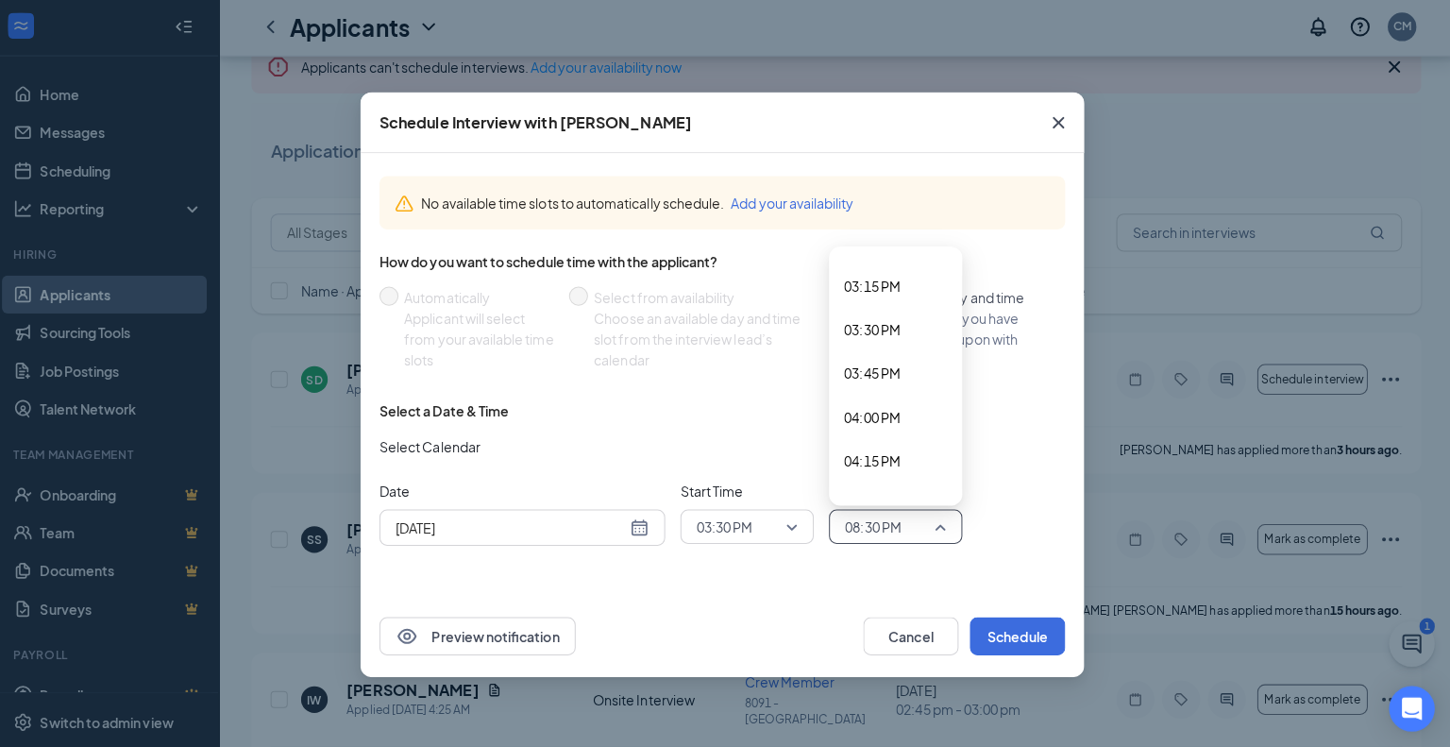
scroll to position [2641, 0]
click at [869, 374] on span "03:45 PM" at bounding box center [874, 372] width 56 height 21
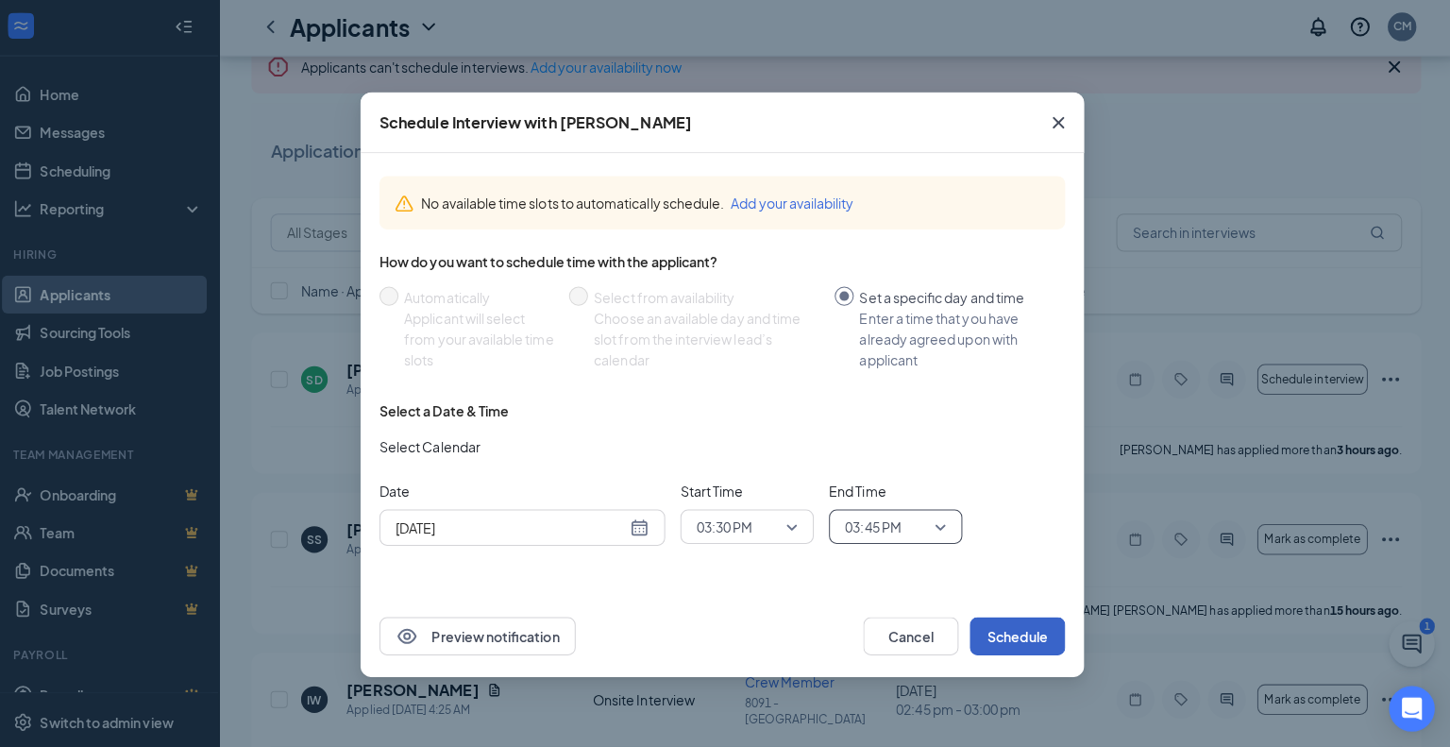
click at [1000, 632] on button "Schedule" at bounding box center [1018, 634] width 94 height 38
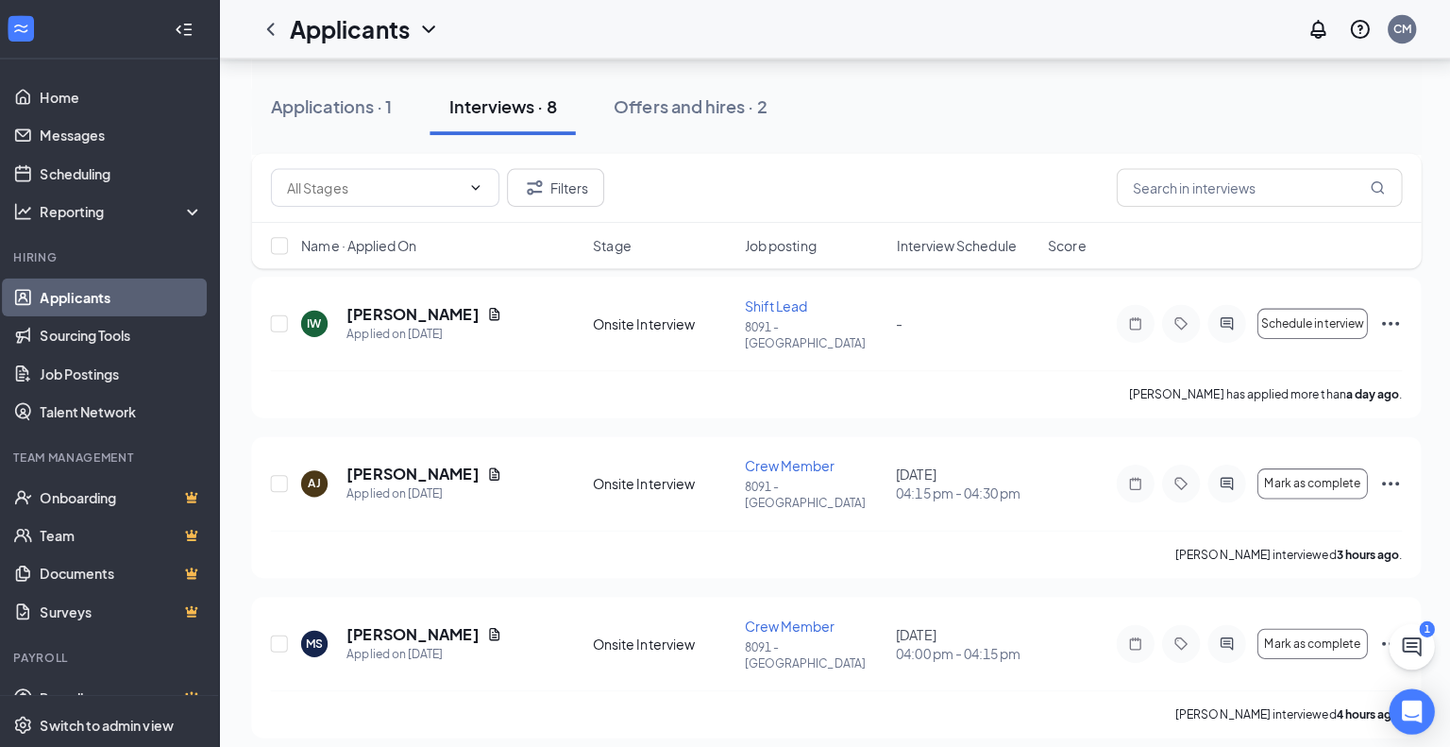
scroll to position [815, 0]
click at [492, 464] on icon "Document" at bounding box center [499, 471] width 15 height 15
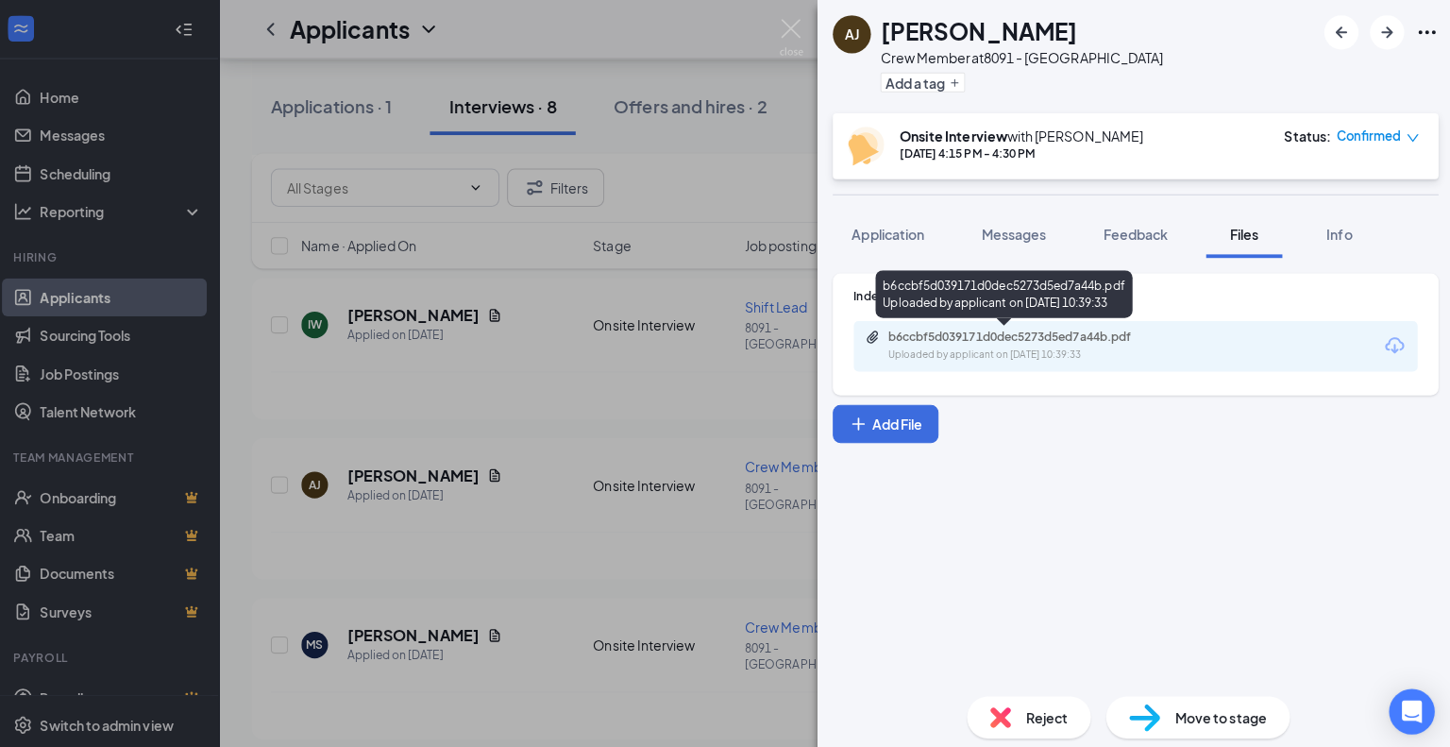
click at [926, 333] on div "b6ccbf5d039171d0dec5273d5ed7a44b.pdf" at bounding box center [1021, 334] width 264 height 15
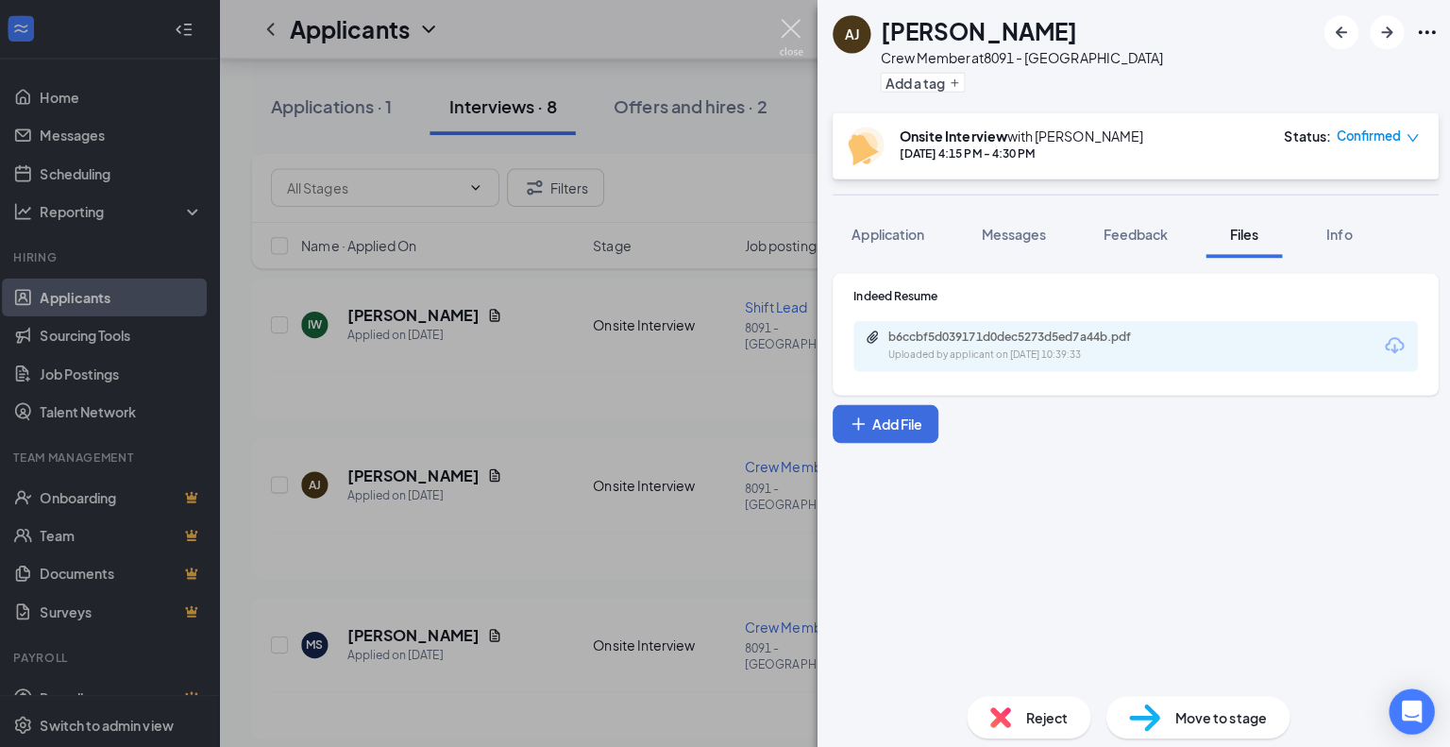
click at [794, 39] on img at bounding box center [794, 37] width 24 height 37
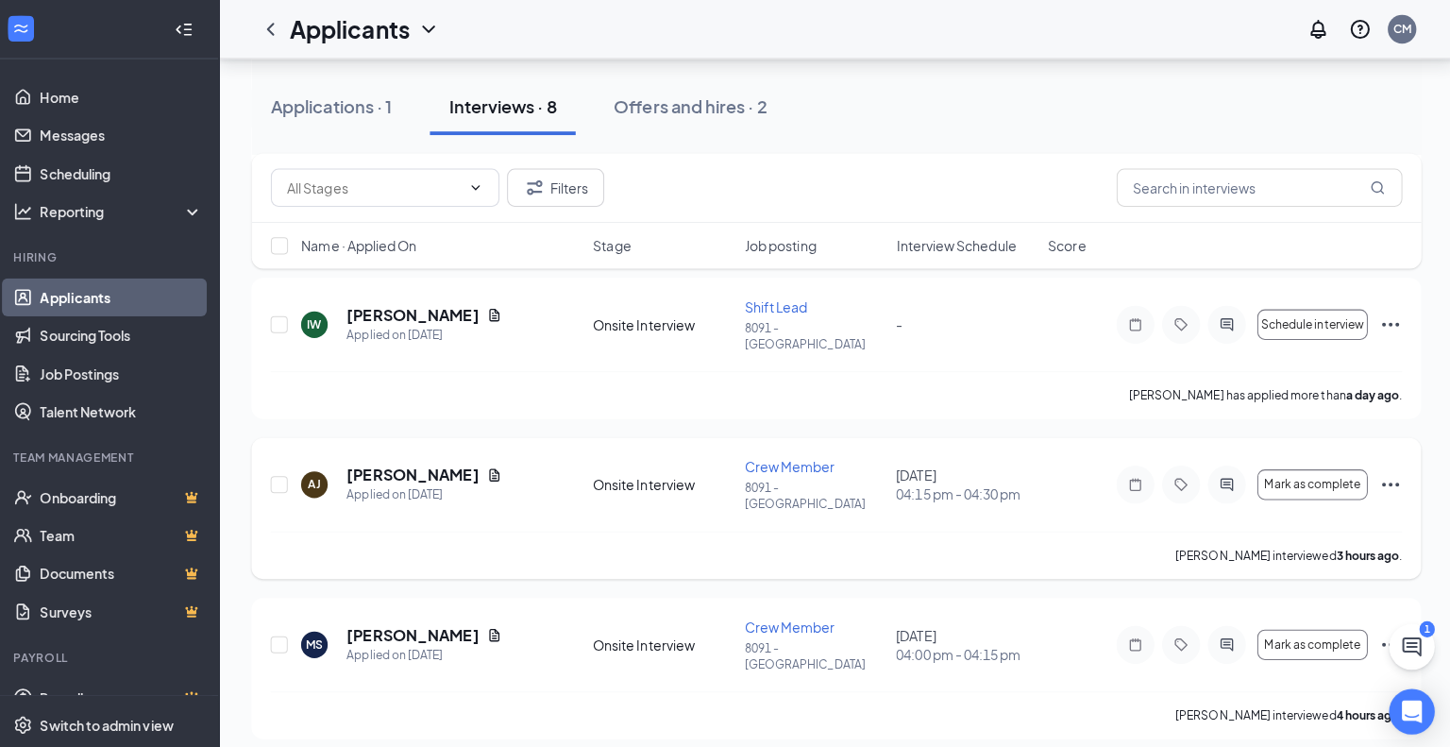
click at [1395, 469] on icon "Ellipses" at bounding box center [1387, 480] width 23 height 23
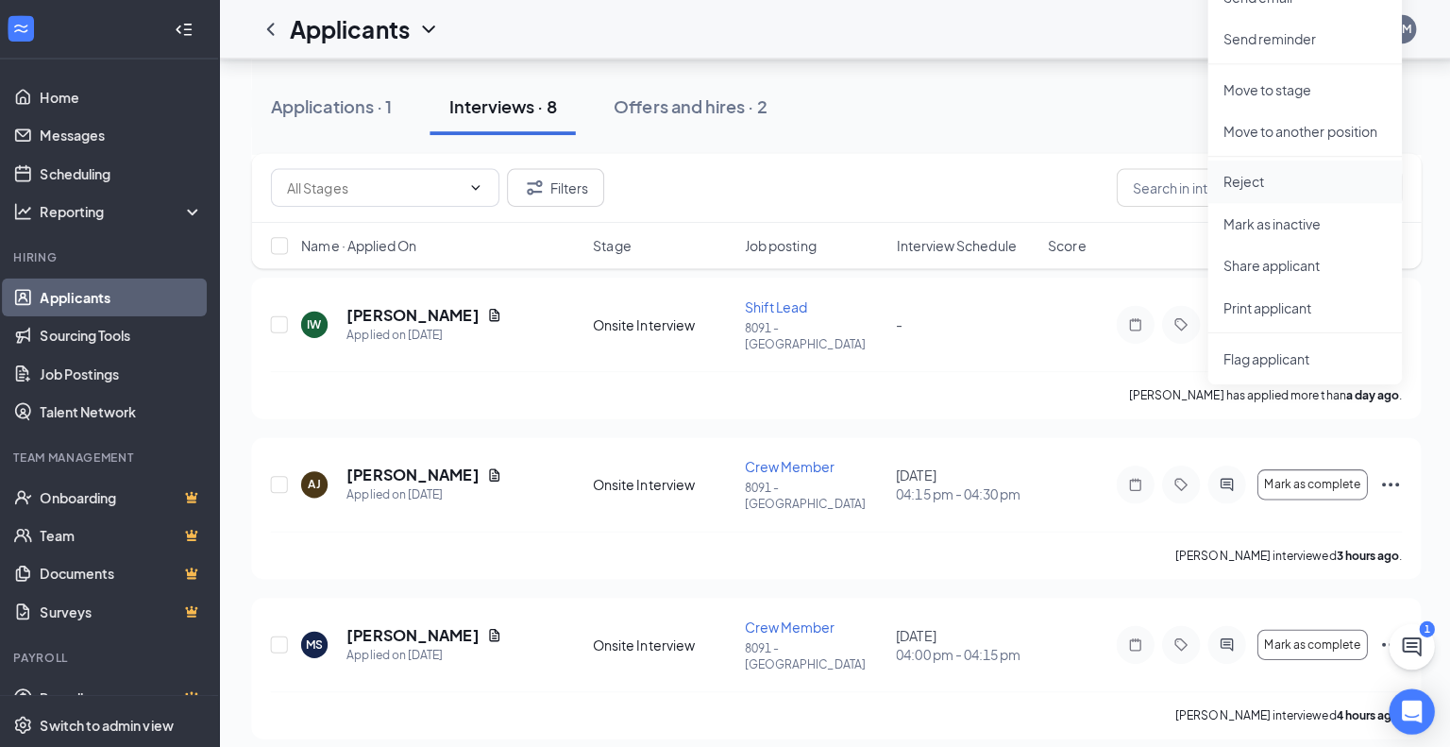
click at [1245, 185] on p "Reject" at bounding box center [1303, 180] width 162 height 19
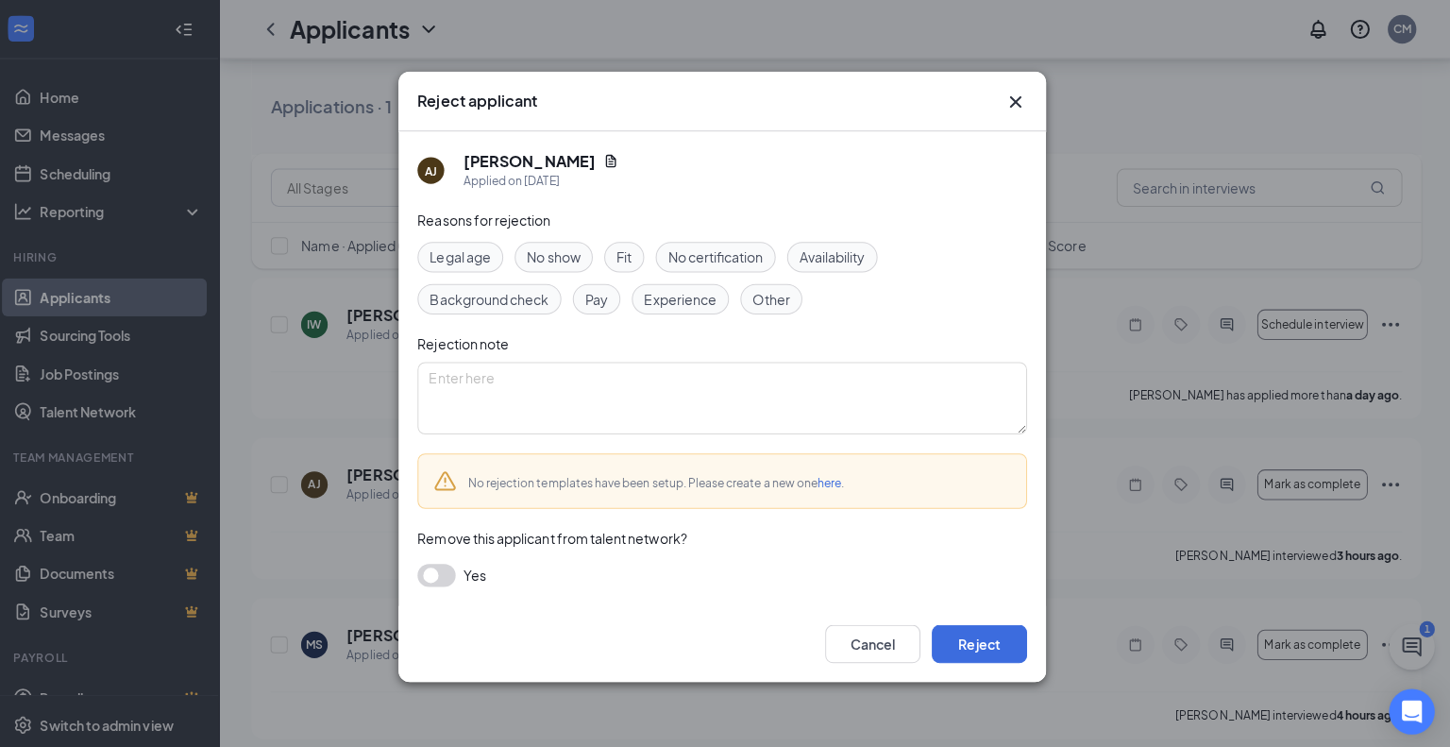
click at [571, 253] on span "No show" at bounding box center [558, 255] width 53 height 21
click at [982, 642] on button "Reject" at bounding box center [980, 638] width 94 height 38
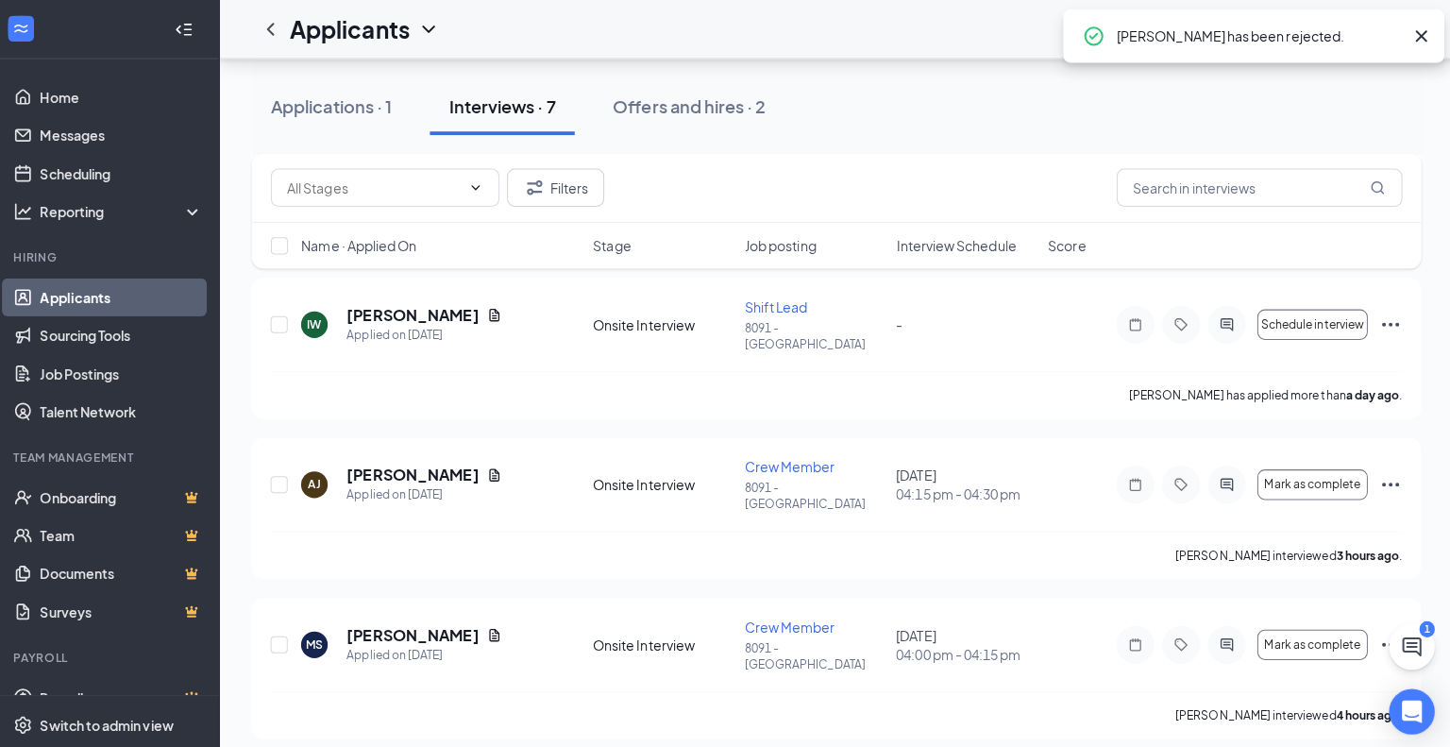
scroll to position [715, 0]
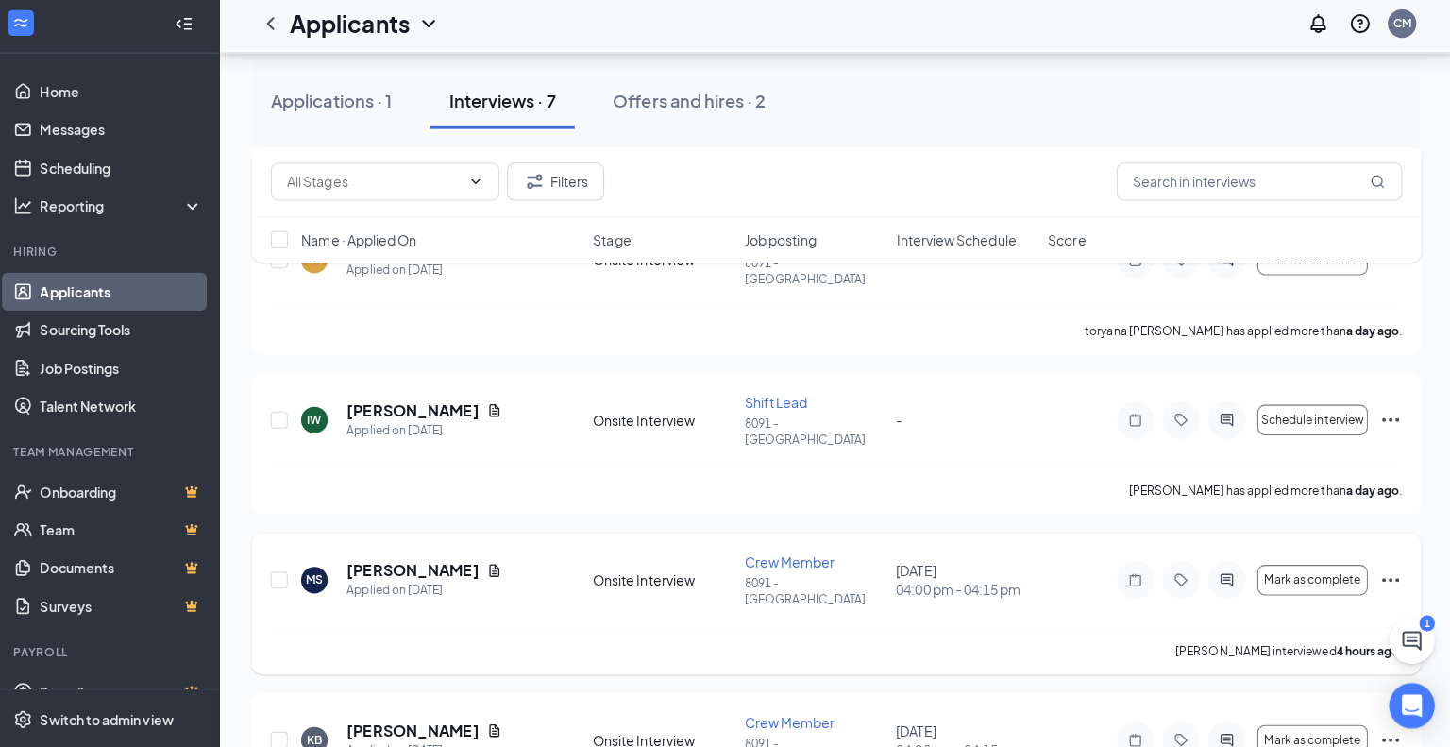
click at [1390, 569] on icon "Ellipses" at bounding box center [1387, 580] width 23 height 23
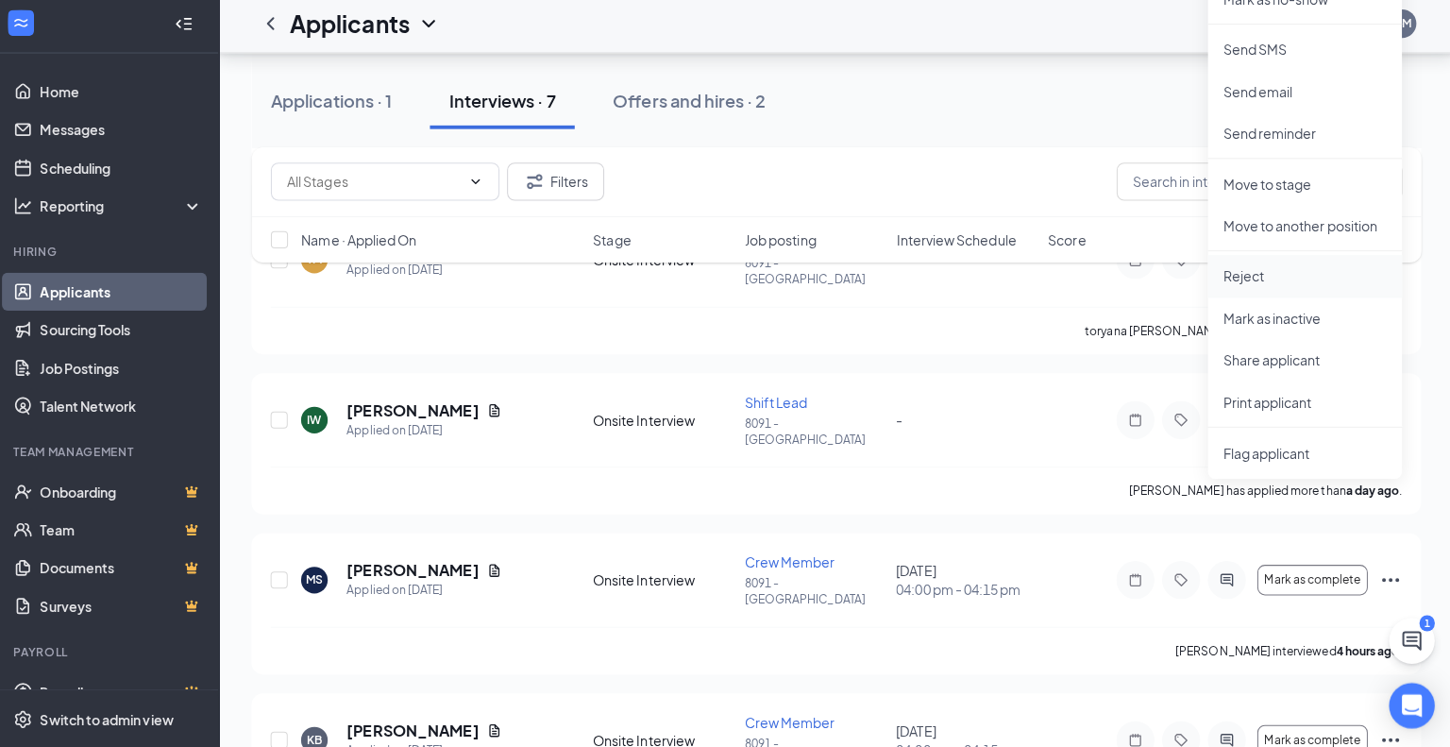
click at [1255, 285] on p "Reject" at bounding box center [1303, 279] width 162 height 19
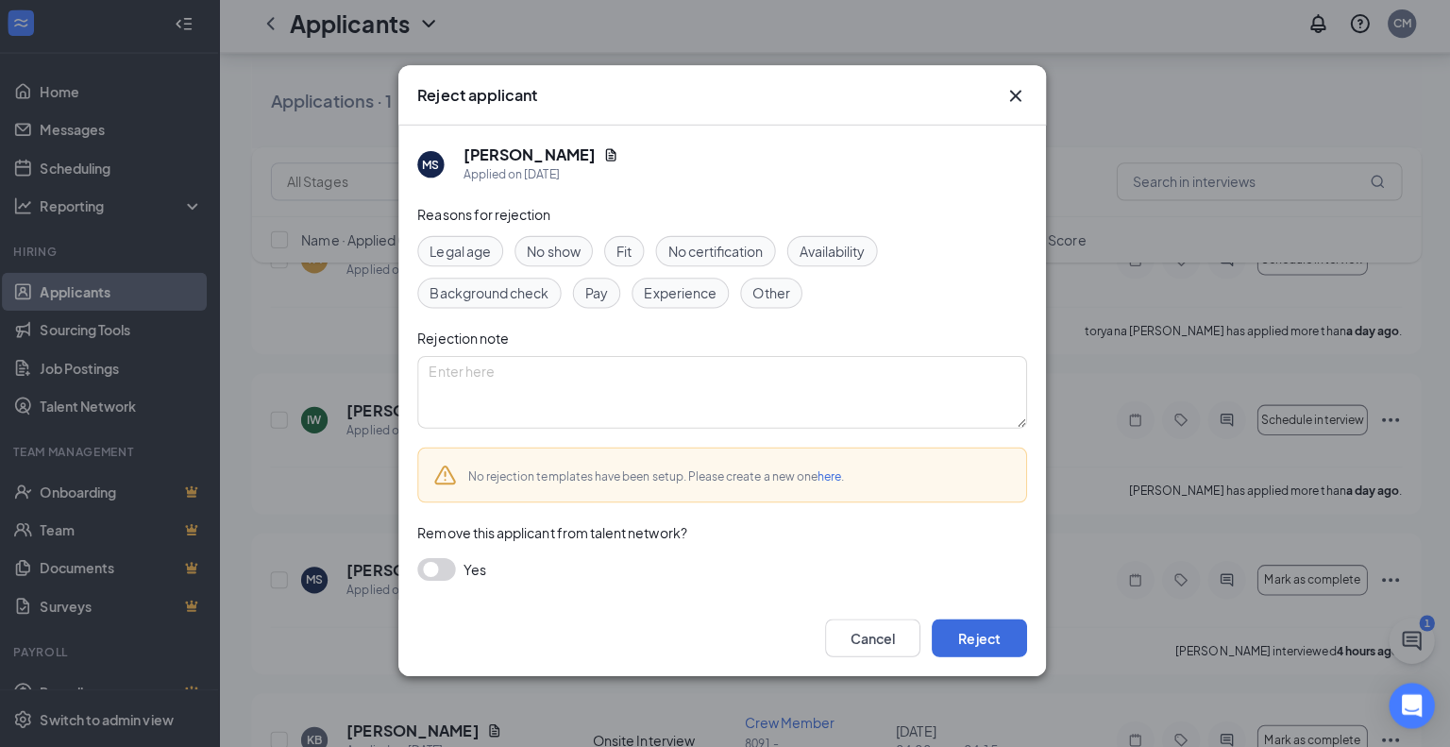
click at [566, 261] on span "No show" at bounding box center [558, 255] width 53 height 21
click at [980, 643] on button "Reject" at bounding box center [980, 638] width 94 height 38
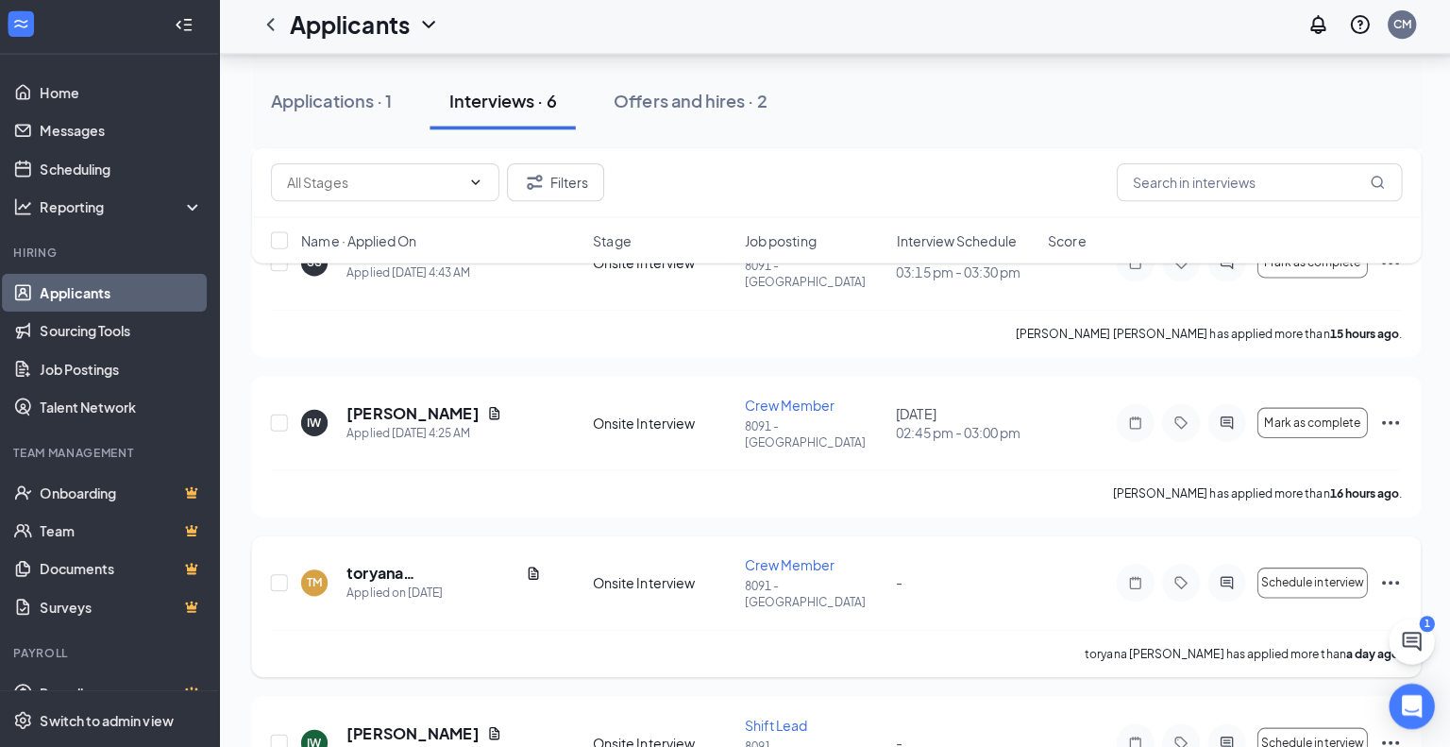
scroll to position [396, 0]
click at [531, 565] on icon "Document" at bounding box center [538, 572] width 15 height 15
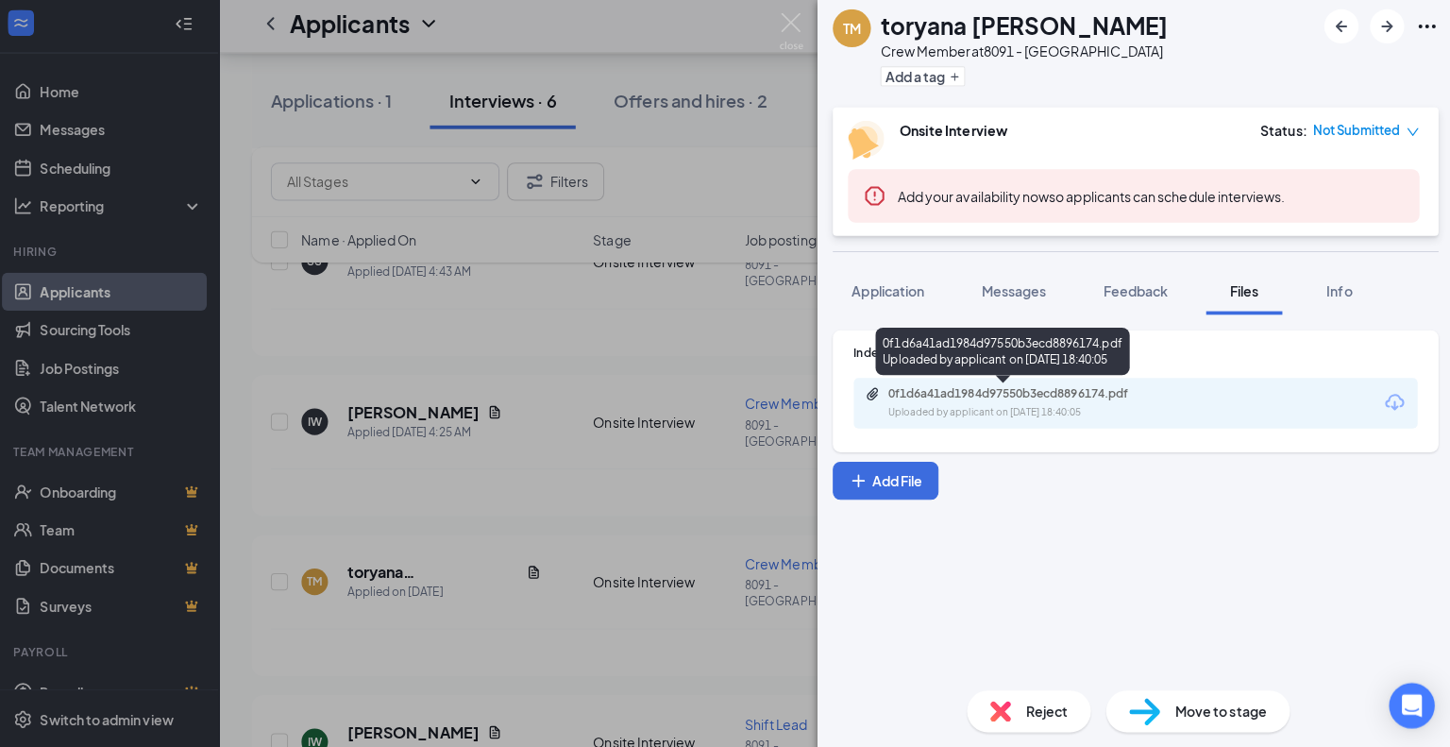
click at [912, 396] on div "0f1d6a41ad1984d97550b3ecd8896174.pdf" at bounding box center [1021, 396] width 264 height 15
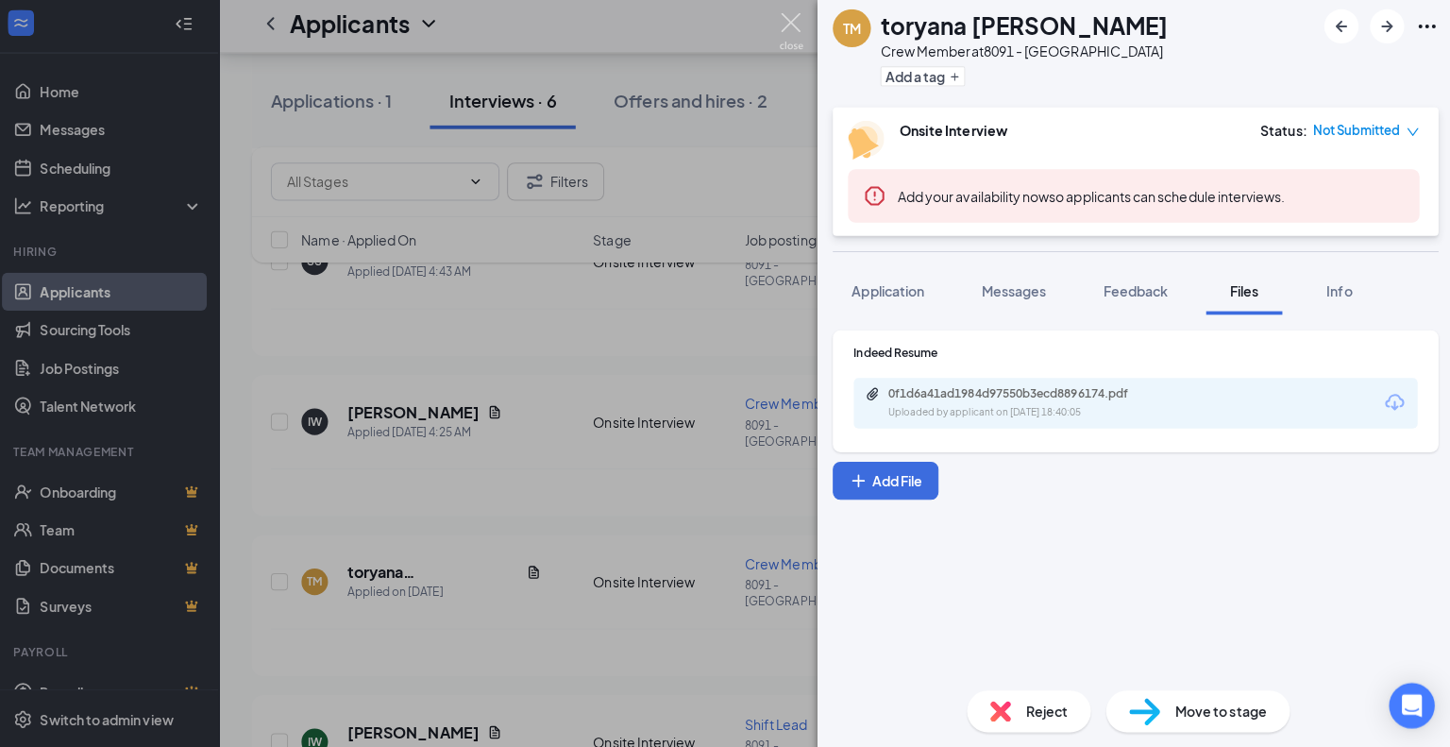
click at [794, 24] on img at bounding box center [794, 37] width 24 height 37
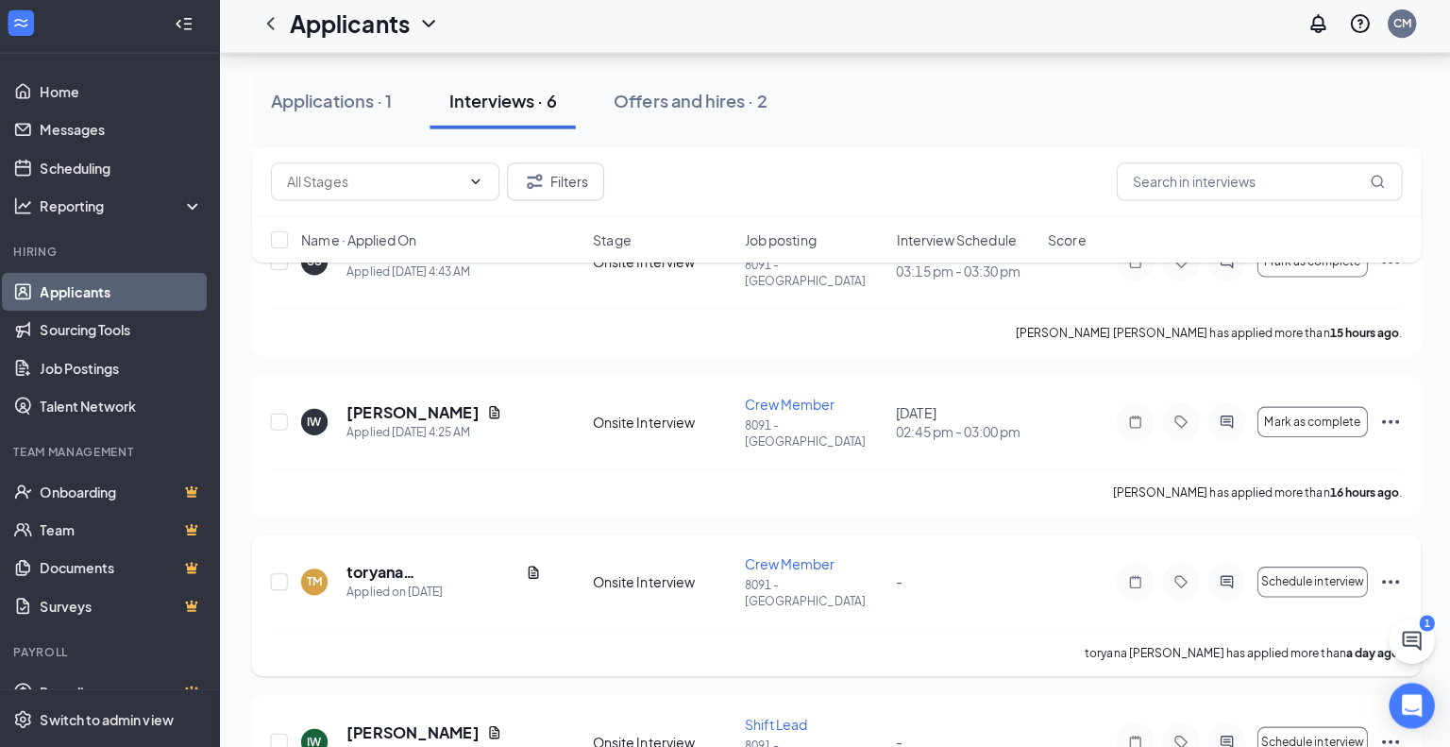
click at [1391, 571] on icon "Ellipses" at bounding box center [1387, 582] width 23 height 23
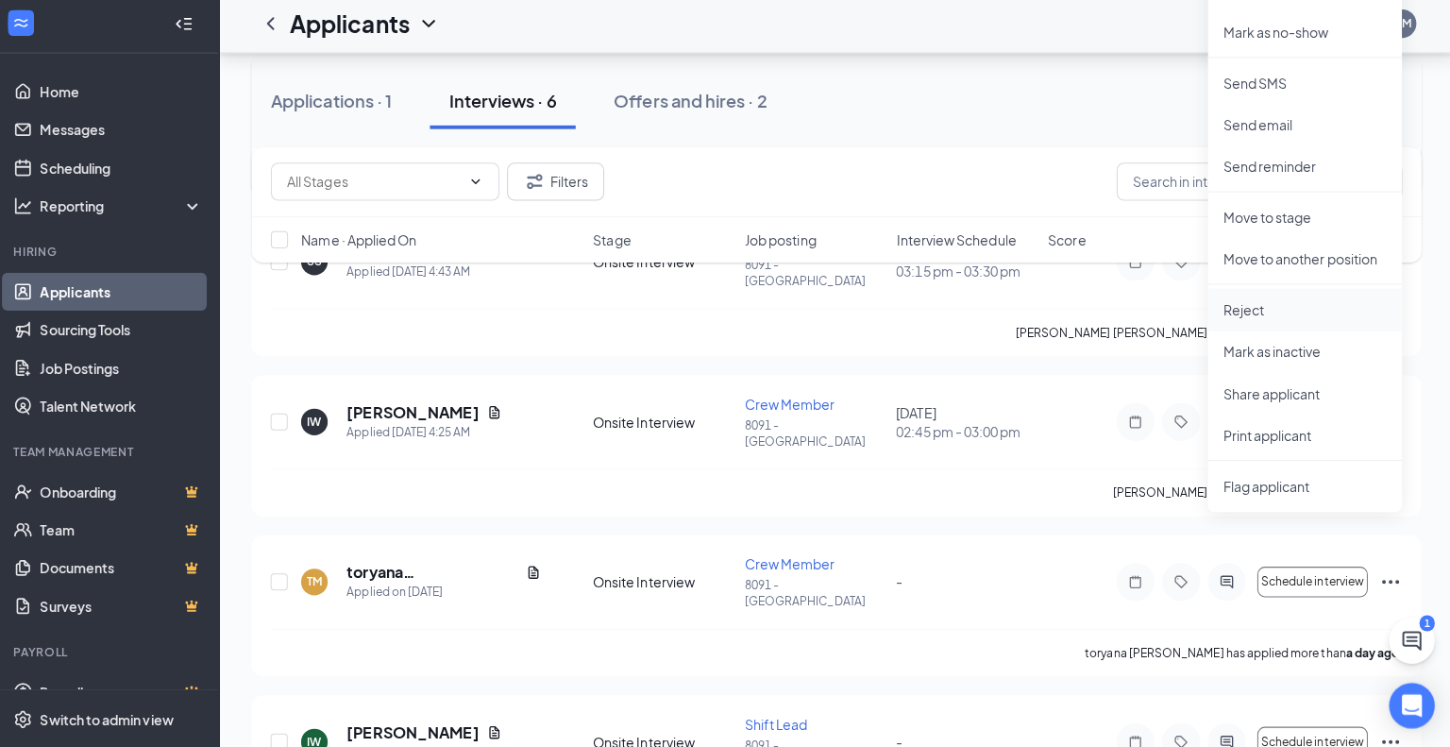
click at [1253, 318] on p "Reject" at bounding box center [1303, 312] width 162 height 19
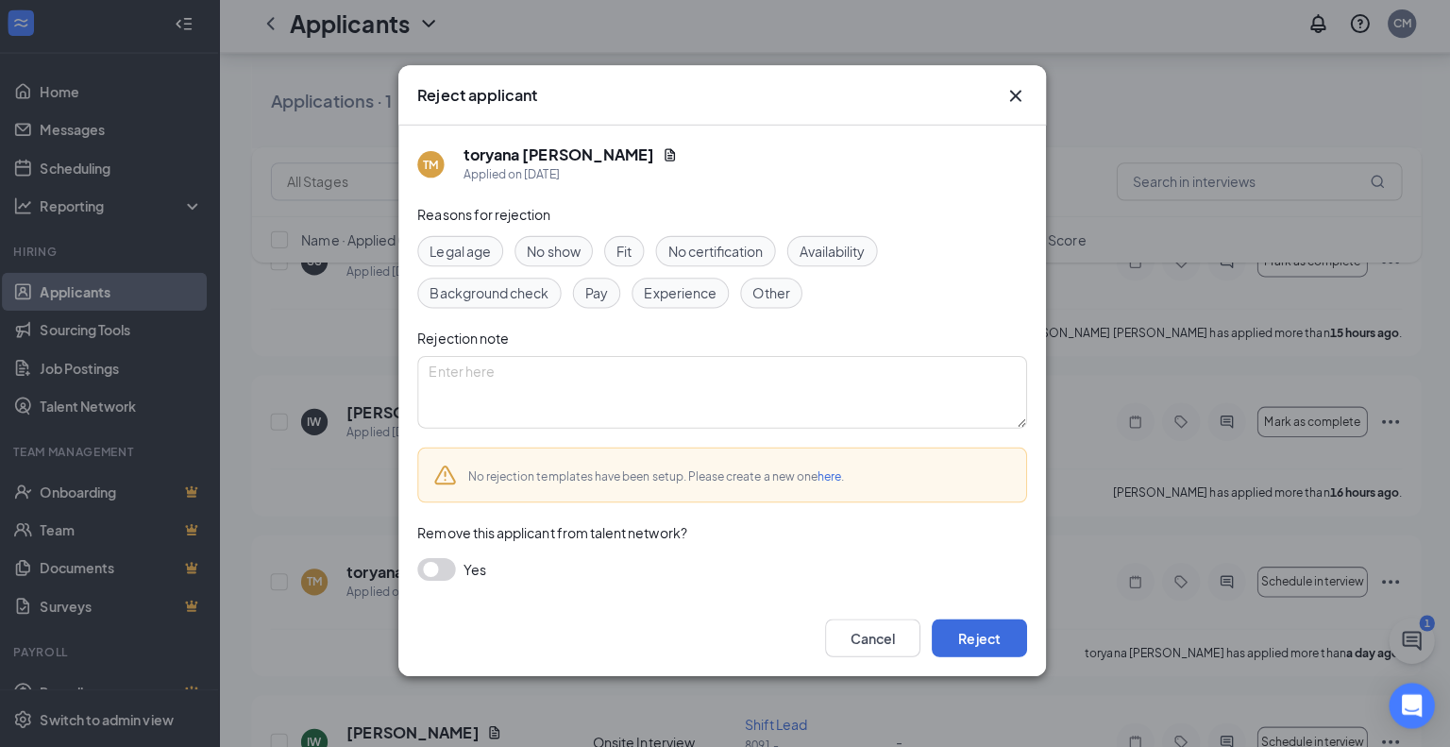
click at [764, 293] on span "Other" at bounding box center [773, 296] width 37 height 21
click at [975, 633] on button "Reject" at bounding box center [980, 638] width 94 height 38
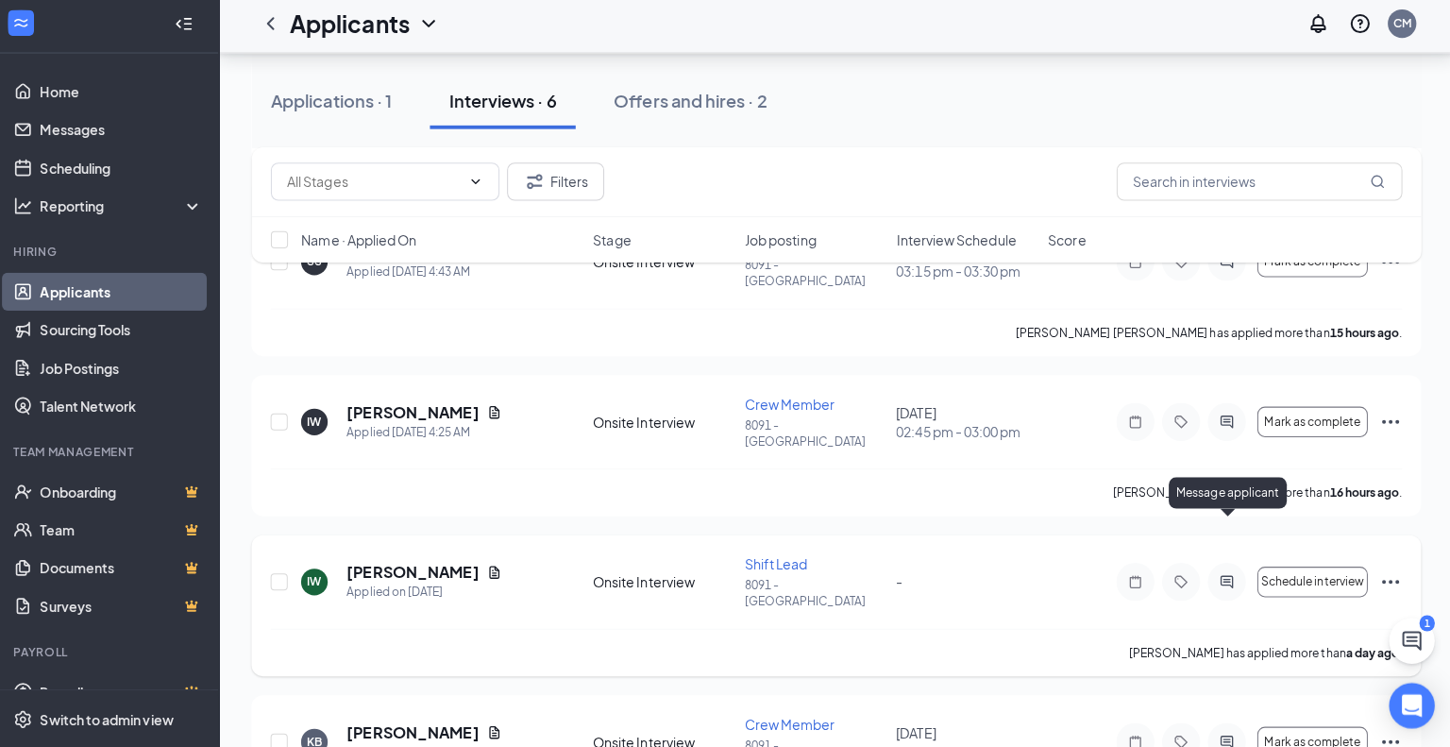
click at [1225, 576] on icon "ActiveChat" at bounding box center [1225, 582] width 12 height 12
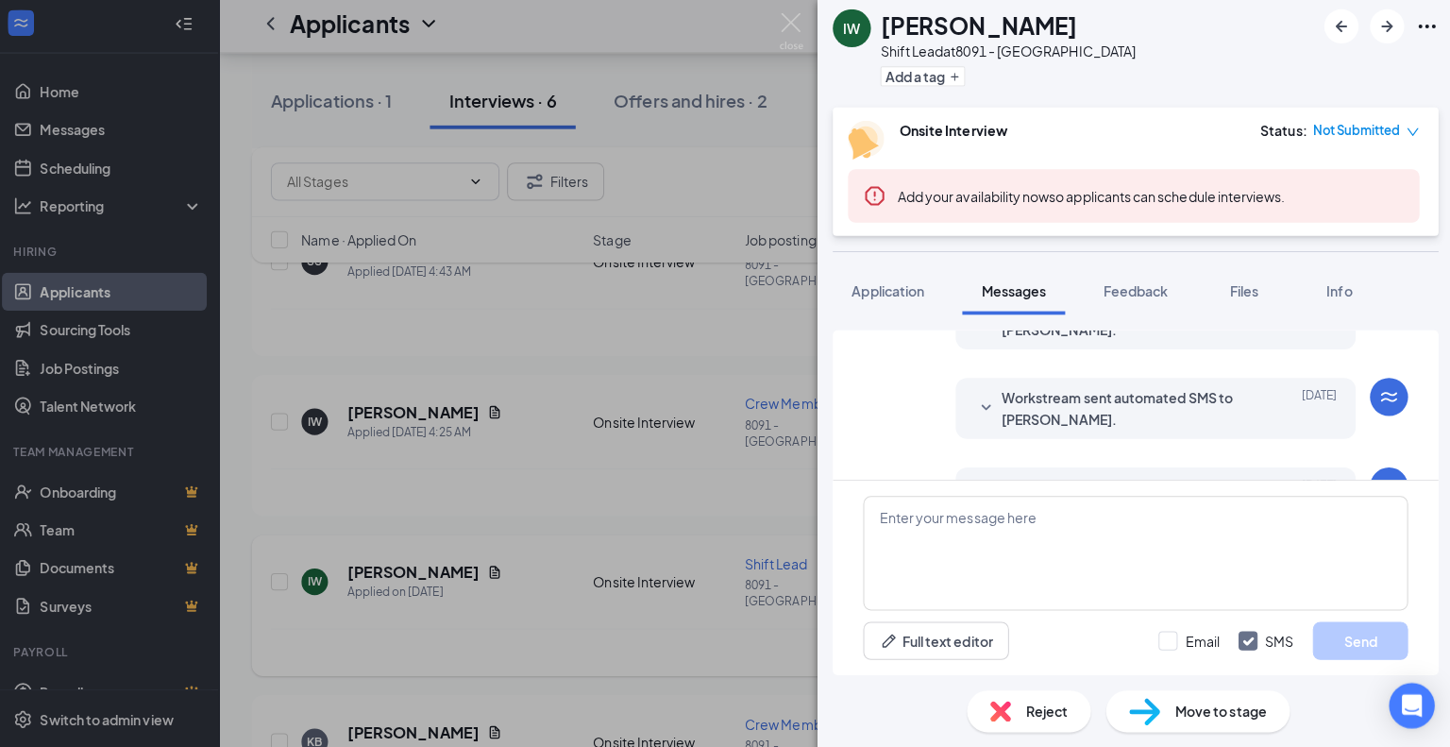
scroll to position [315, 0]
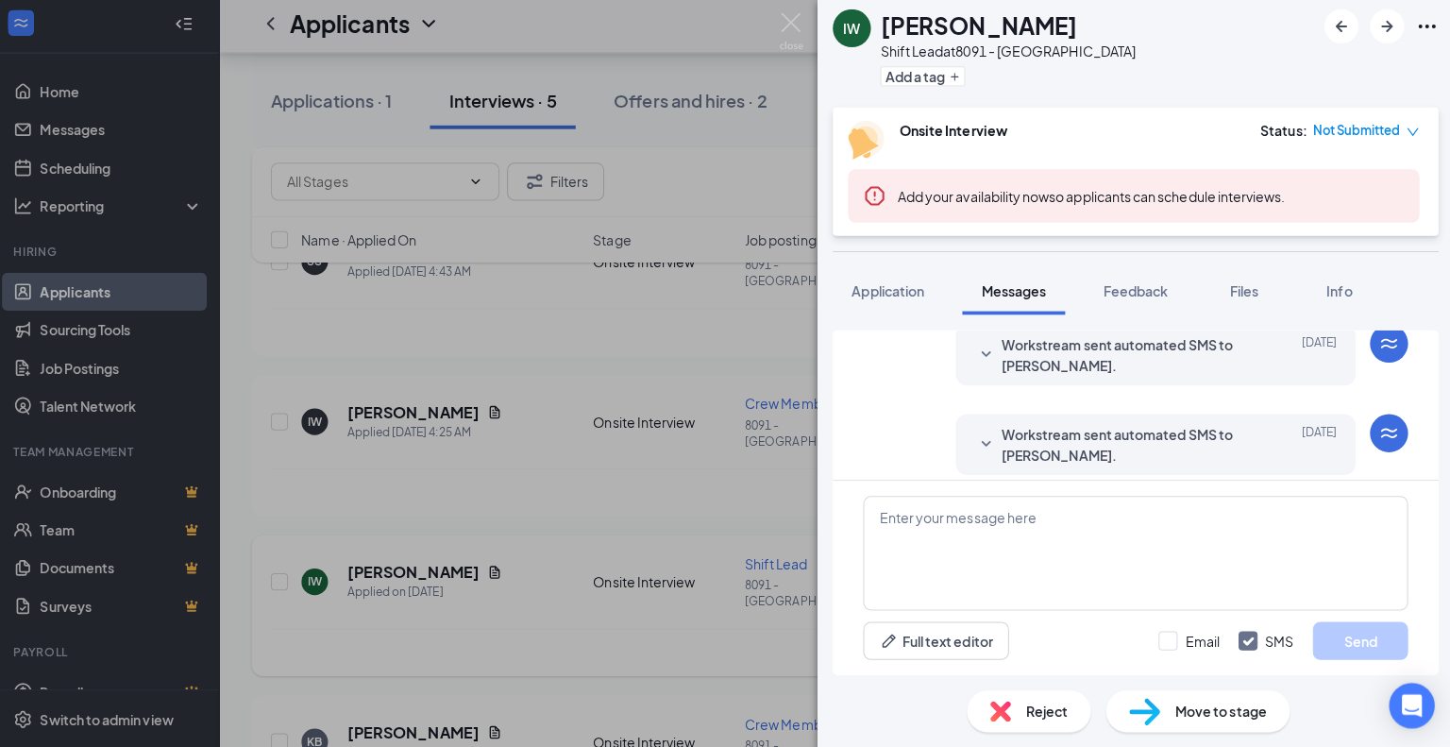
scroll to position [315, 0]
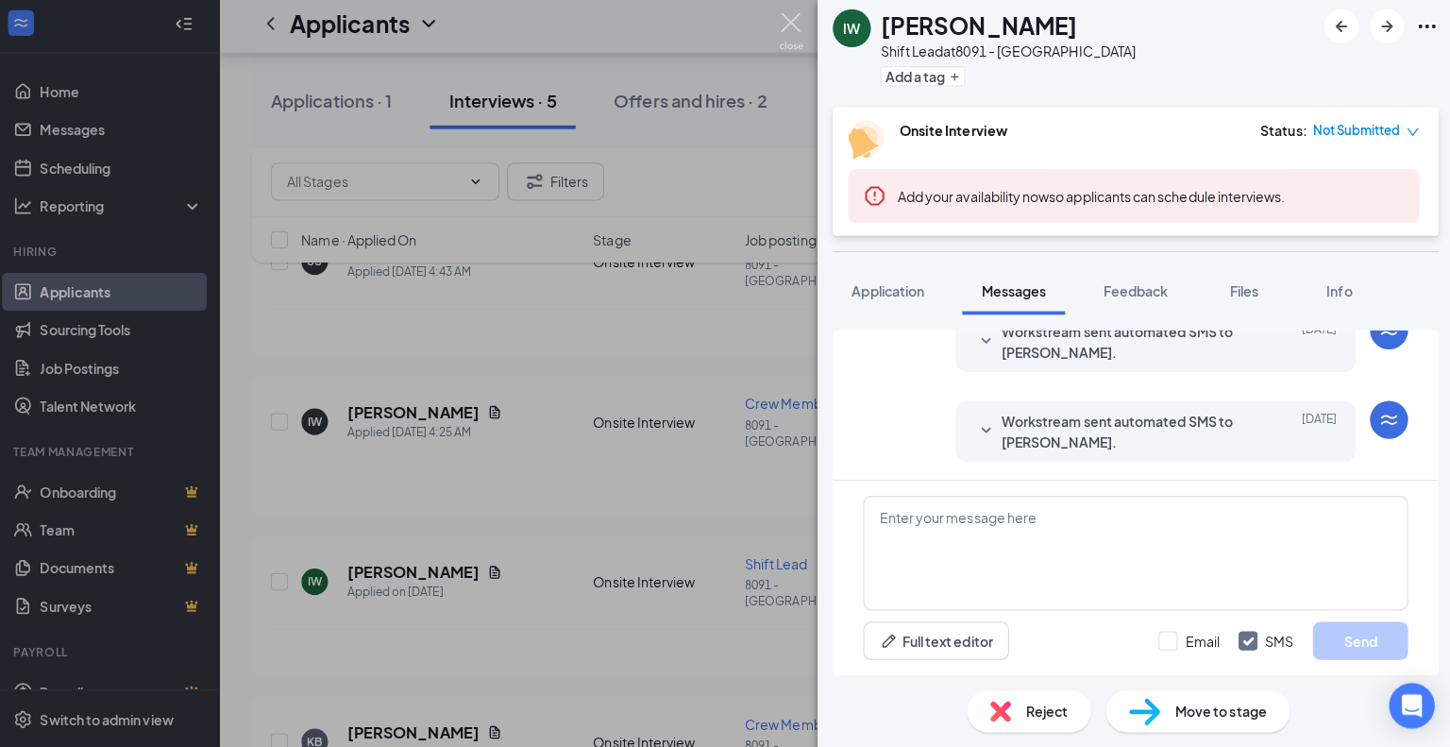
click at [801, 33] on img at bounding box center [794, 37] width 24 height 37
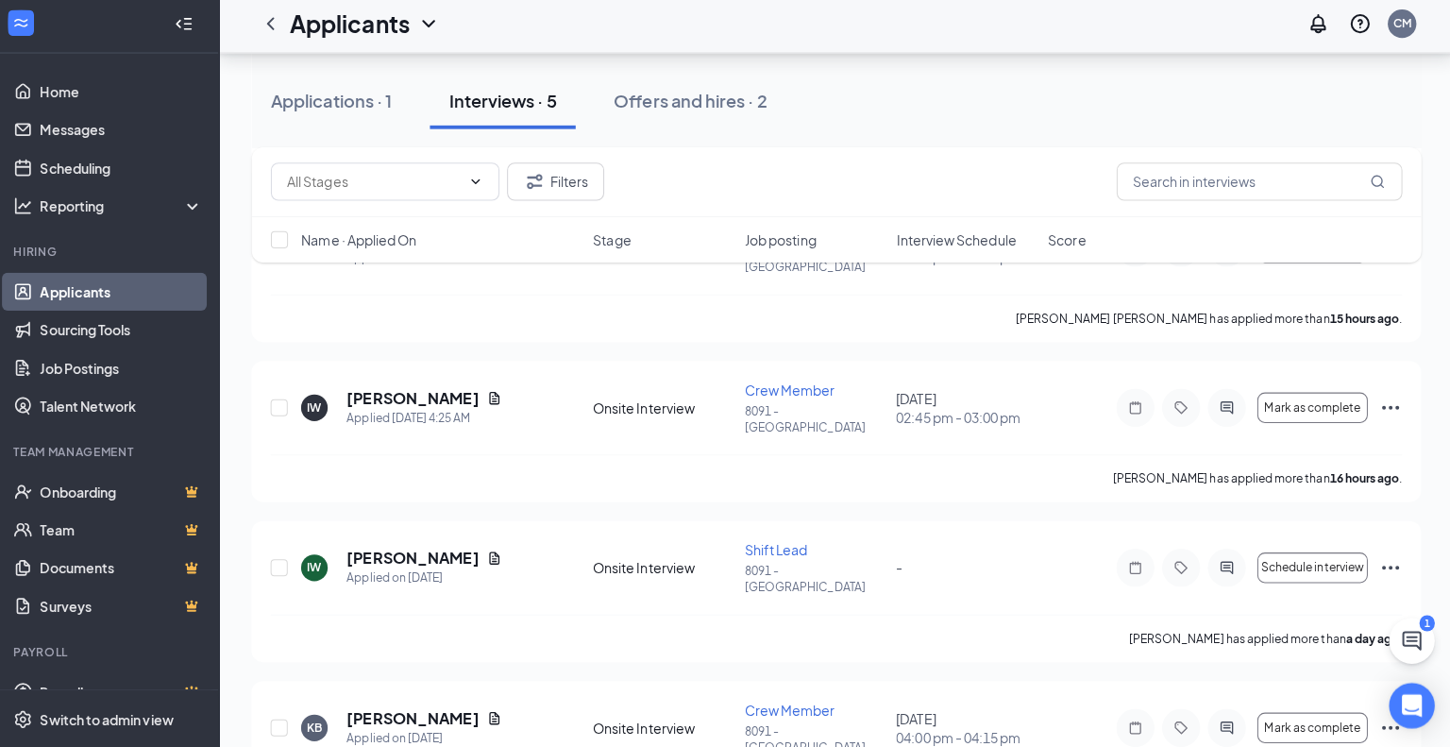
scroll to position [412, 0]
click at [1281, 560] on span "Schedule interview" at bounding box center [1310, 566] width 102 height 13
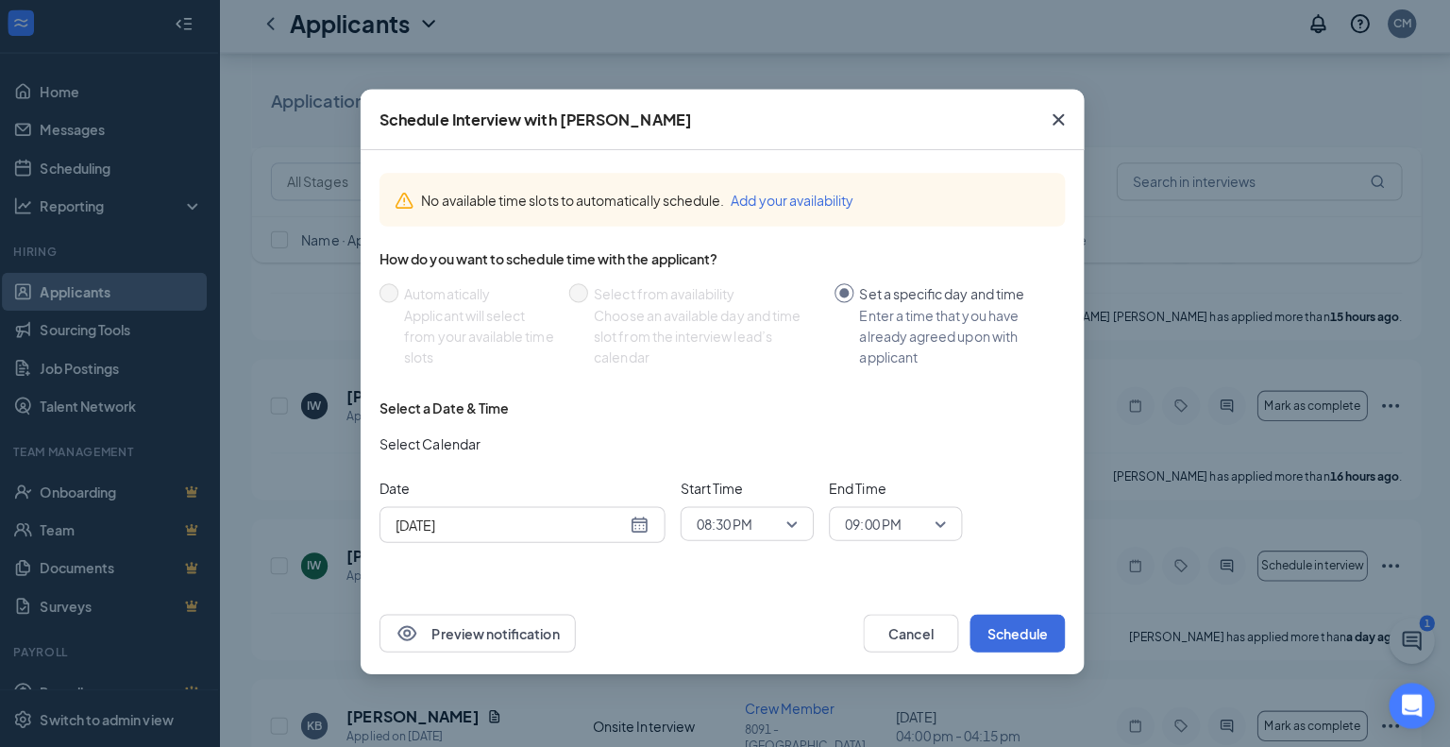
click at [833, 207] on button "Add your availability" at bounding box center [795, 204] width 122 height 21
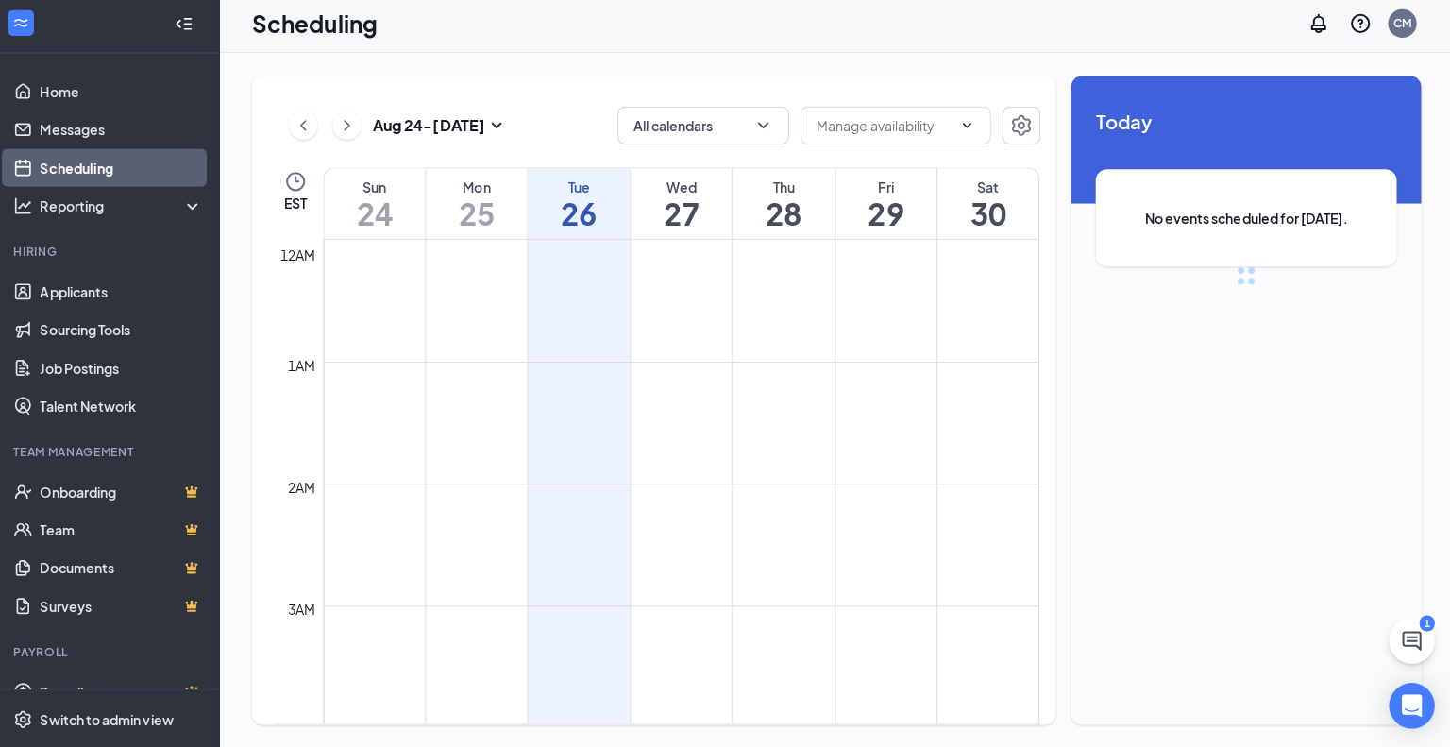
scroll to position [928, 0]
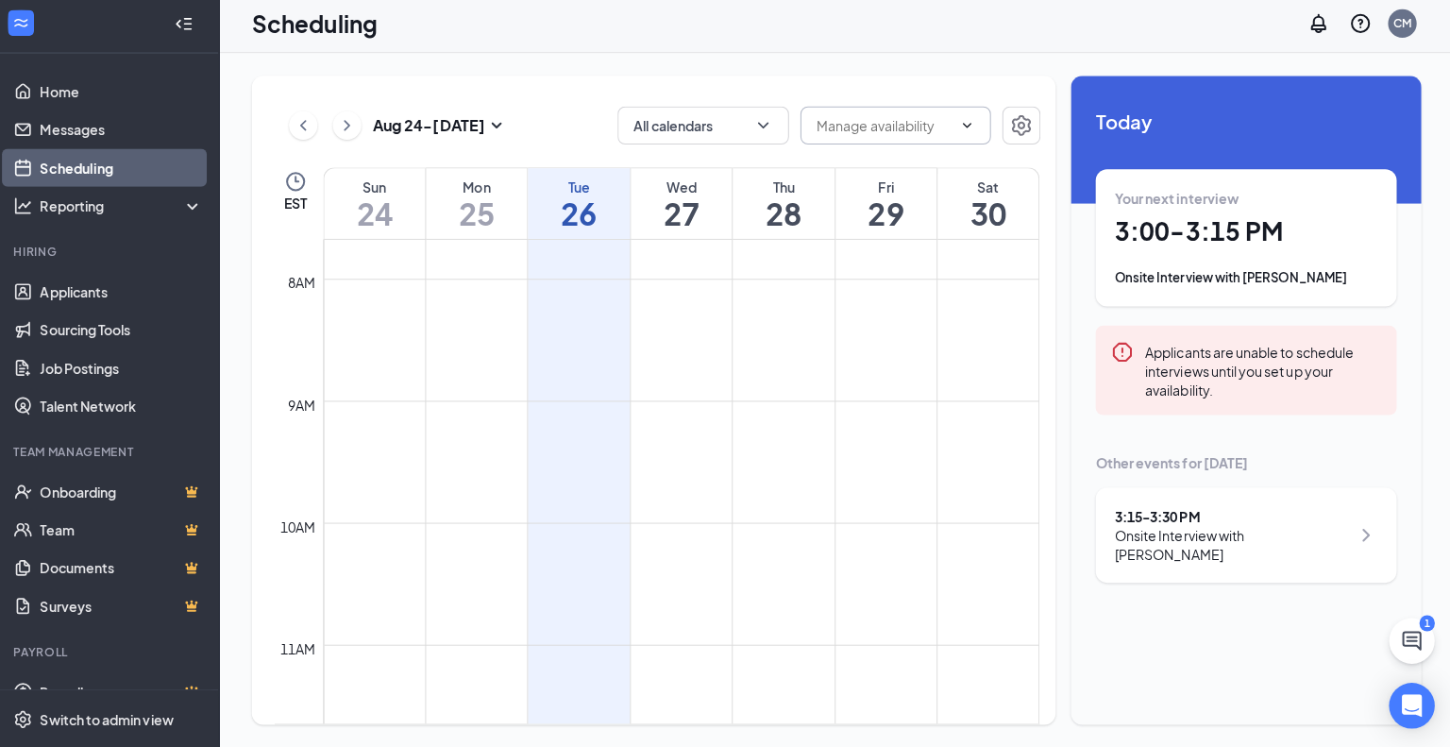
click at [970, 135] on icon "ChevronDown" at bounding box center [967, 130] width 15 height 15
click at [970, 135] on icon "ChevronUp" at bounding box center [967, 130] width 15 height 15
click at [1348, 532] on div "3:15 - 3:30 PM Onsite Interview with Ashley Jennings" at bounding box center [1244, 536] width 261 height 57
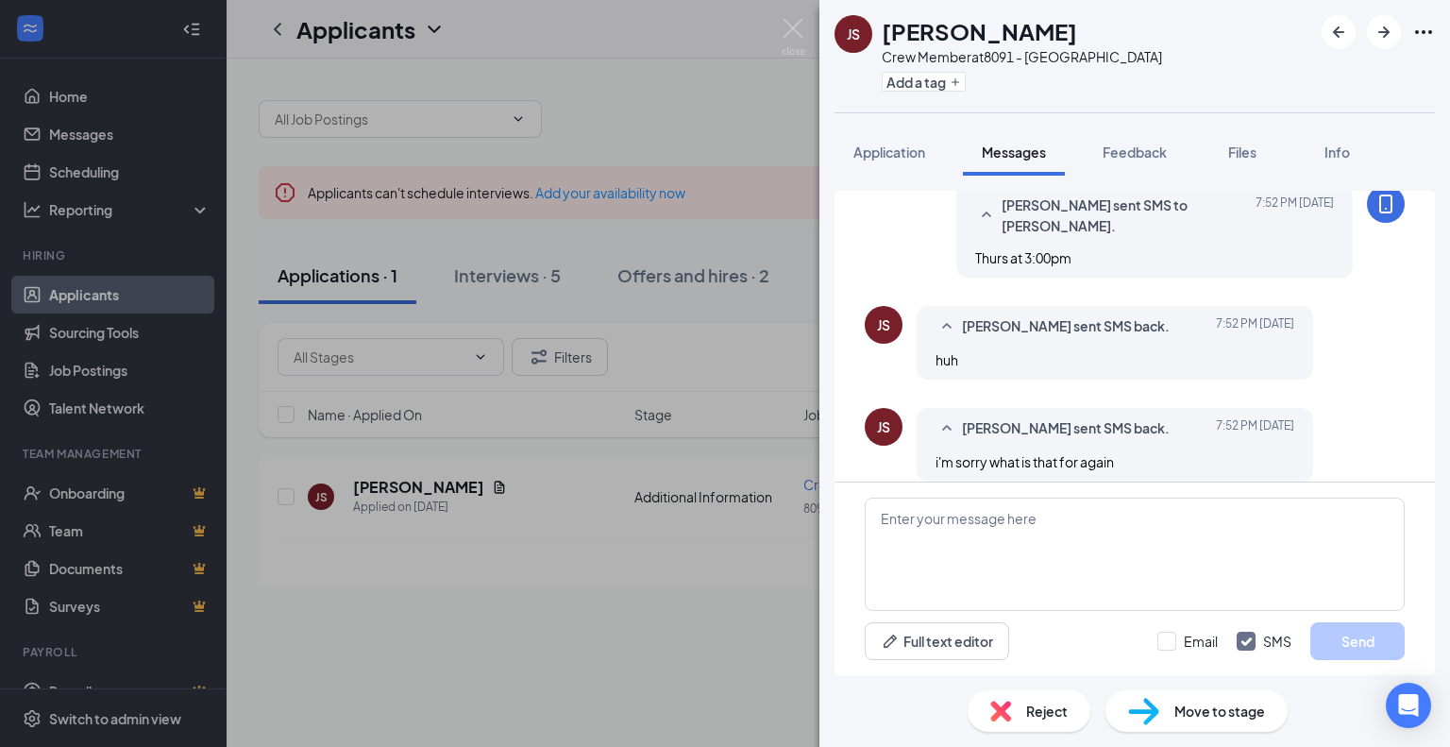
scroll to position [701, 0]
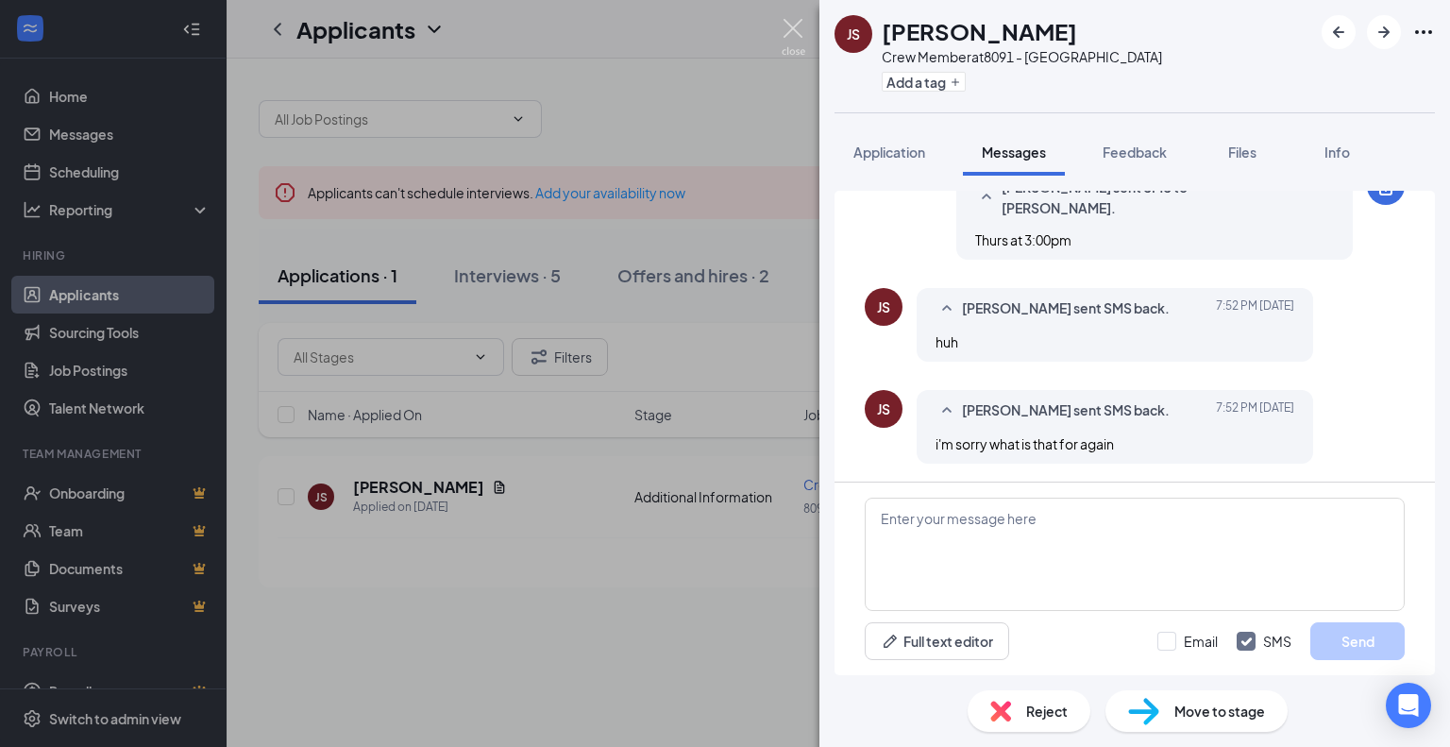
click at [793, 30] on img at bounding box center [794, 37] width 24 height 37
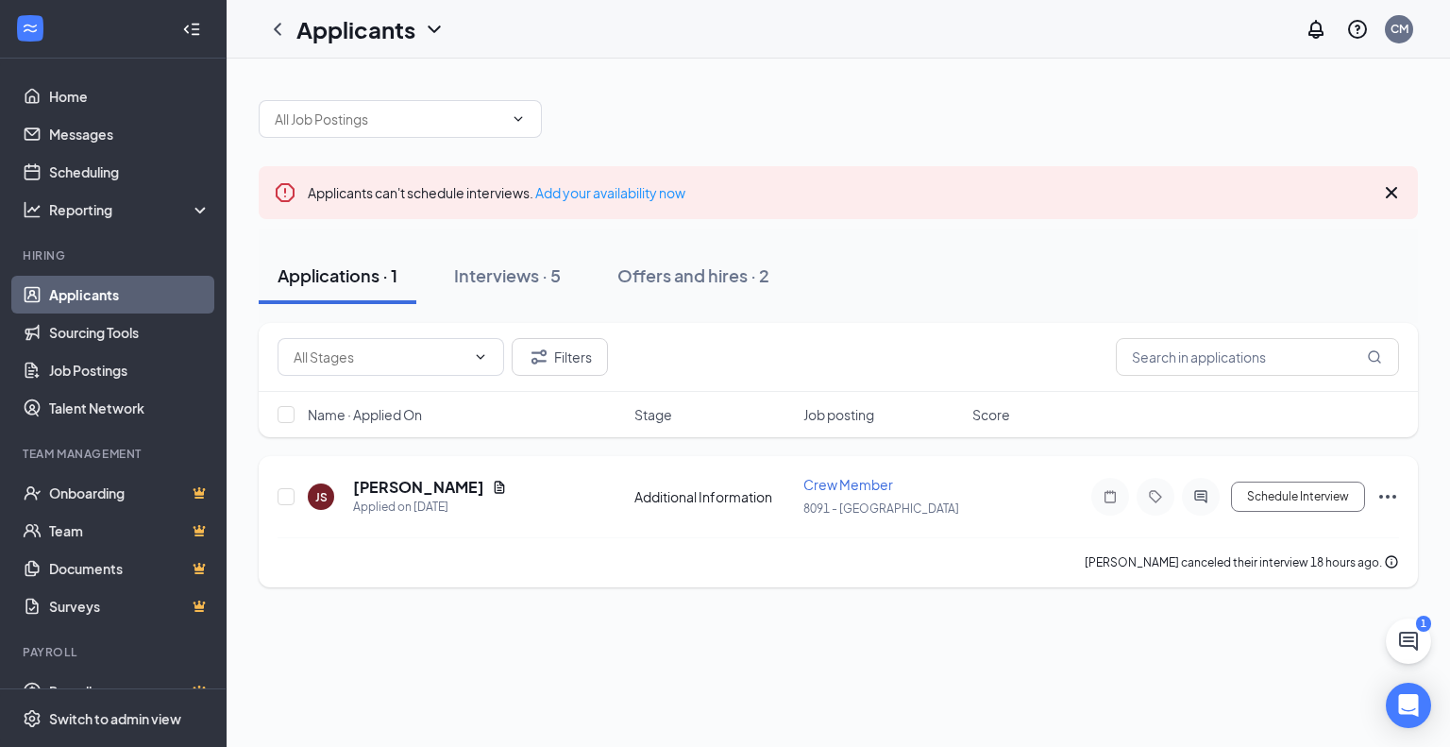
click at [1389, 498] on icon "Ellipses" at bounding box center [1387, 496] width 23 height 23
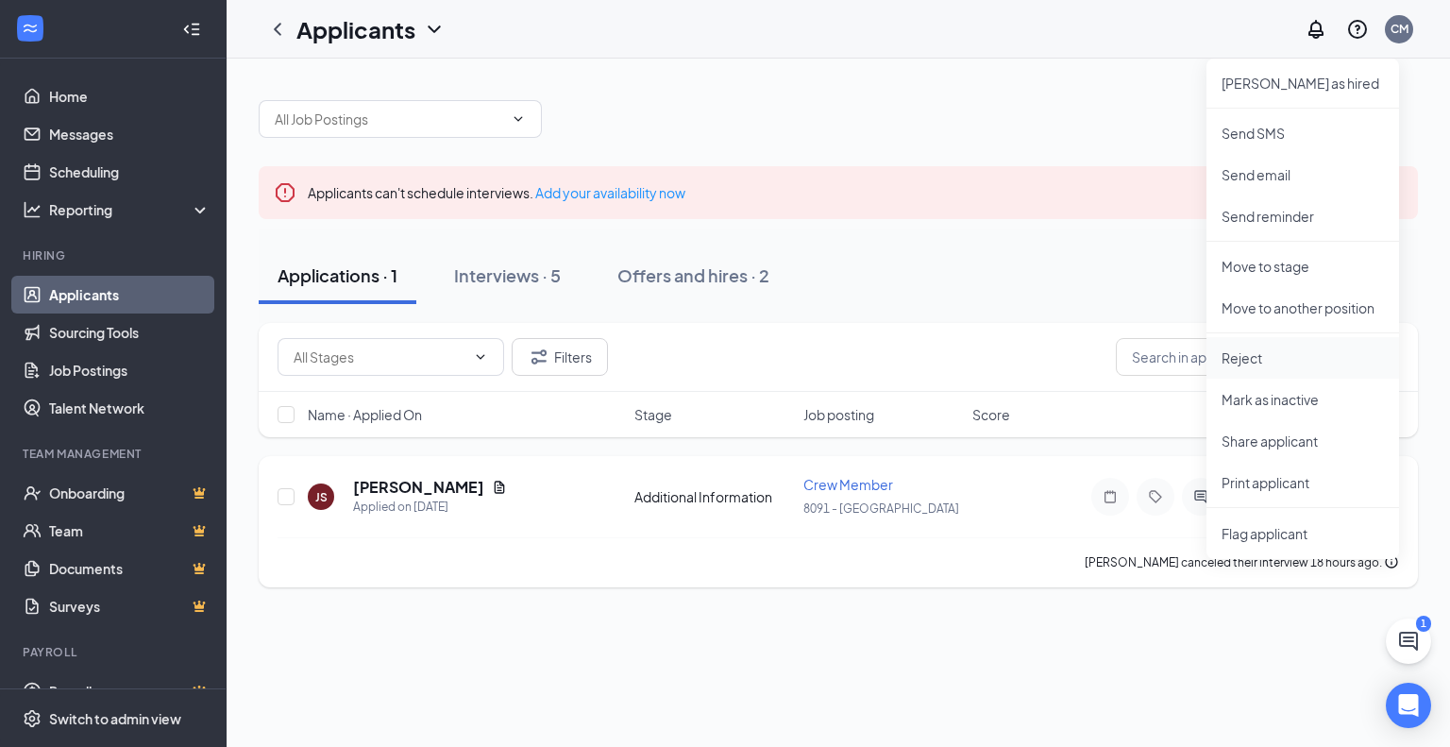
click at [1252, 364] on p "Reject" at bounding box center [1303, 357] width 162 height 19
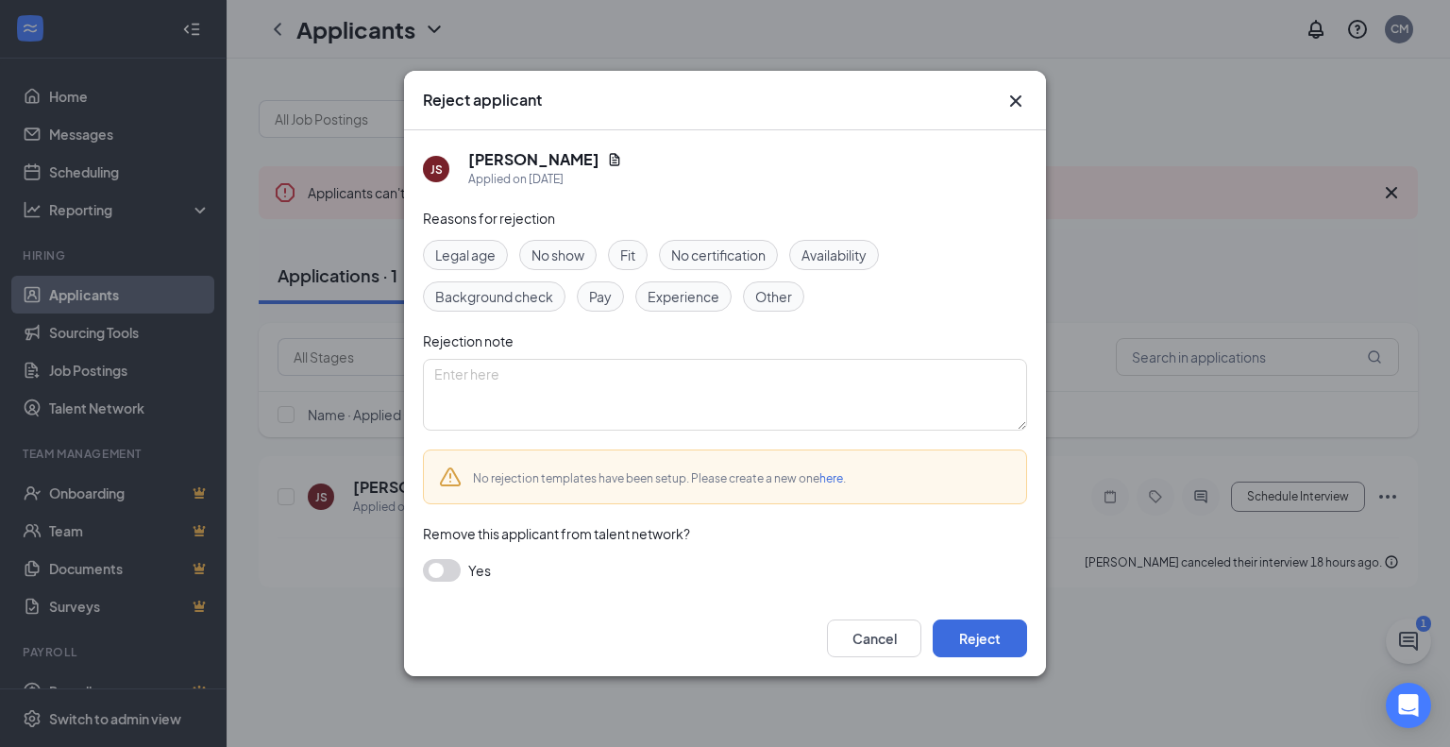
click at [769, 300] on span "Other" at bounding box center [773, 296] width 37 height 21
click at [984, 643] on button "Reject" at bounding box center [980, 638] width 94 height 38
